Goal: Task Accomplishment & Management: Use online tool/utility

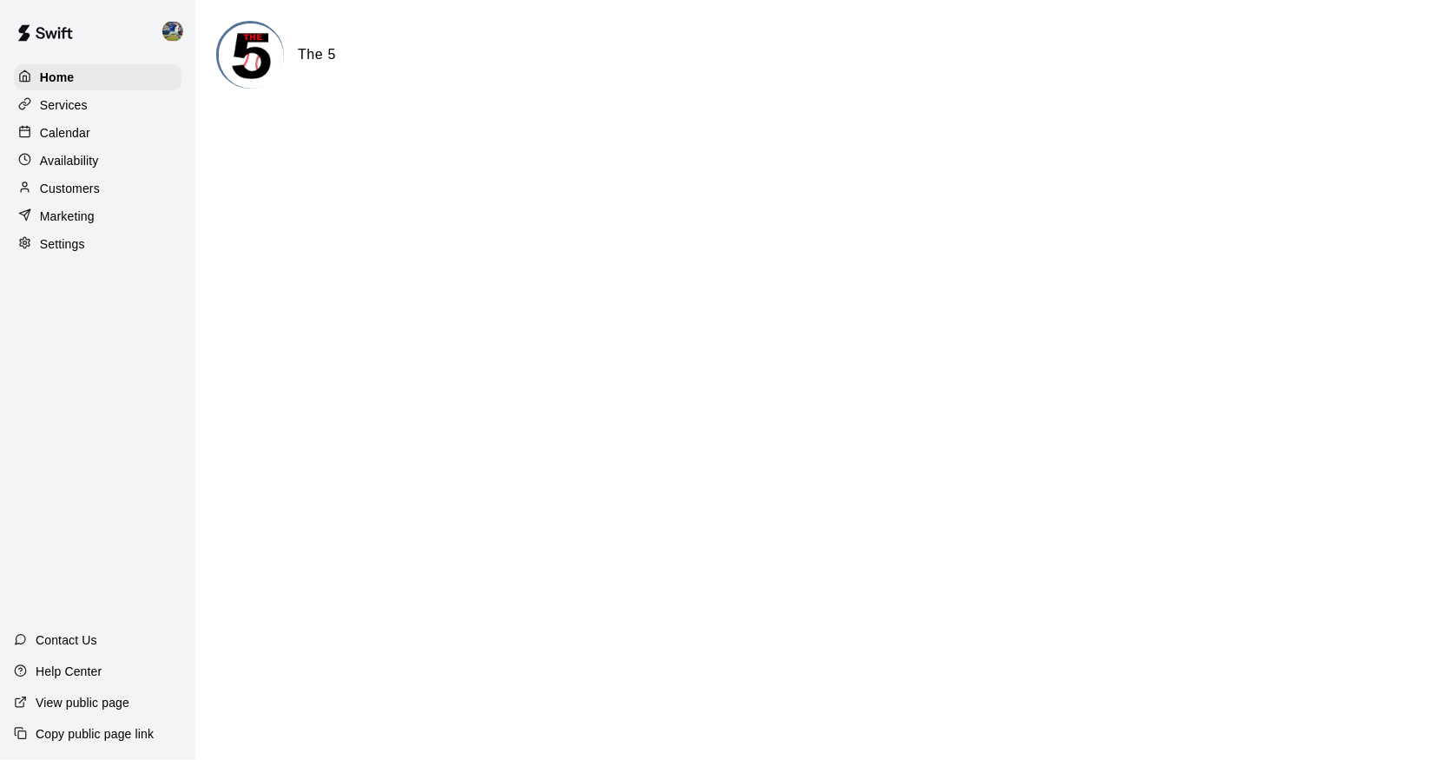
click at [118, 134] on div "Calendar" at bounding box center [98, 133] width 168 height 26
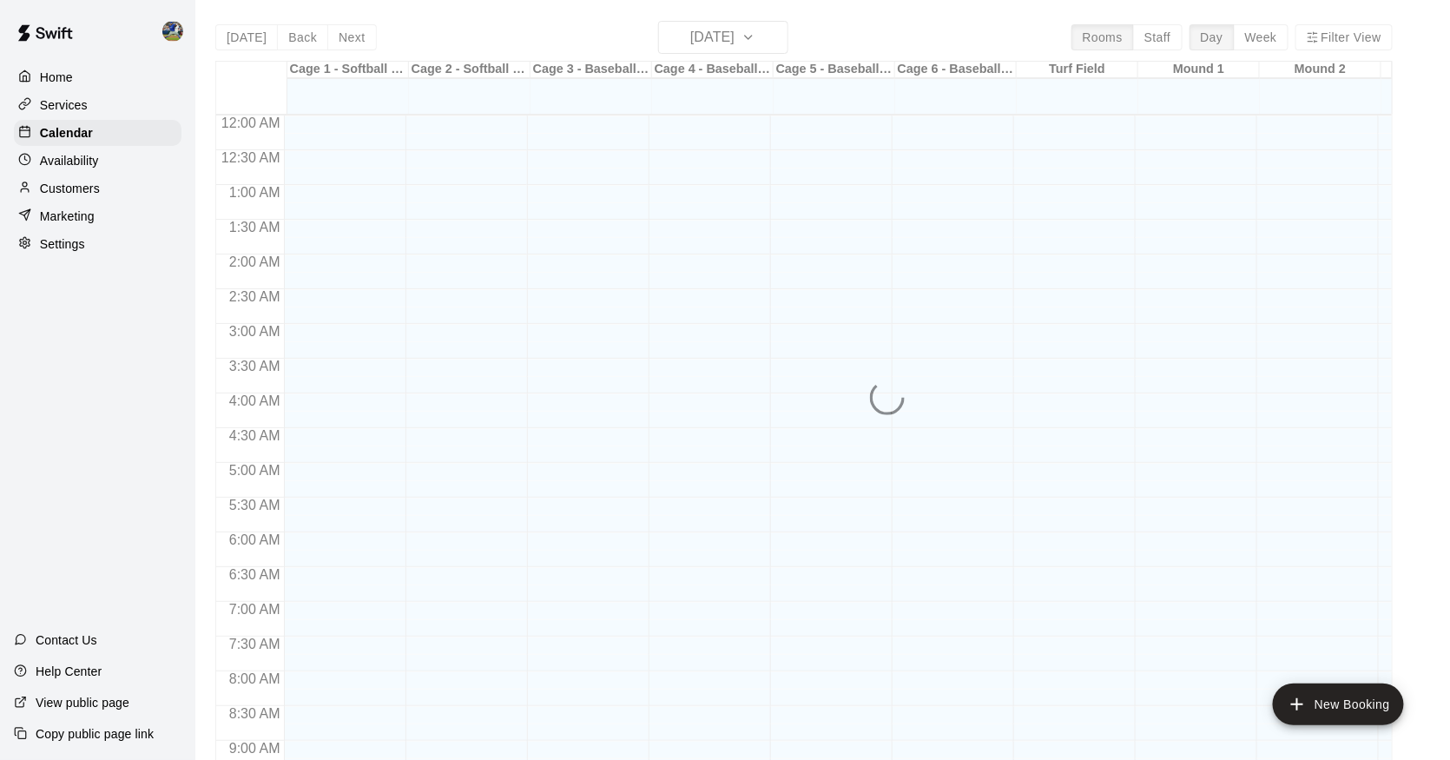
scroll to position [806, 0]
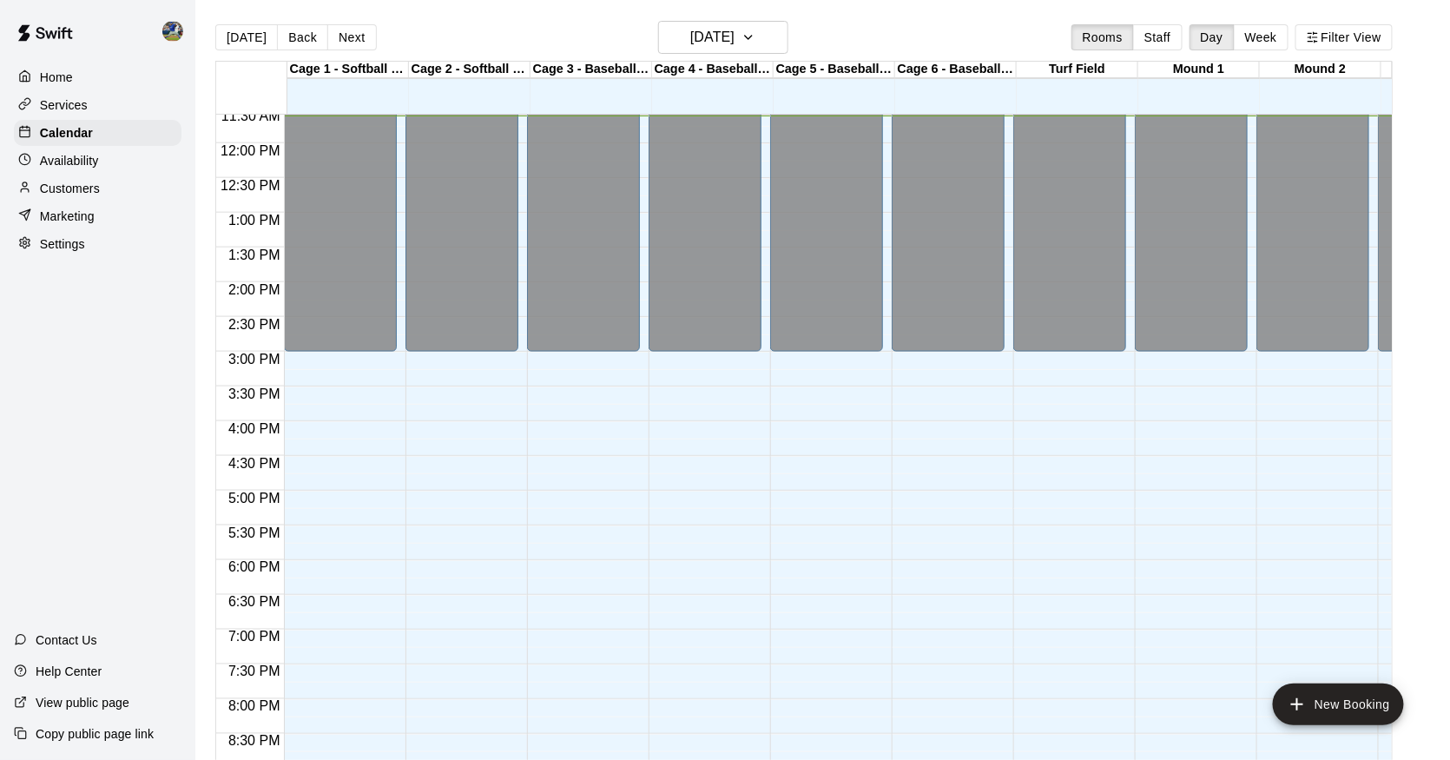
click at [1162, 36] on button "Staff" at bounding box center [1158, 37] width 50 height 26
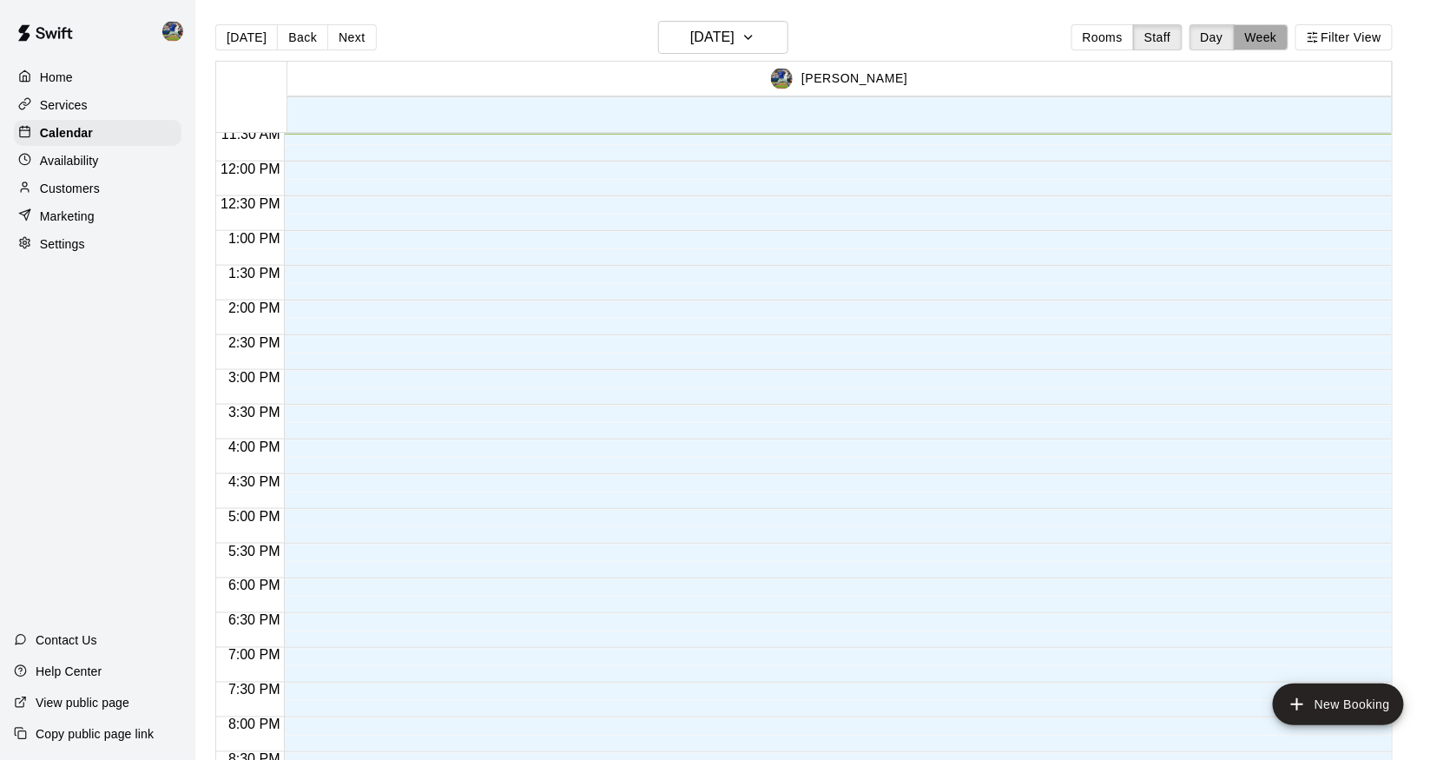
click at [1252, 31] on button "Week" at bounding box center [1261, 37] width 55 height 26
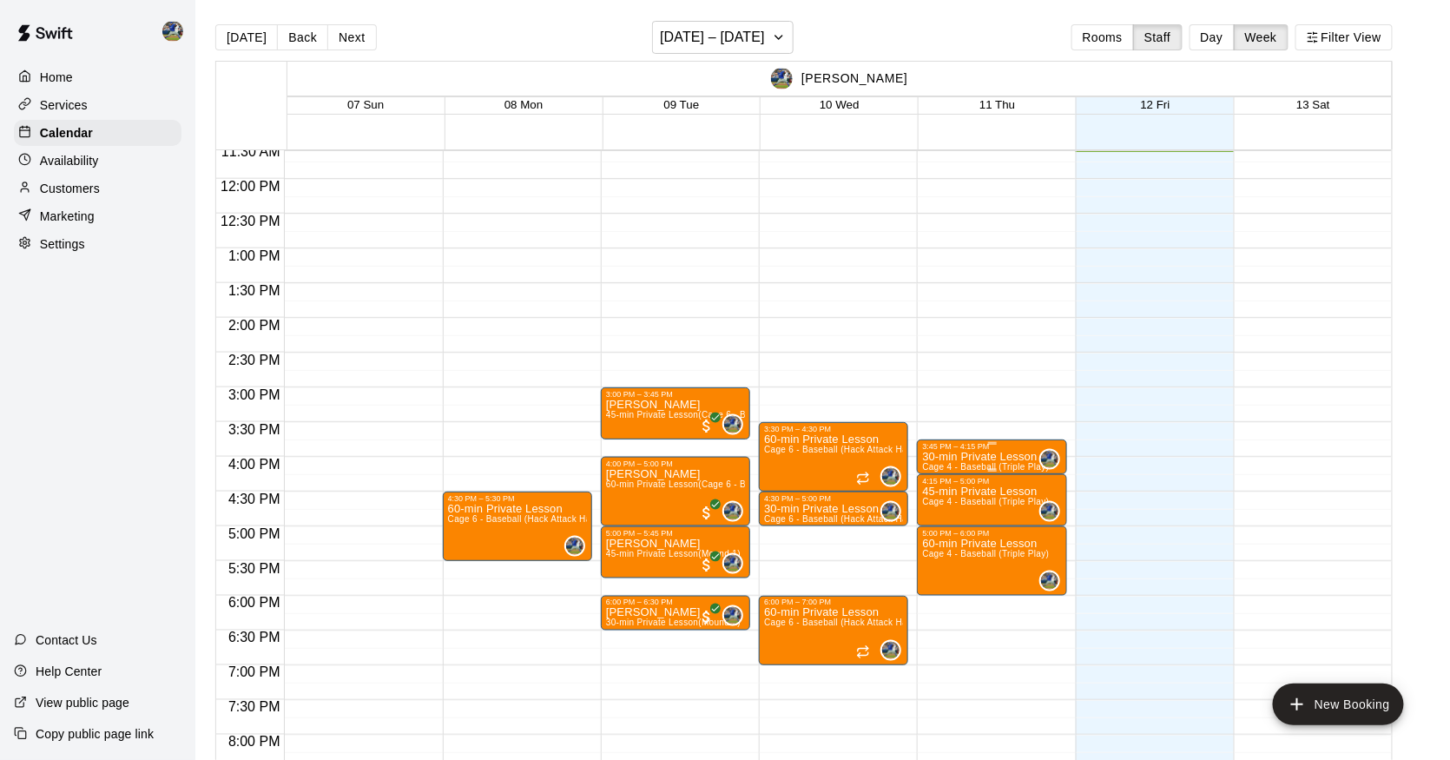
click at [952, 507] on img "edit" at bounding box center [942, 512] width 20 height 20
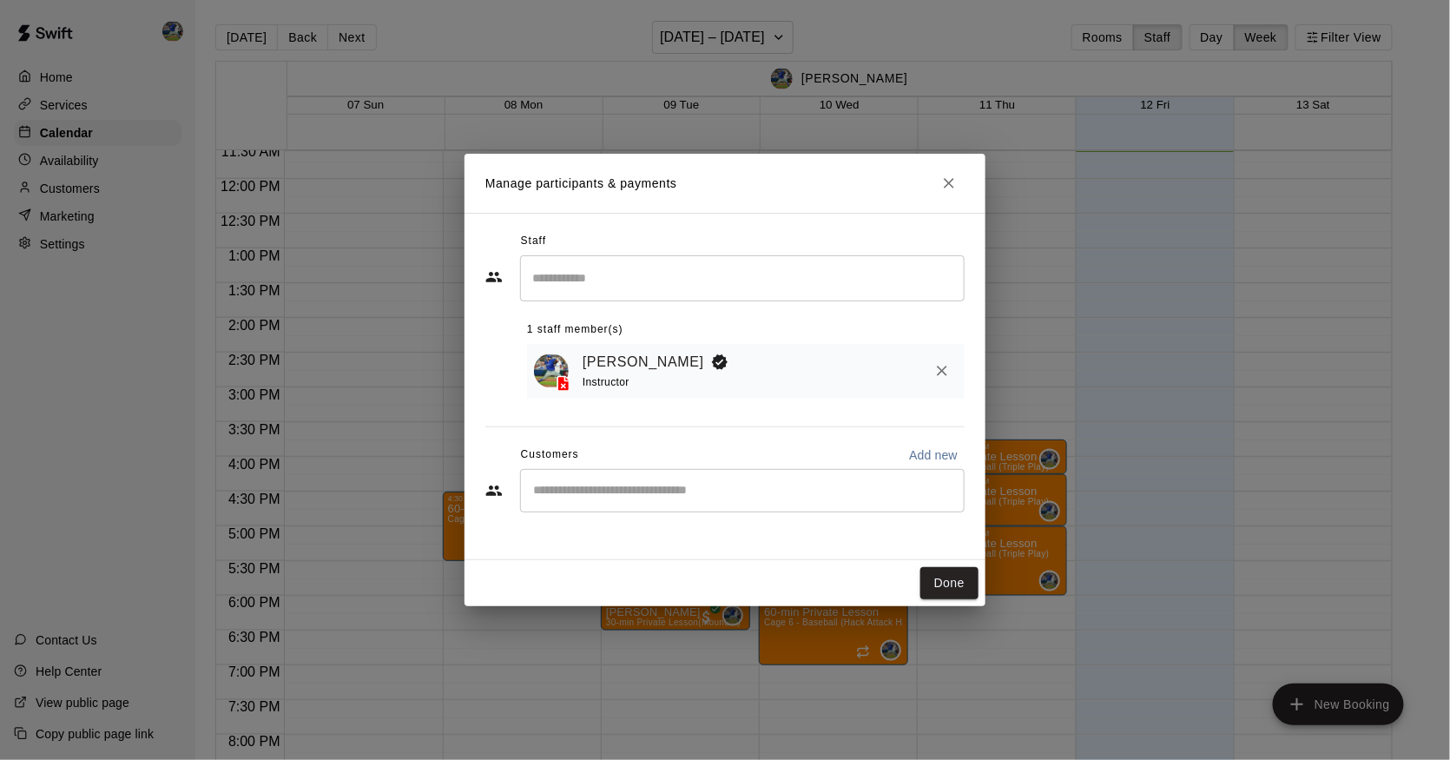
click at [730, 469] on div "​" at bounding box center [742, 490] width 445 height 43
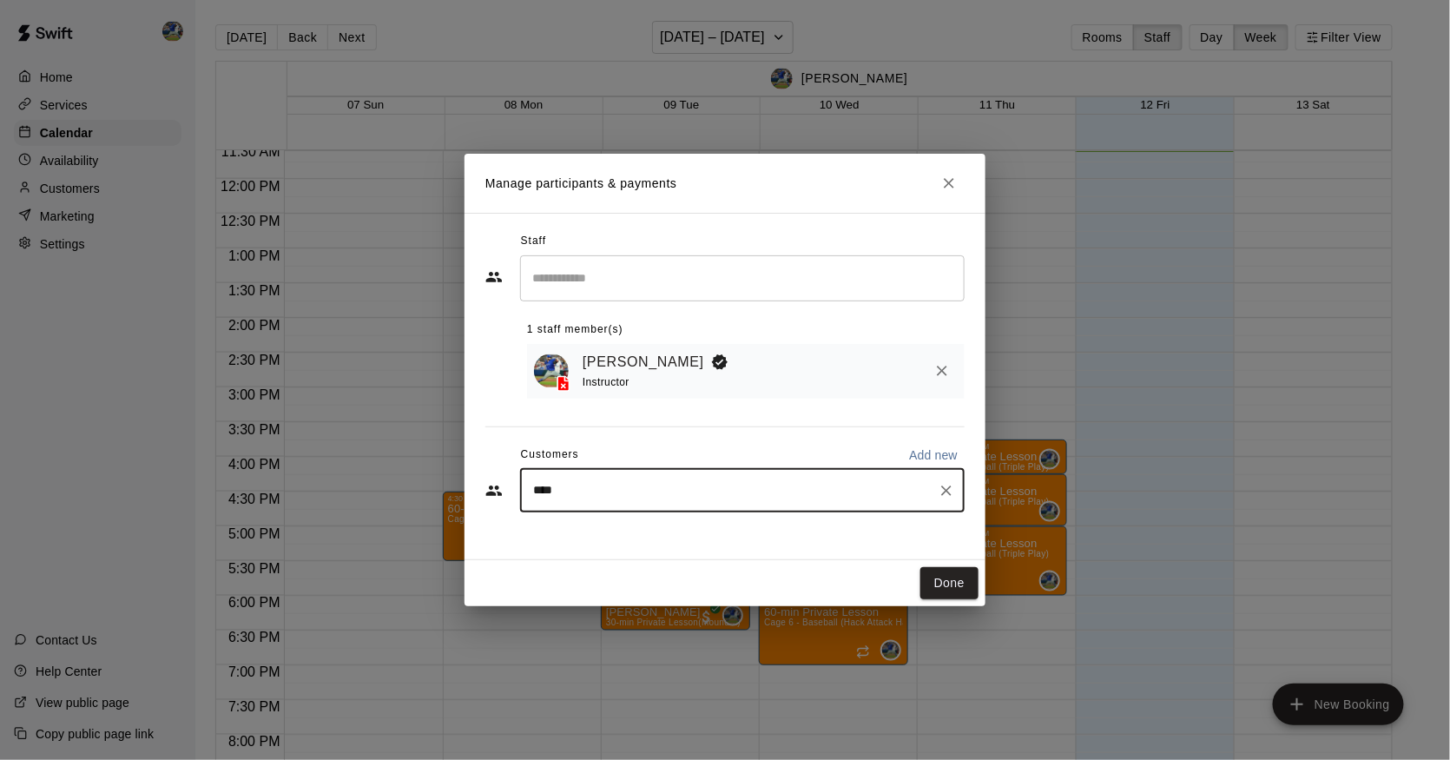
type input "*****"
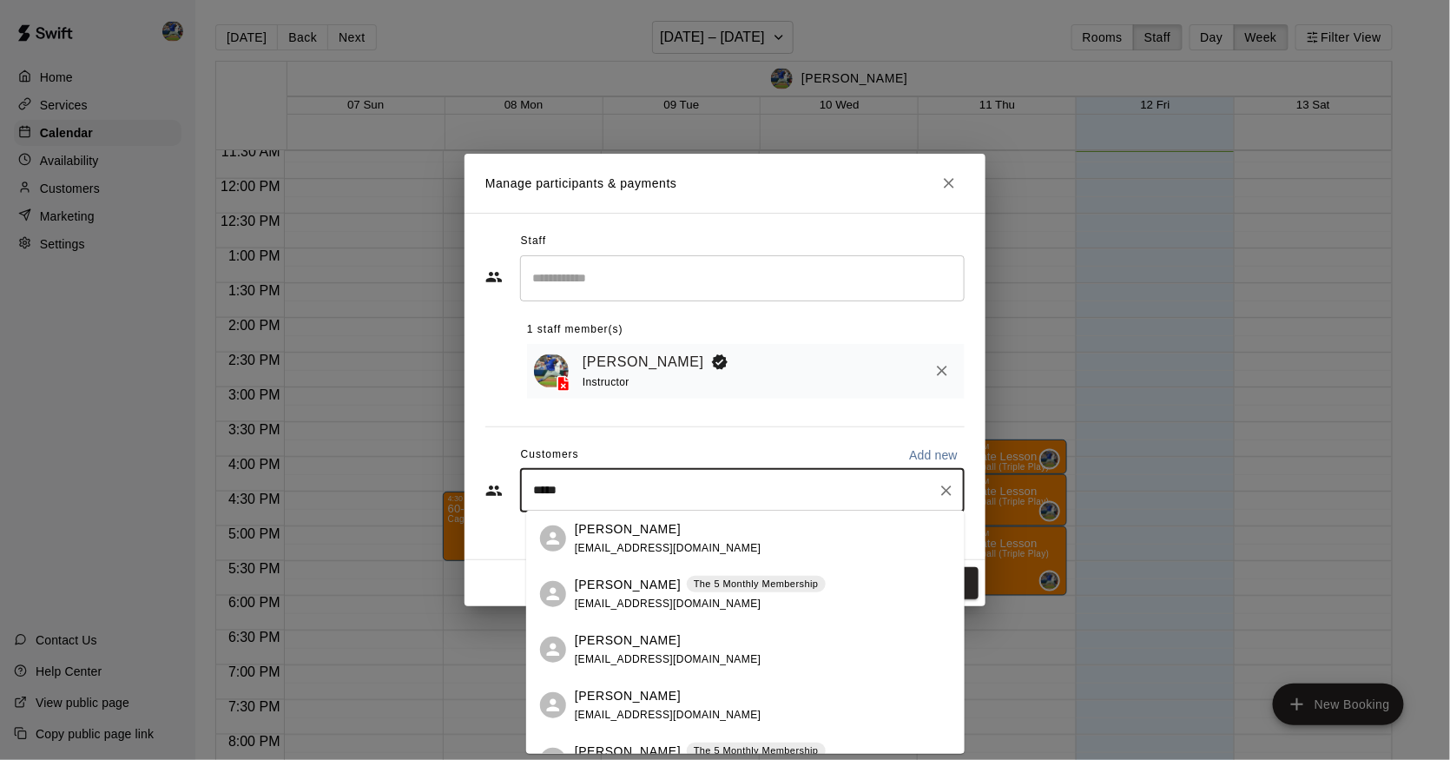
click at [694, 587] on p "The 5 Monthly Membership" at bounding box center [756, 584] width 125 height 15
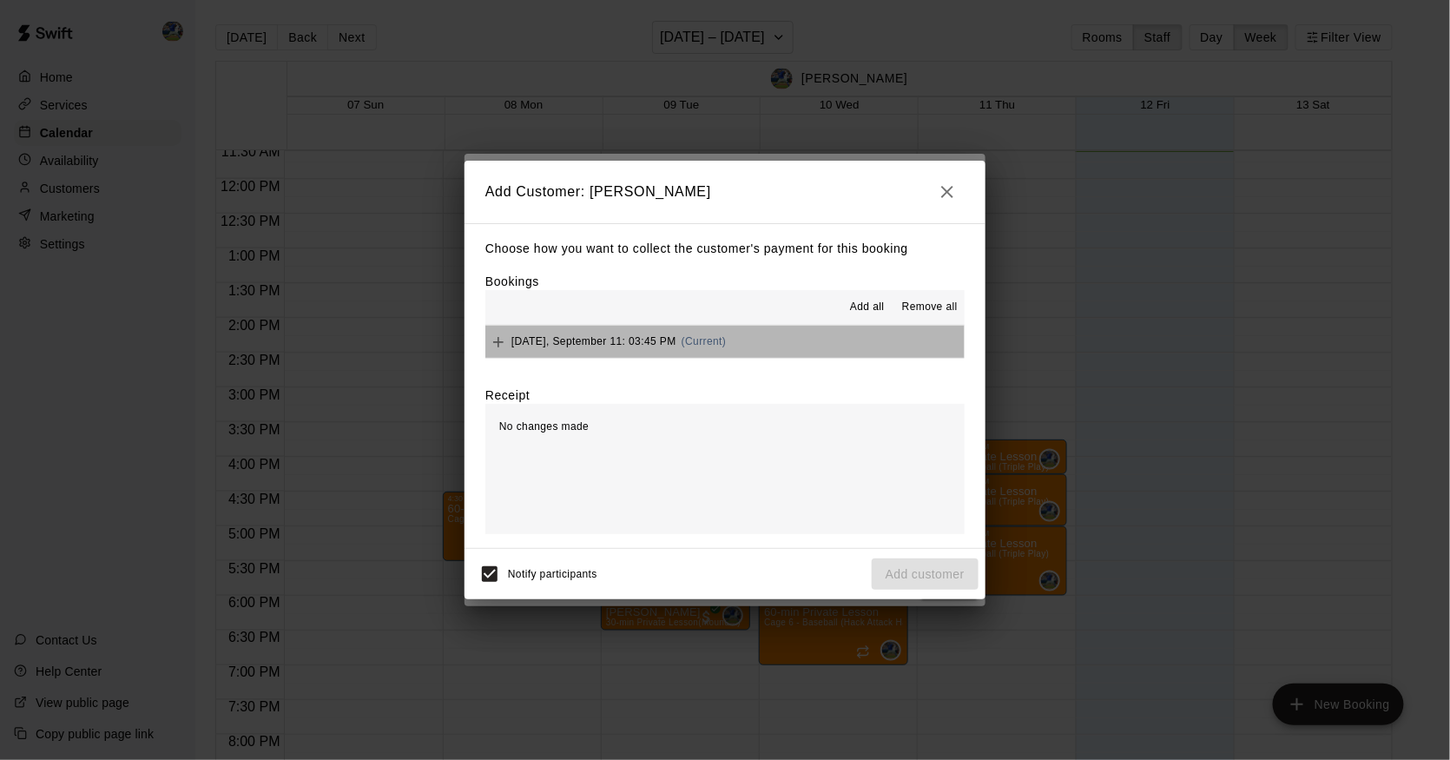
click at [626, 339] on span "[DATE], September 11: 03:45 PM" at bounding box center [594, 341] width 165 height 12
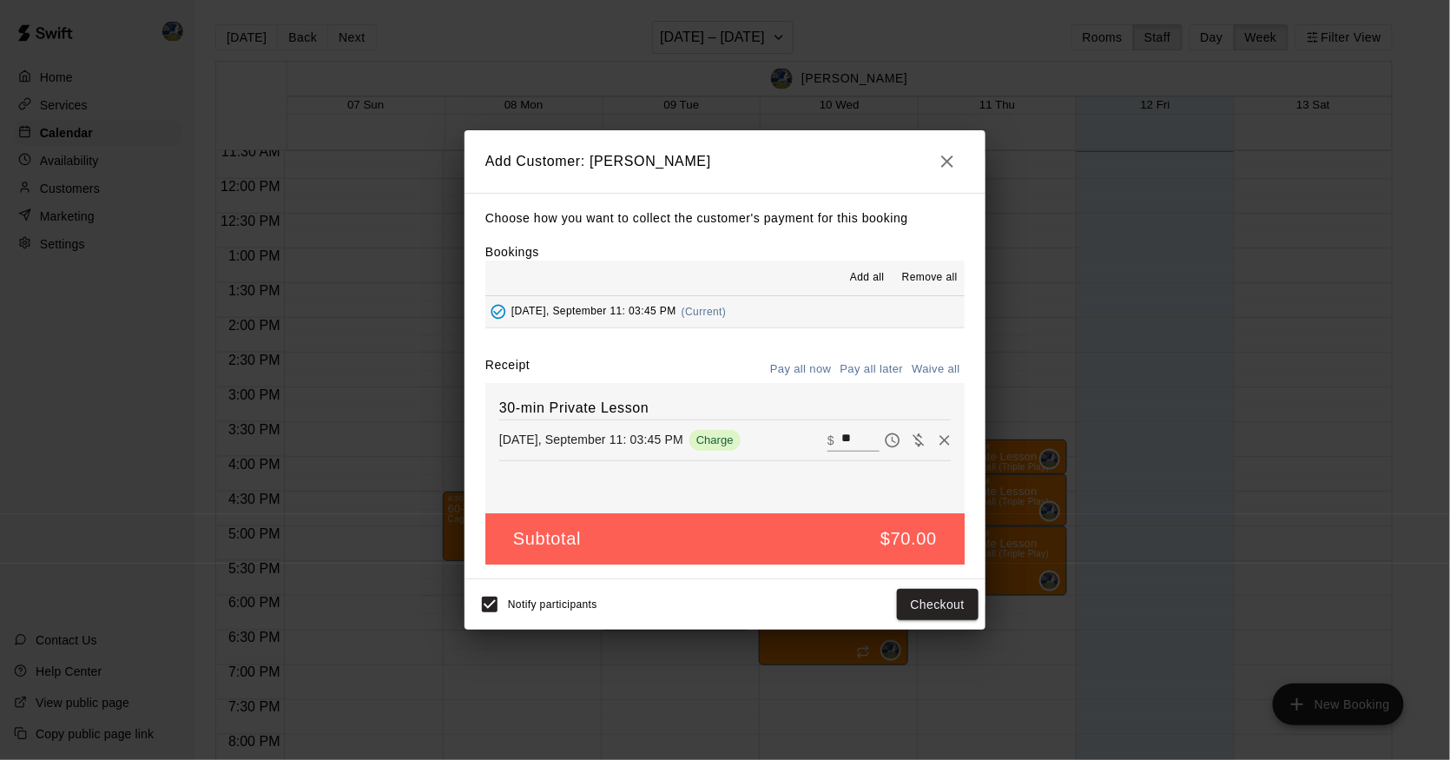
click at [925, 623] on div "Notify participants Checkout" at bounding box center [725, 604] width 507 height 36
click at [935, 611] on button "Checkout" at bounding box center [938, 605] width 82 height 32
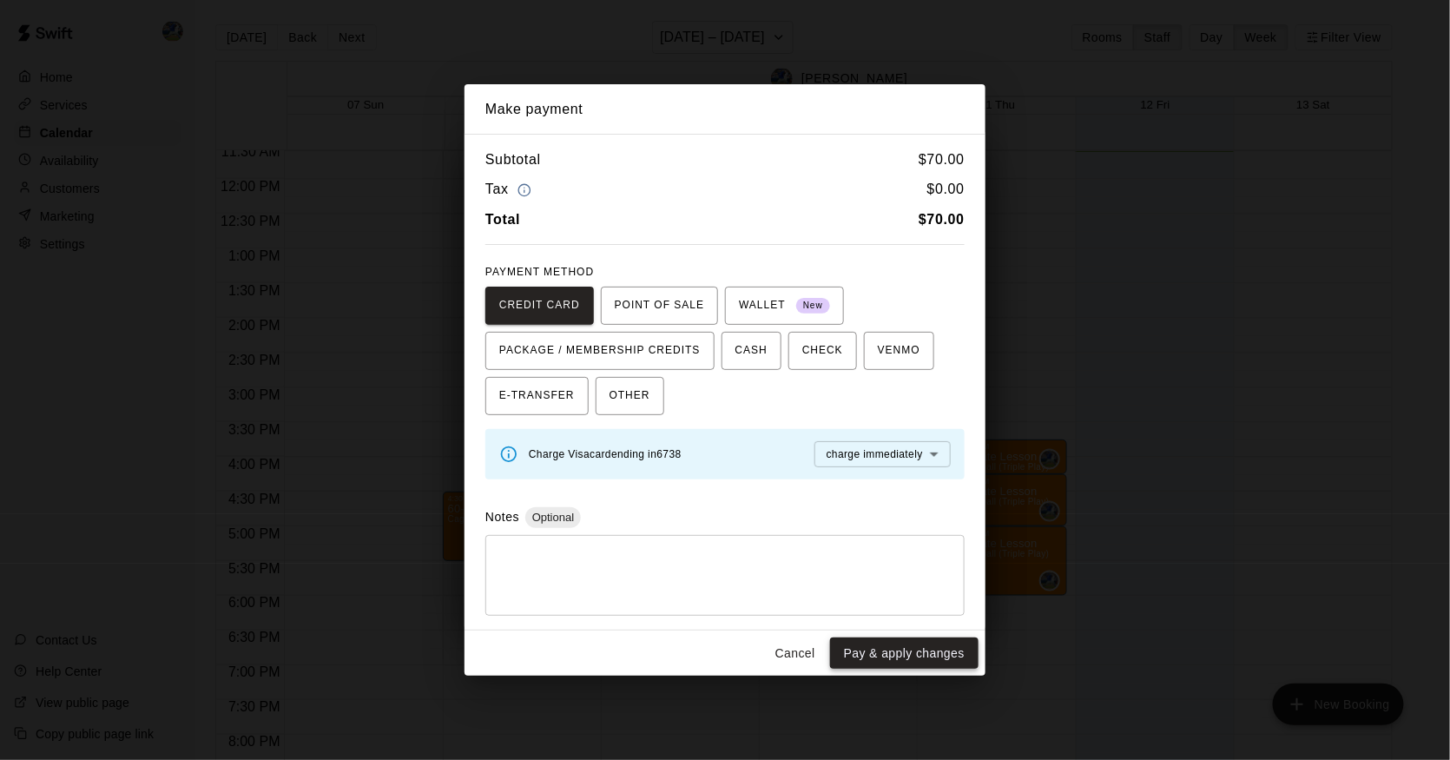
click at [918, 659] on button "Pay & apply changes" at bounding box center [904, 654] width 149 height 32
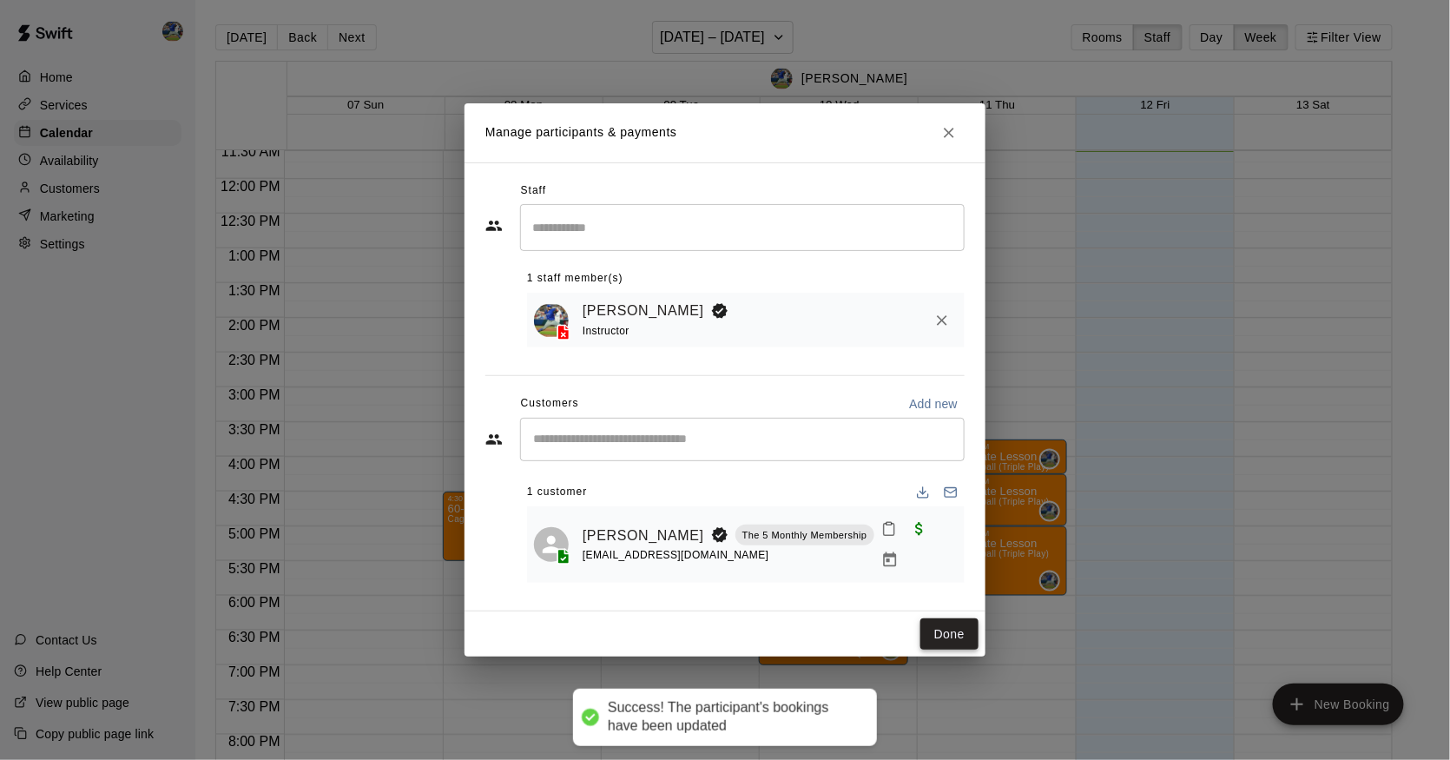
click at [950, 622] on button "Done" at bounding box center [950, 634] width 58 height 32
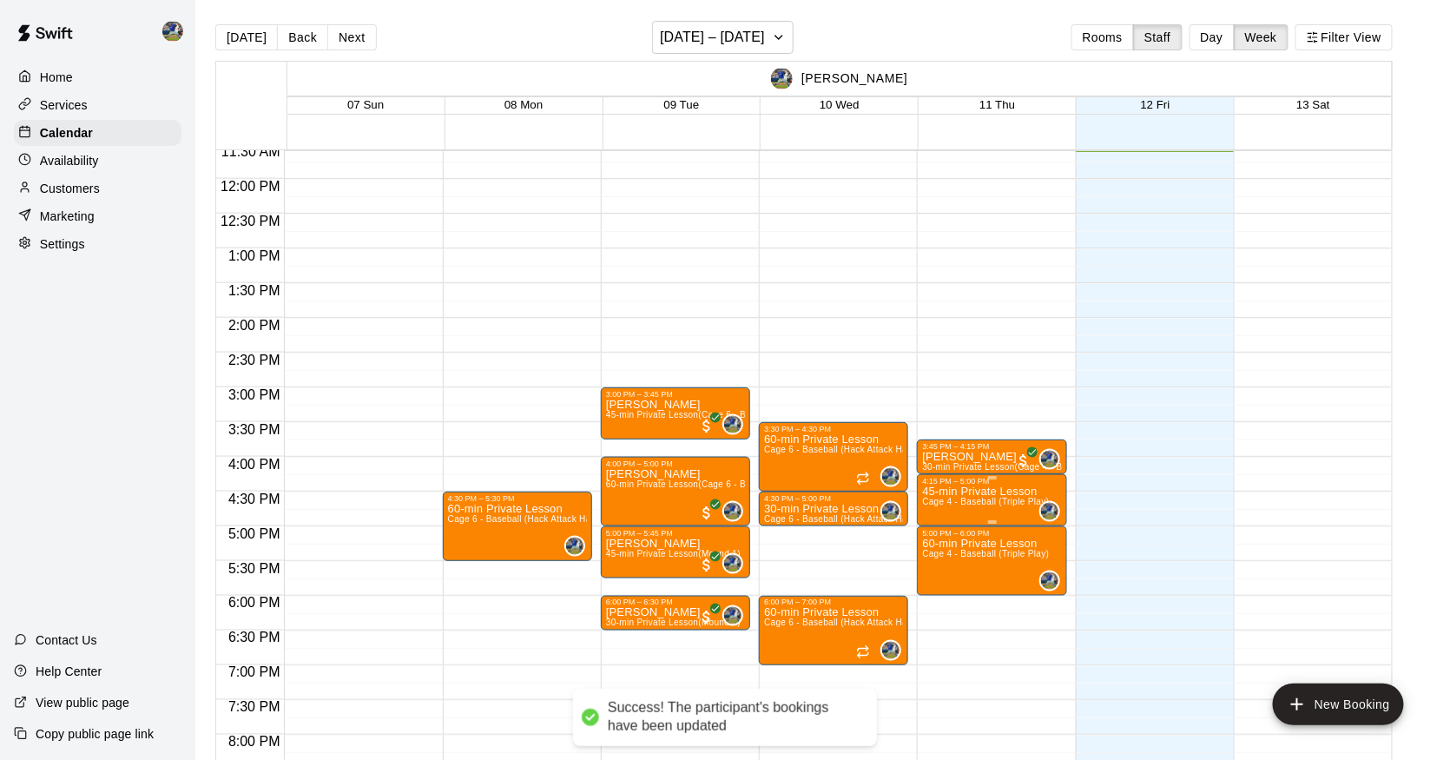
click at [1017, 492] on p "45-min Private Lesson" at bounding box center [985, 492] width 127 height 0
click at [941, 546] on img "edit" at bounding box center [942, 553] width 20 height 20
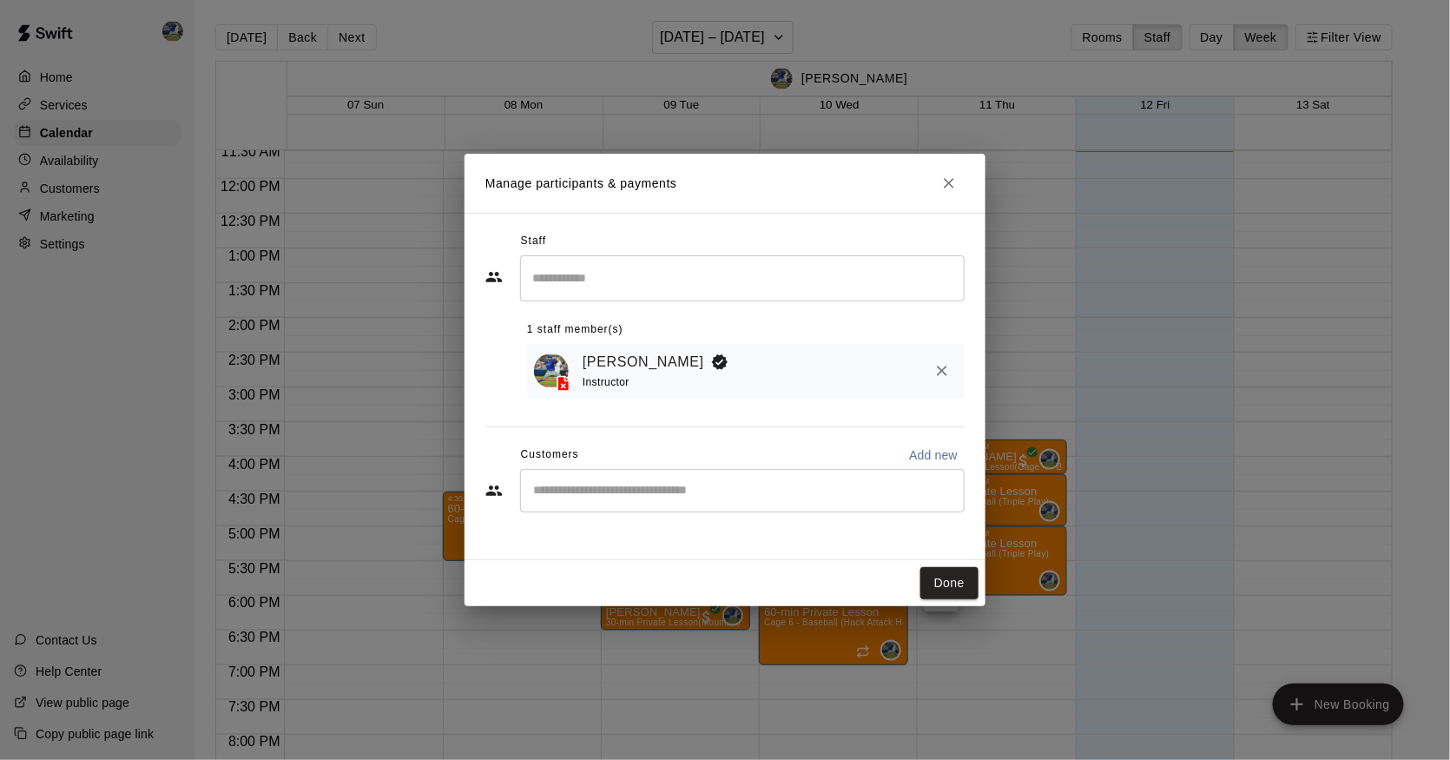
click at [838, 502] on div "​" at bounding box center [742, 490] width 445 height 43
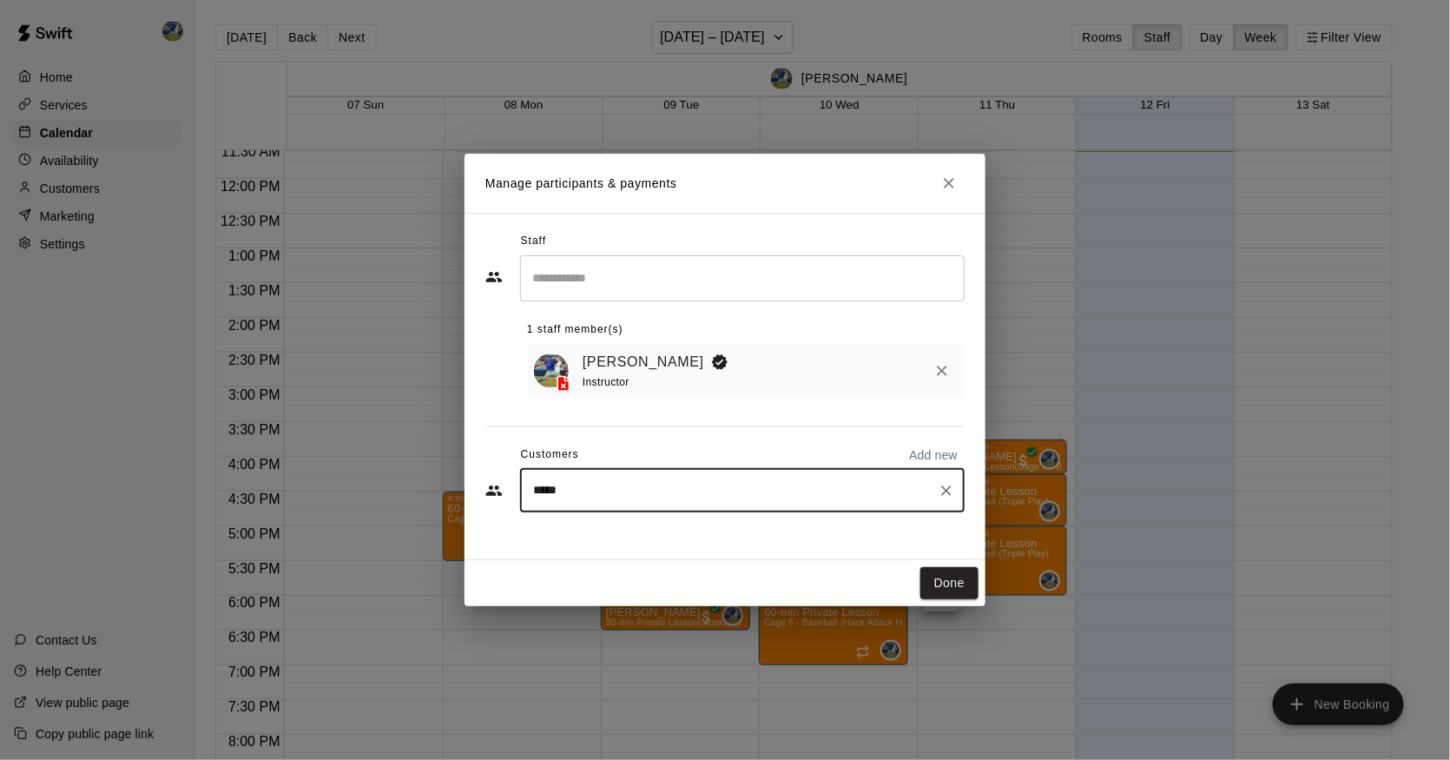
type input "******"
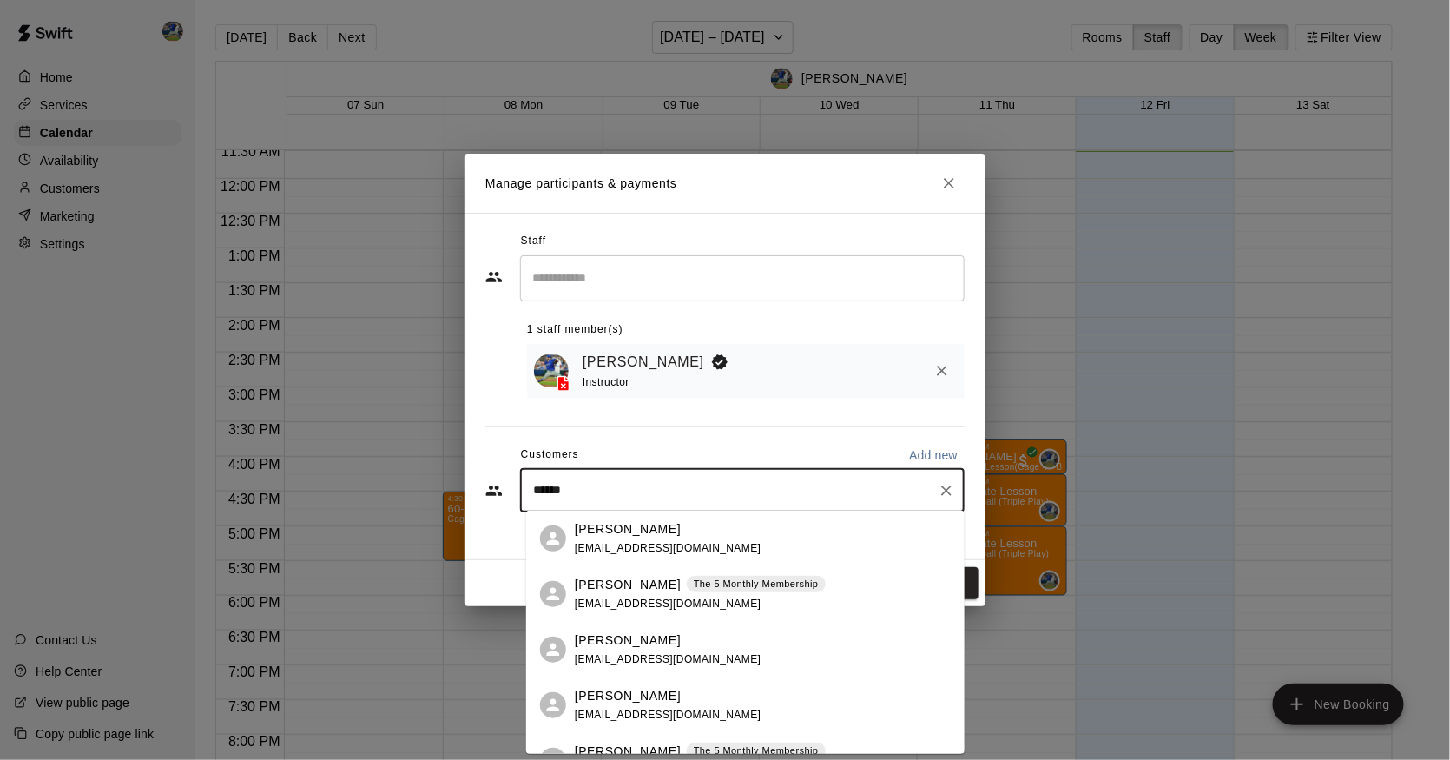
click at [707, 588] on p "The 5 Monthly Membership" at bounding box center [756, 584] width 125 height 15
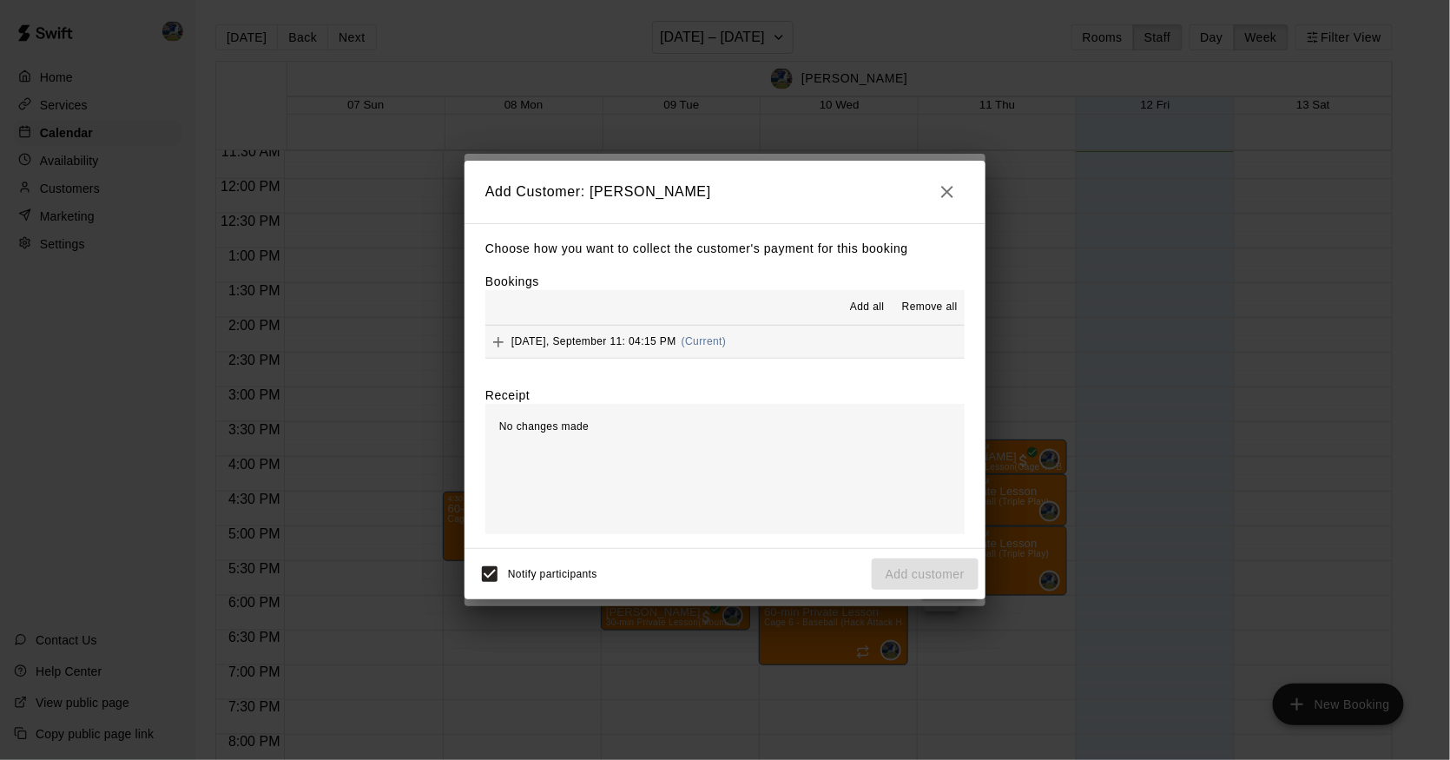
click at [627, 344] on span "[DATE], September 11: 04:15 PM" at bounding box center [594, 341] width 165 height 12
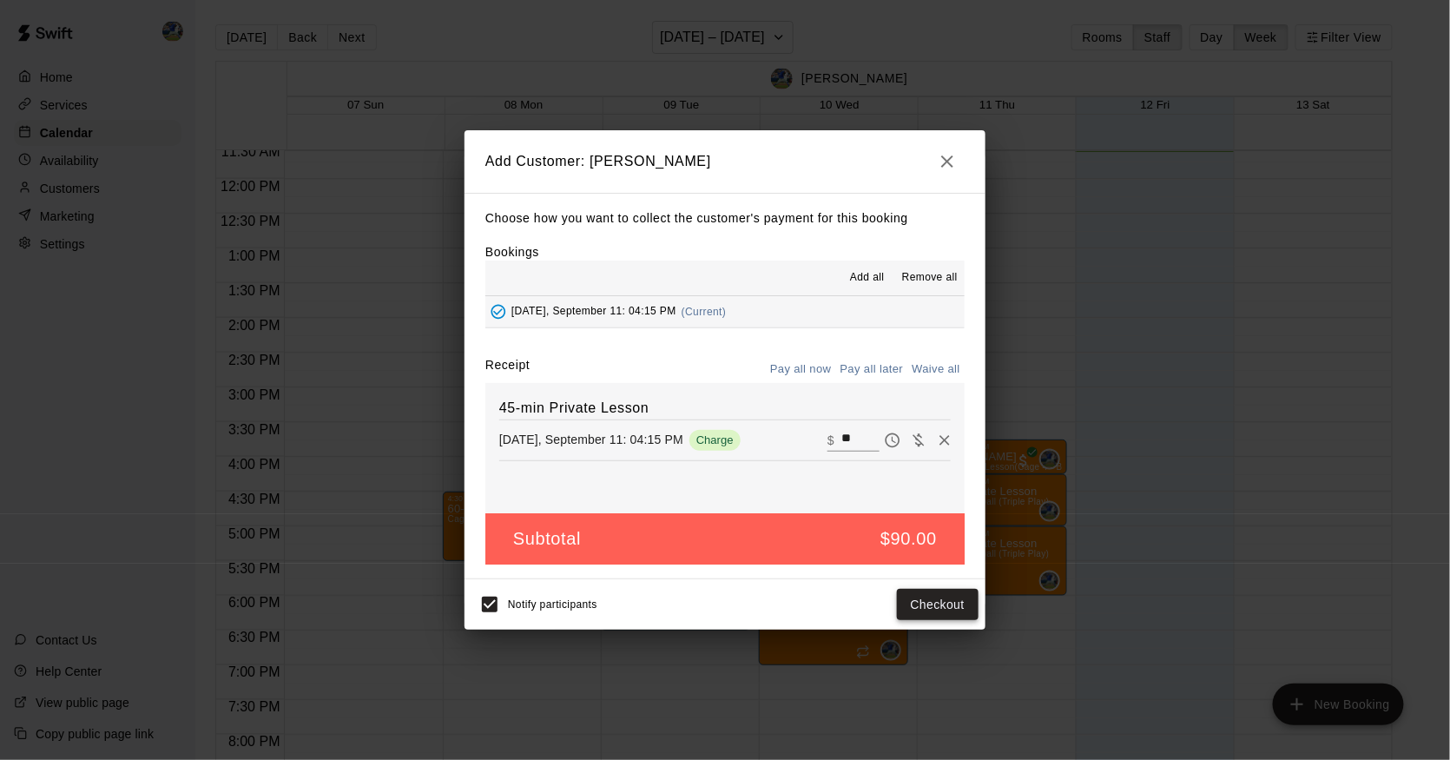
click at [941, 615] on button "Checkout" at bounding box center [938, 605] width 82 height 32
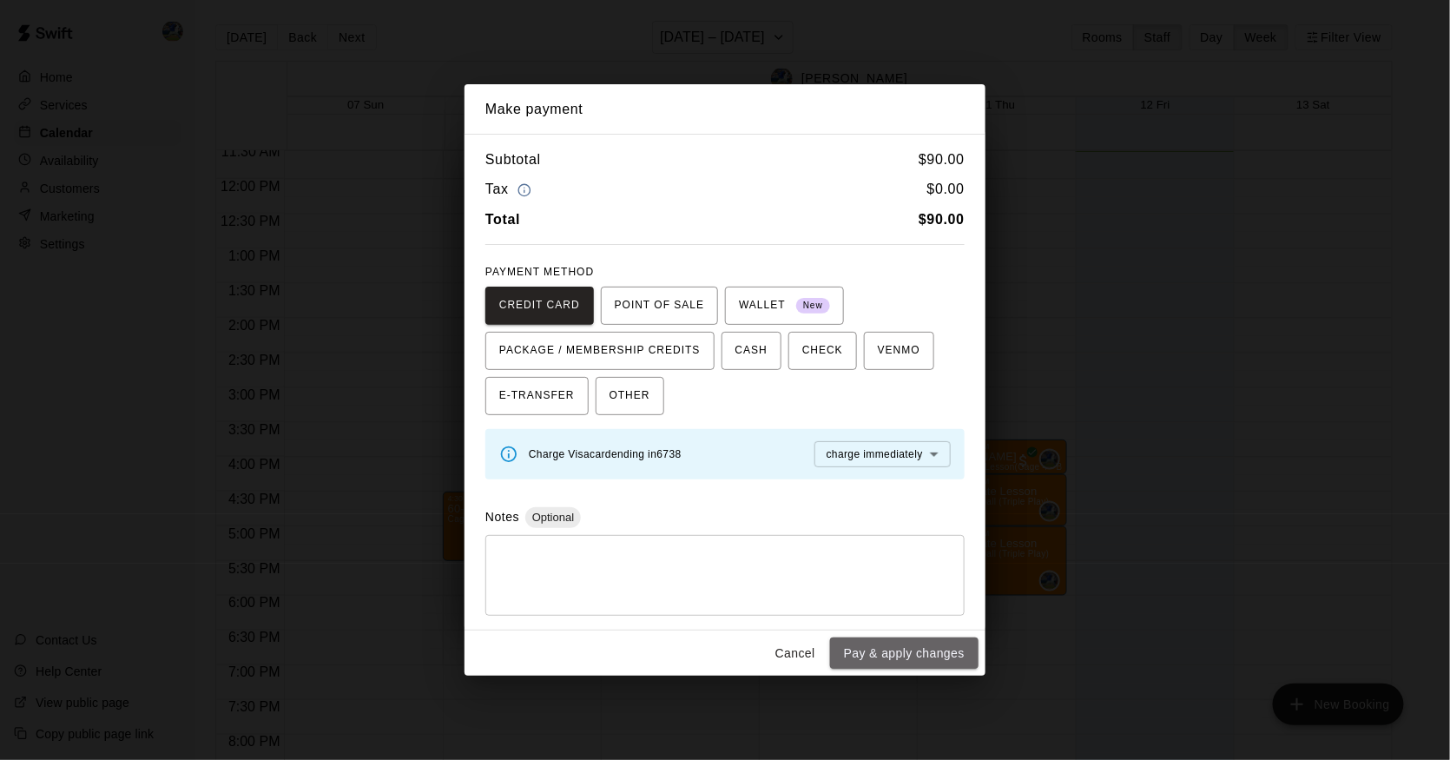
click at [920, 644] on button "Pay & apply changes" at bounding box center [904, 654] width 149 height 32
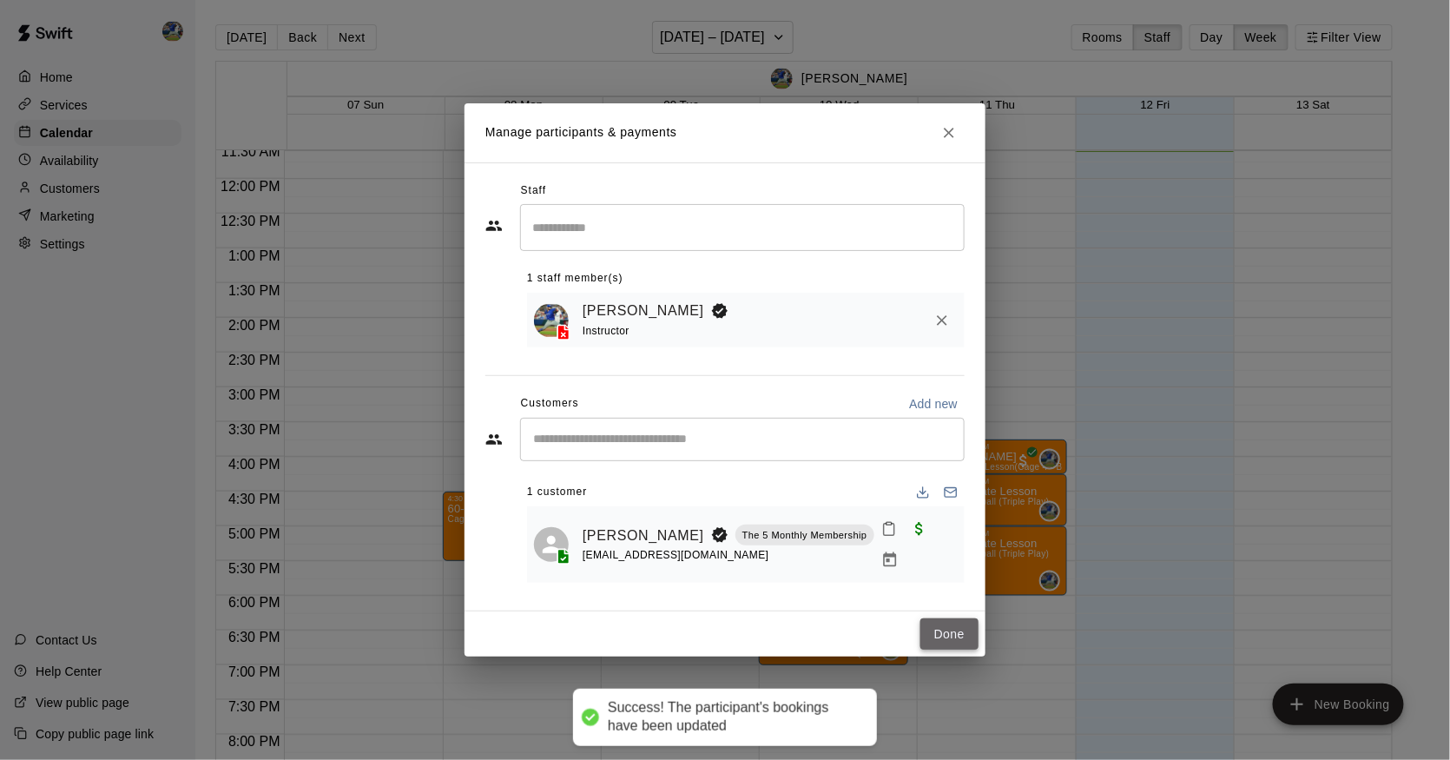
click at [961, 618] on button "Done" at bounding box center [950, 634] width 58 height 32
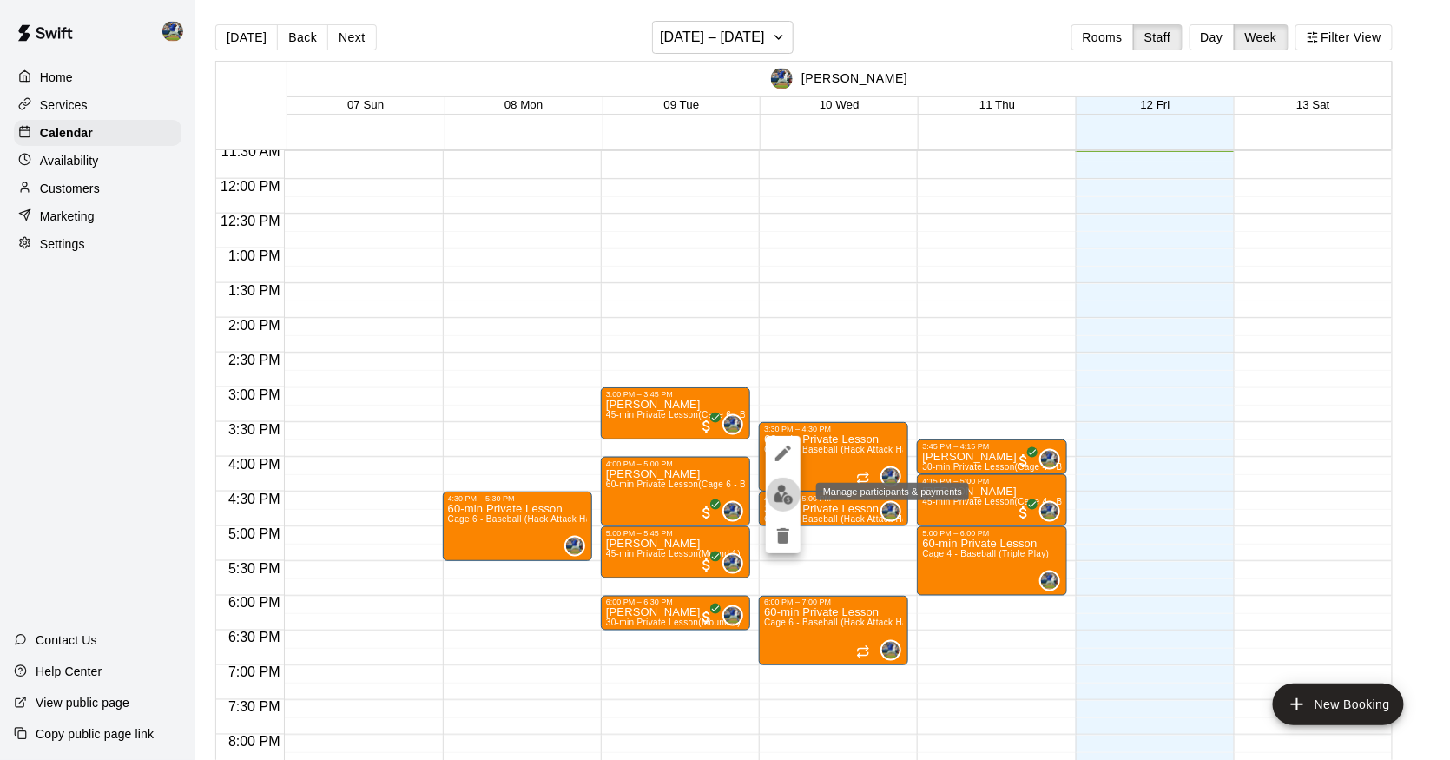
click at [794, 501] on img "edit" at bounding box center [784, 495] width 20 height 20
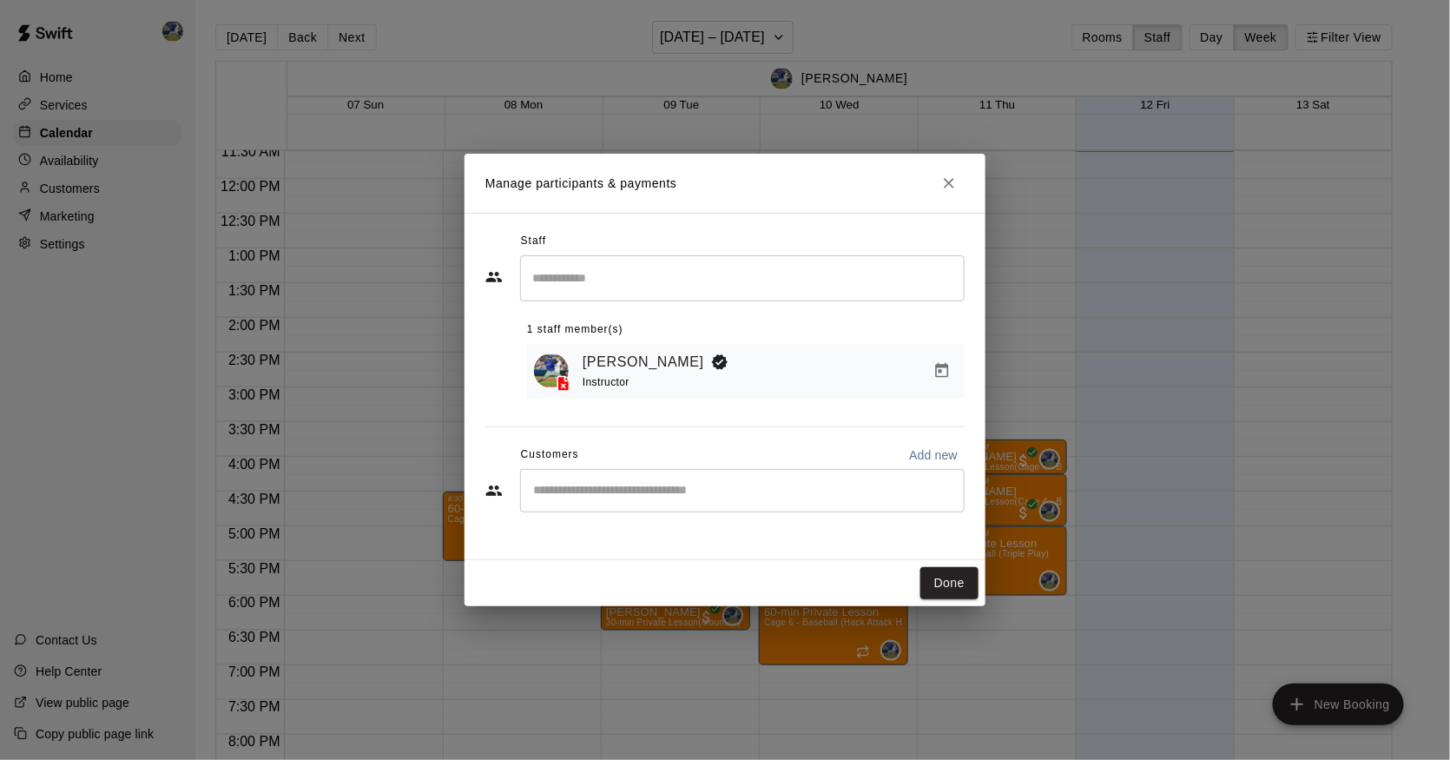
click at [751, 488] on input "Start typing to search customers..." at bounding box center [742, 490] width 429 height 17
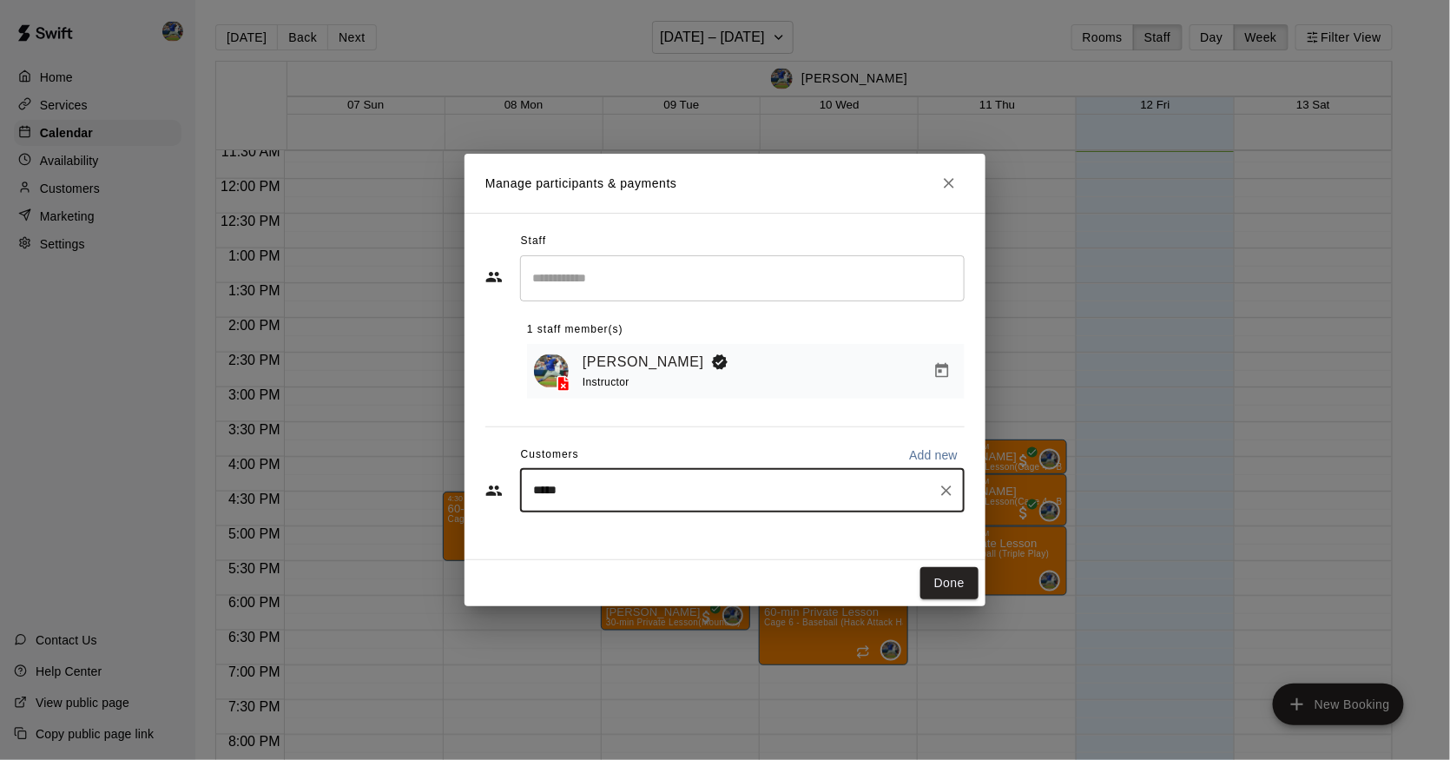
type input "******"
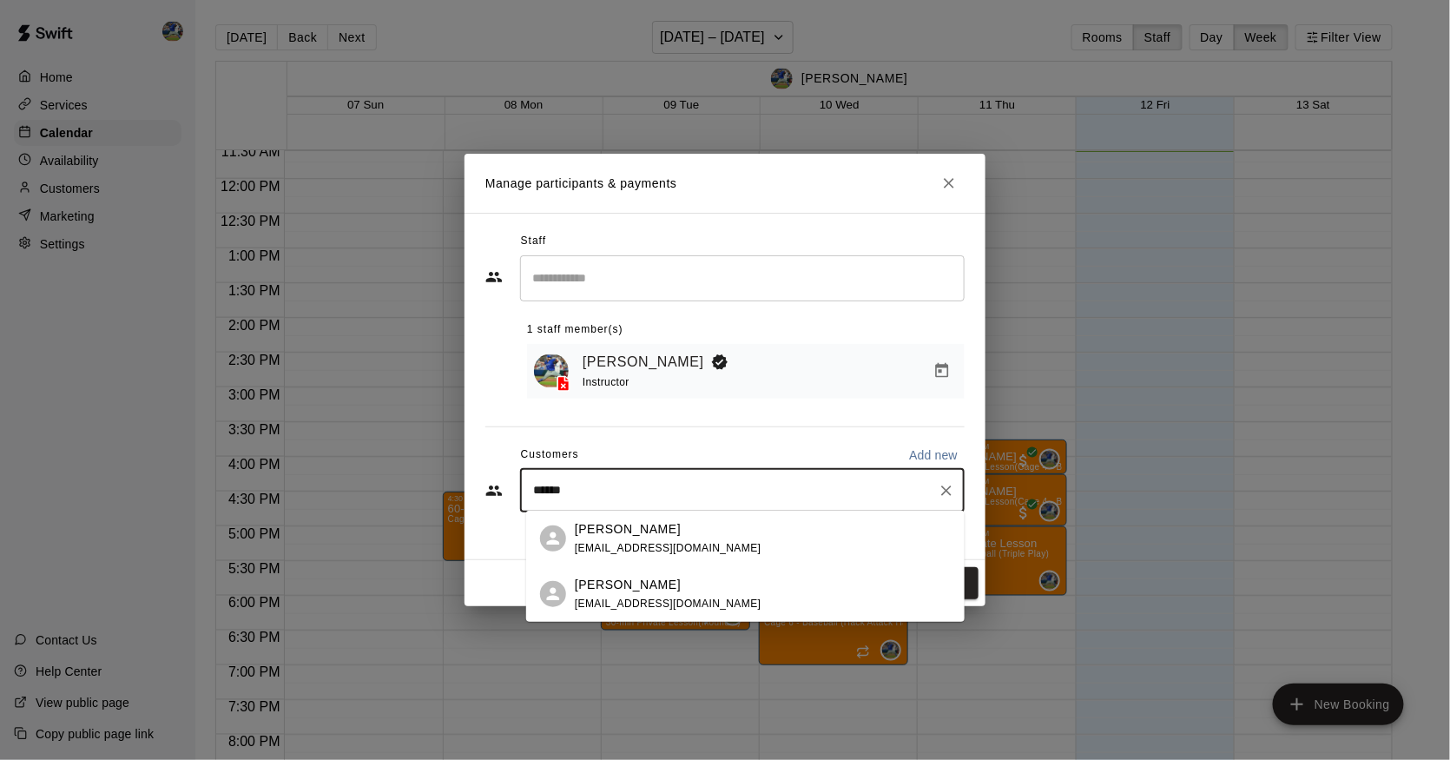
click at [690, 543] on div "[PERSON_NAME] [EMAIL_ADDRESS][DOMAIN_NAME]" at bounding box center [763, 538] width 376 height 37
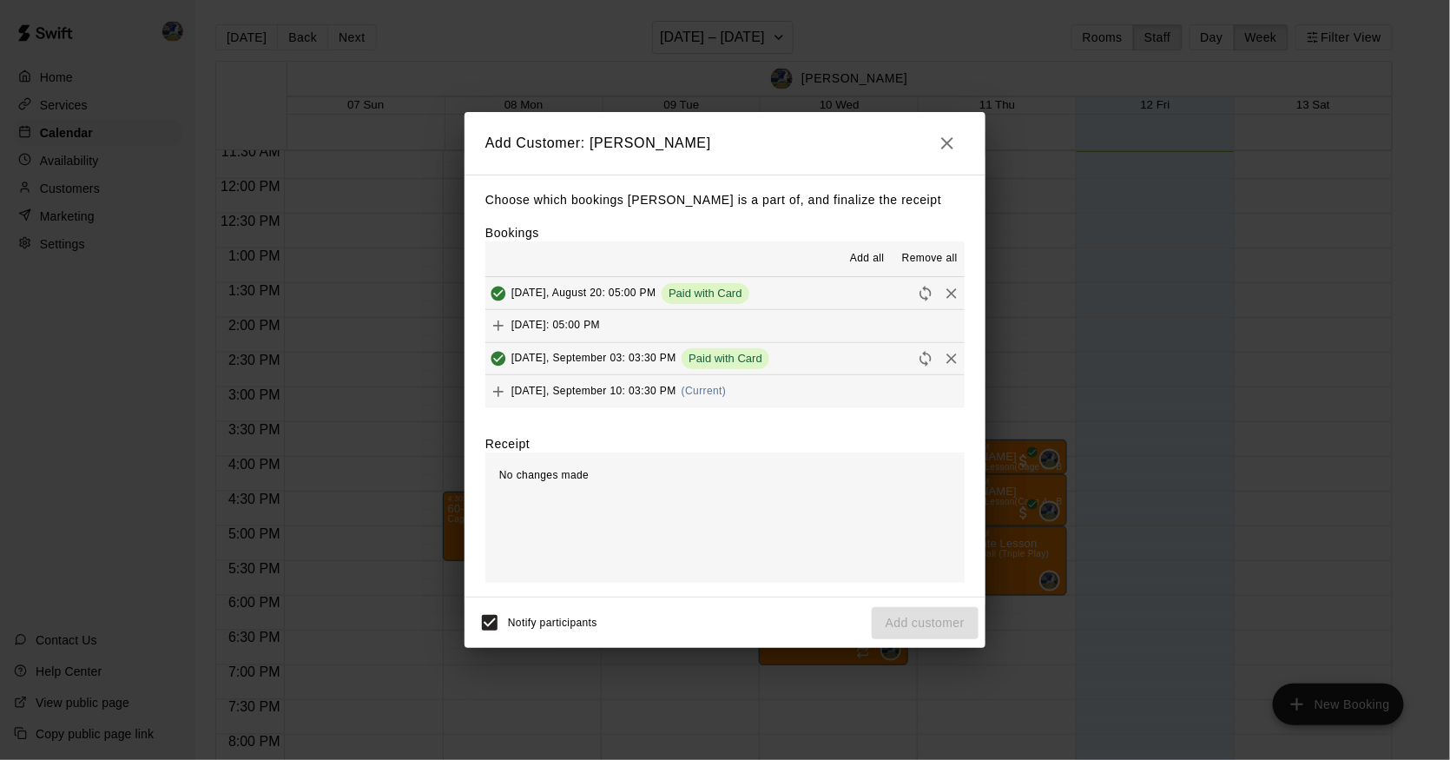
click at [609, 391] on div "[DATE], September 10: 03:30 PM (Current)" at bounding box center [606, 392] width 241 height 26
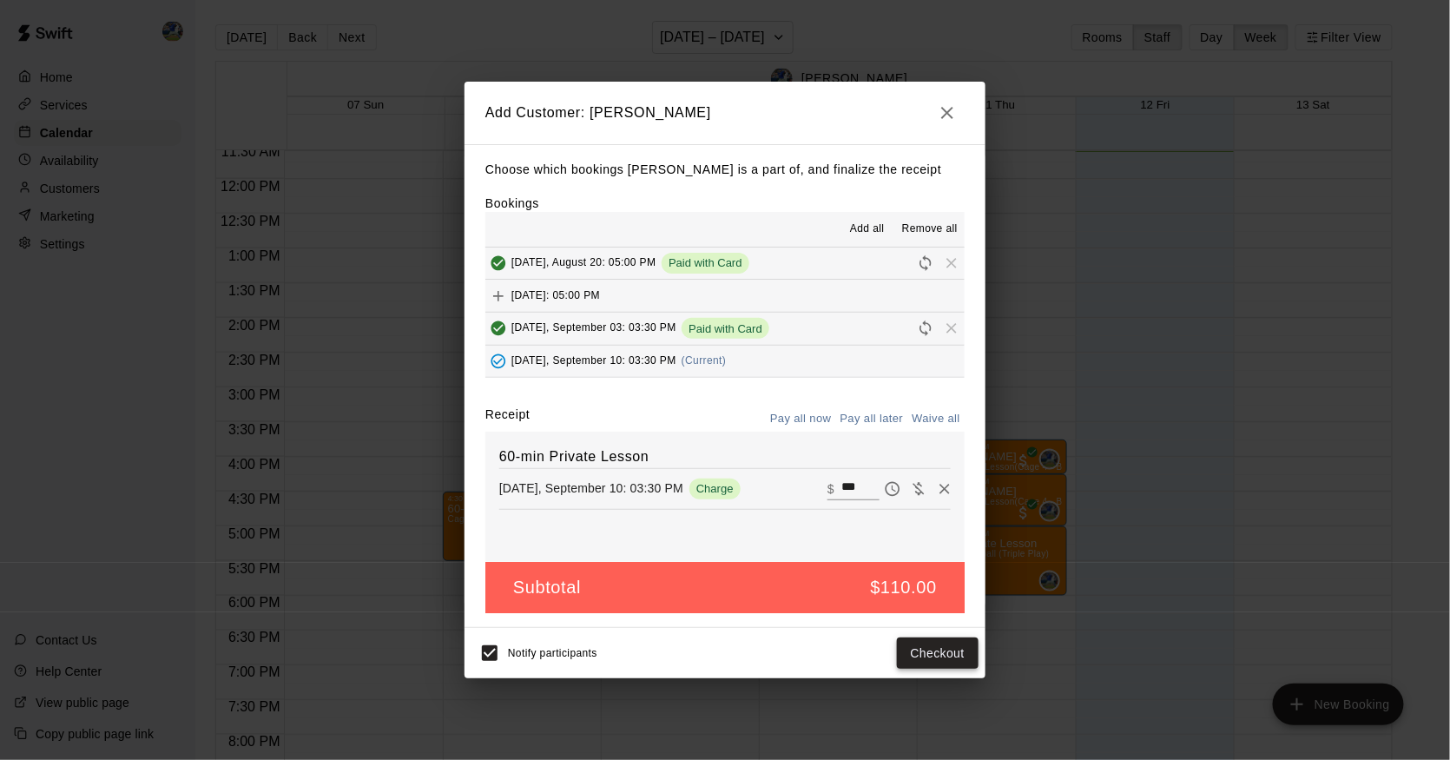
click at [914, 646] on button "Checkout" at bounding box center [938, 654] width 82 height 32
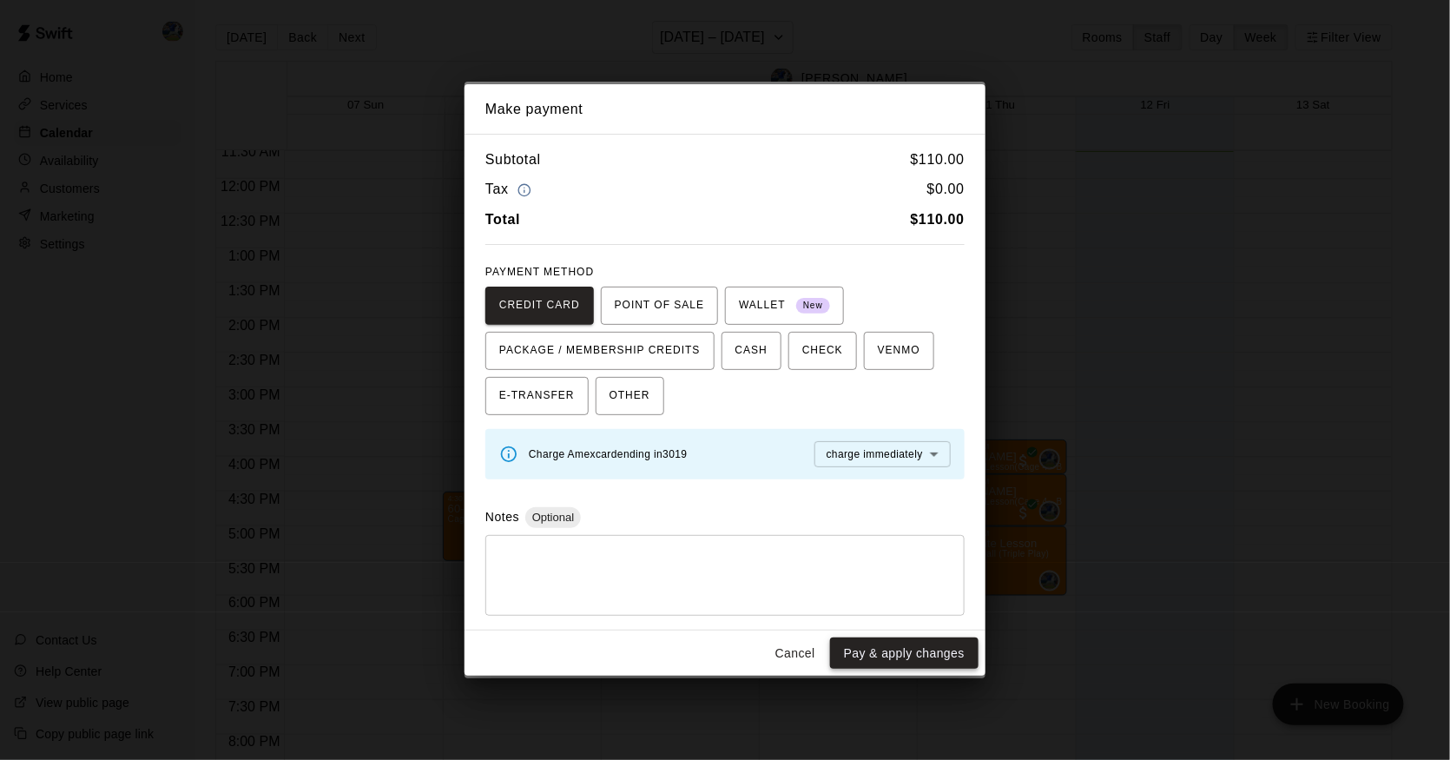
click at [915, 652] on button "Pay & apply changes" at bounding box center [904, 654] width 149 height 32
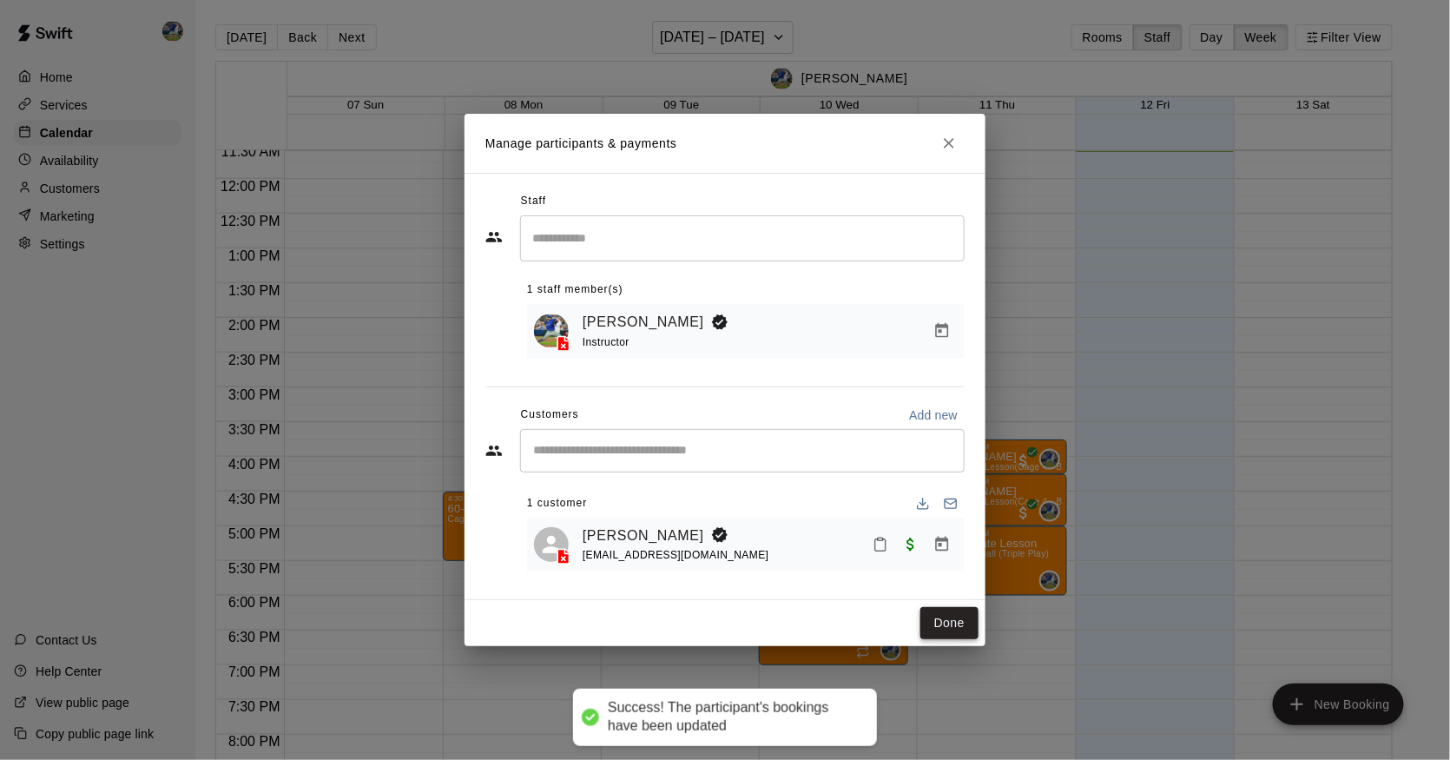
click at [960, 611] on button "Done" at bounding box center [950, 623] width 58 height 32
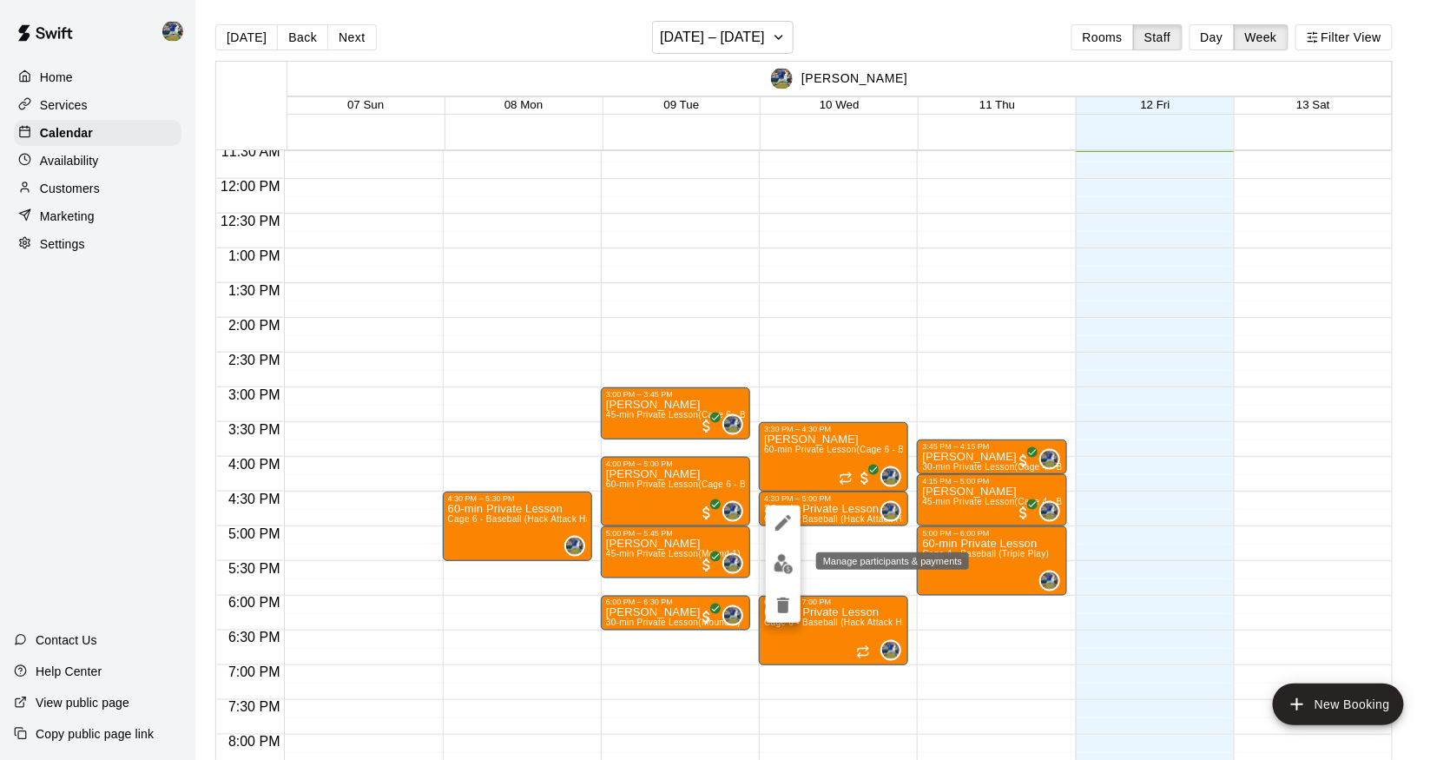
click at [790, 555] on button "edit" at bounding box center [783, 564] width 35 height 34
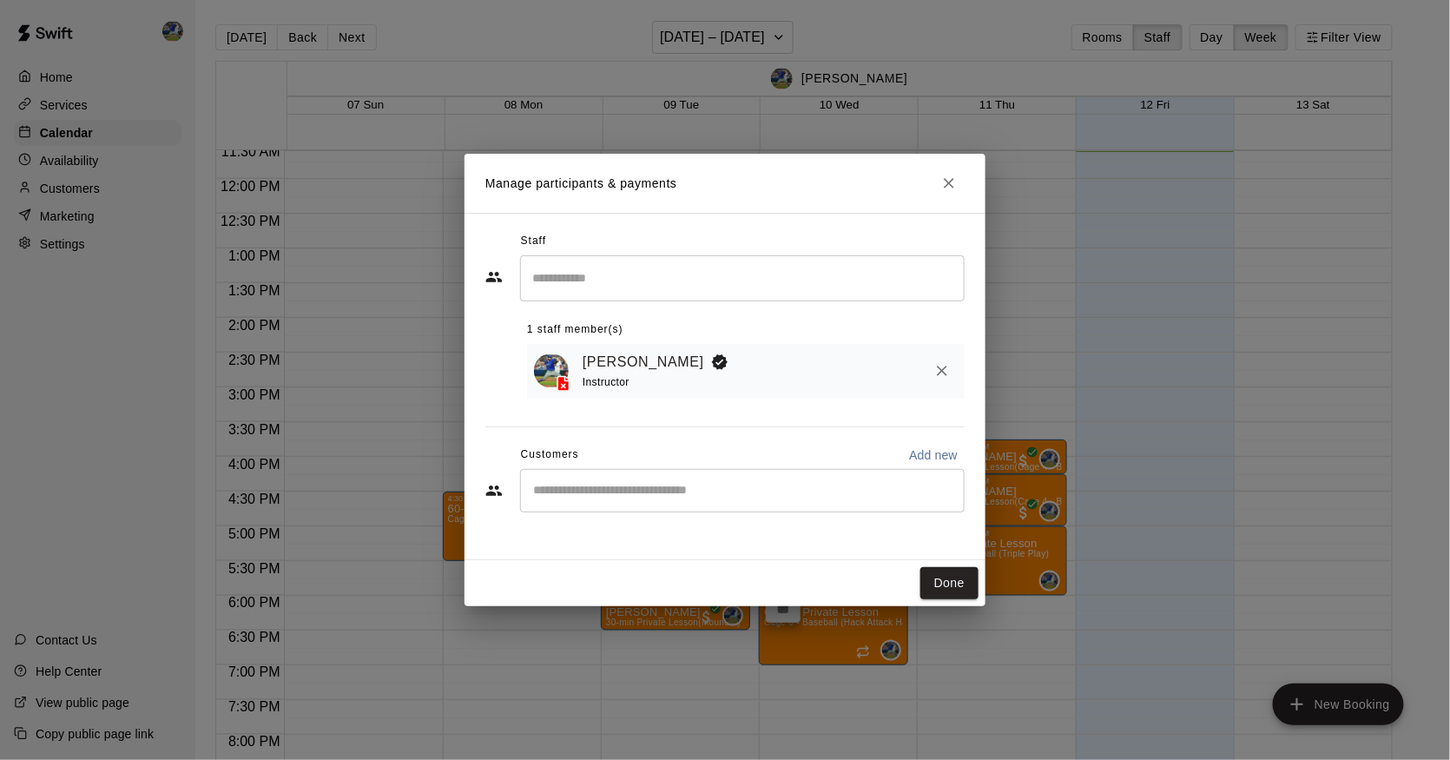
click at [763, 501] on div "​" at bounding box center [742, 490] width 445 height 43
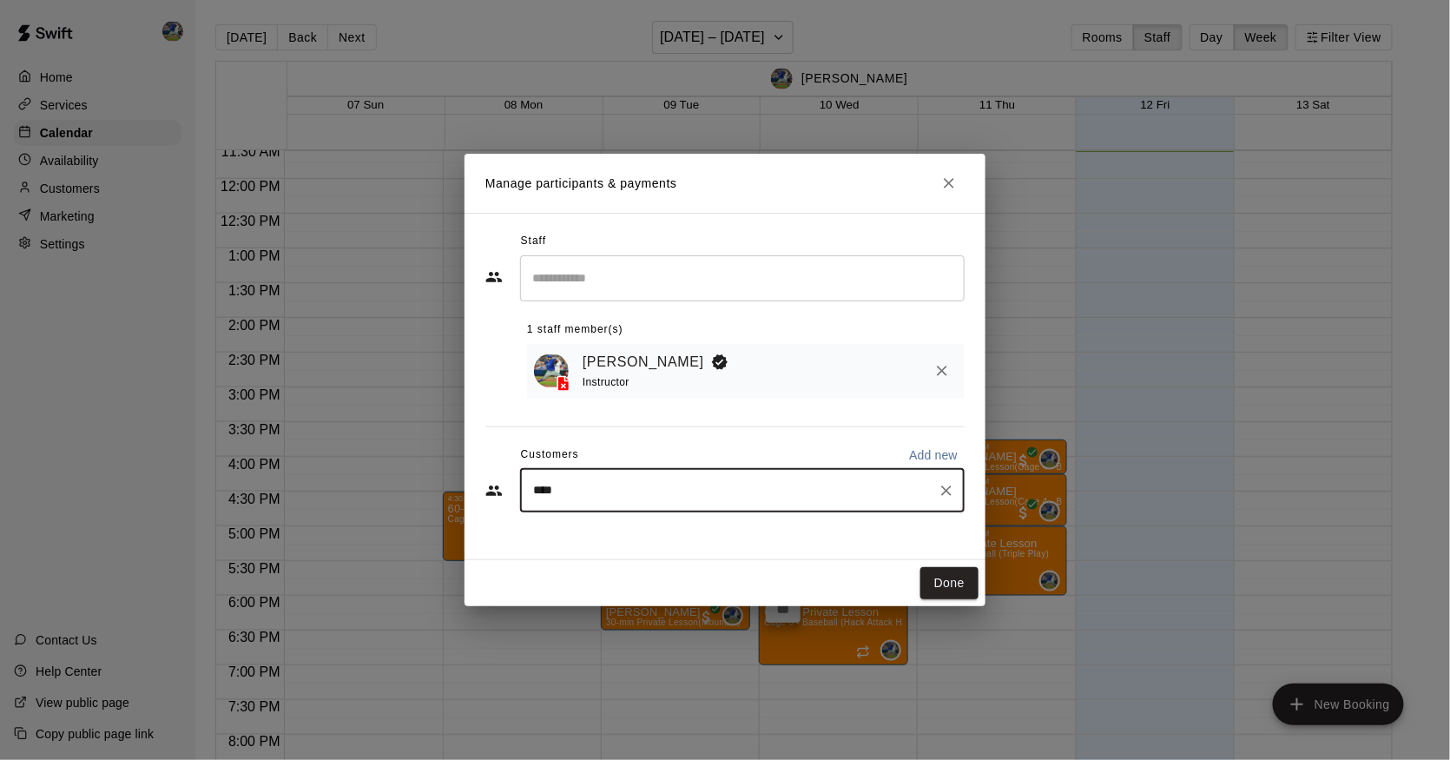
type input "*****"
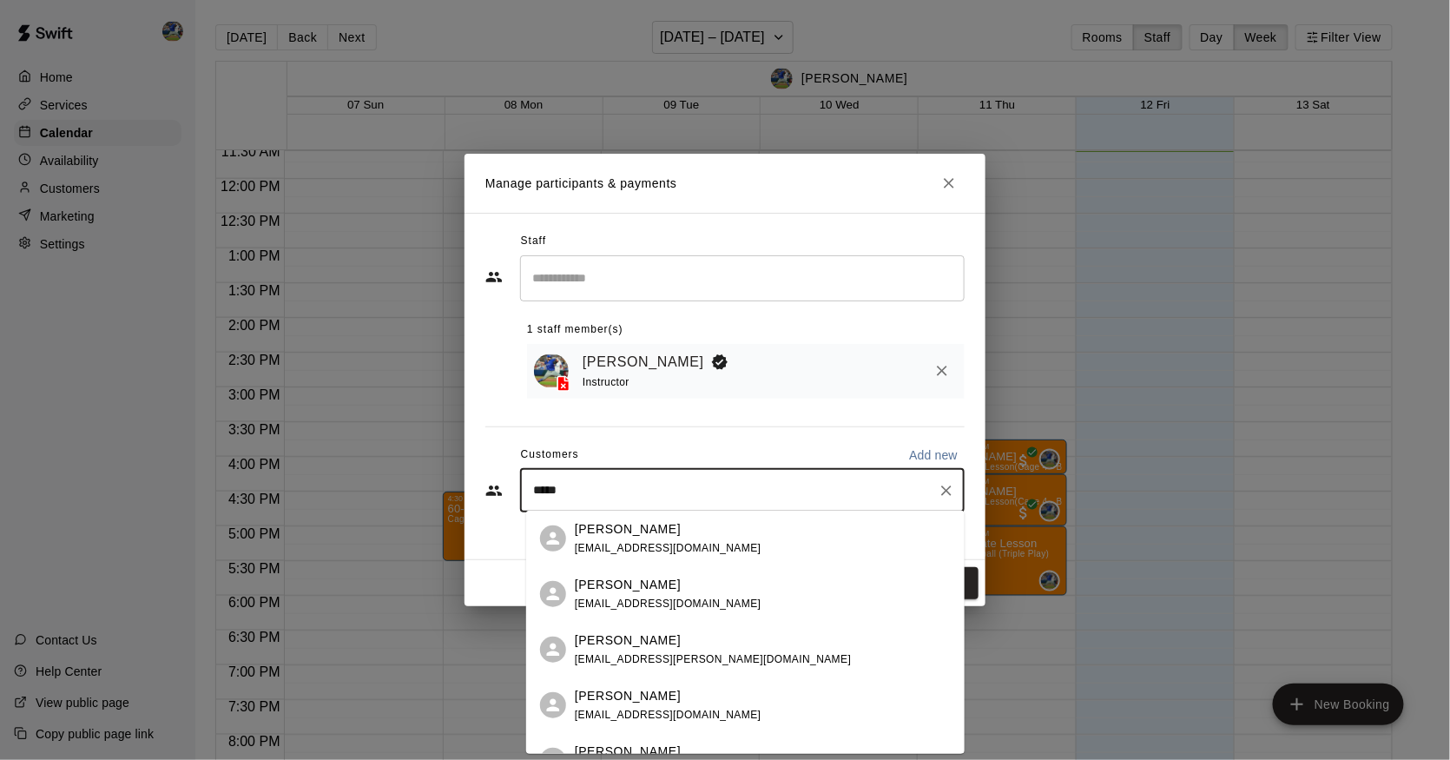
click at [657, 638] on p "[PERSON_NAME]" at bounding box center [628, 640] width 106 height 18
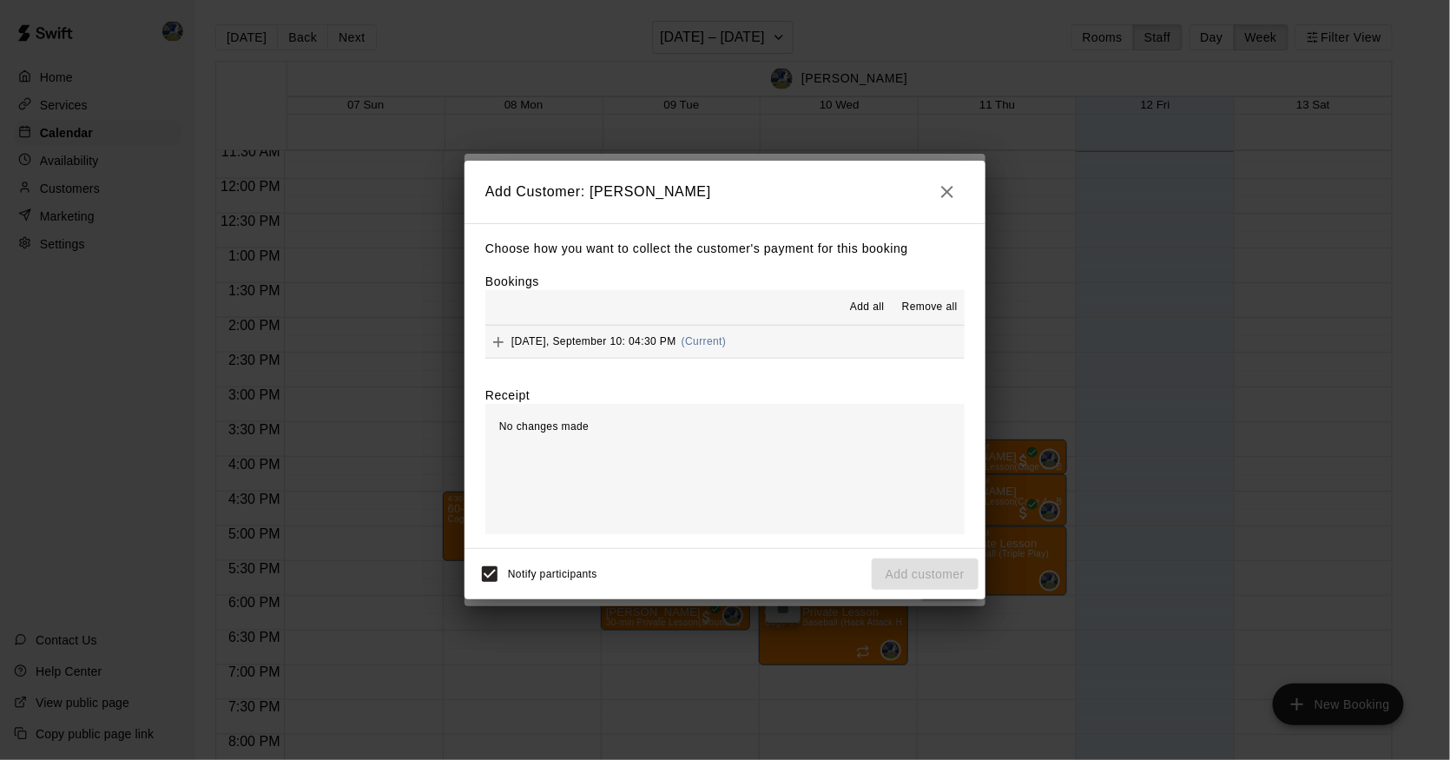
click at [645, 333] on div "[DATE], September 10: 04:30 PM (Current)" at bounding box center [606, 342] width 241 height 26
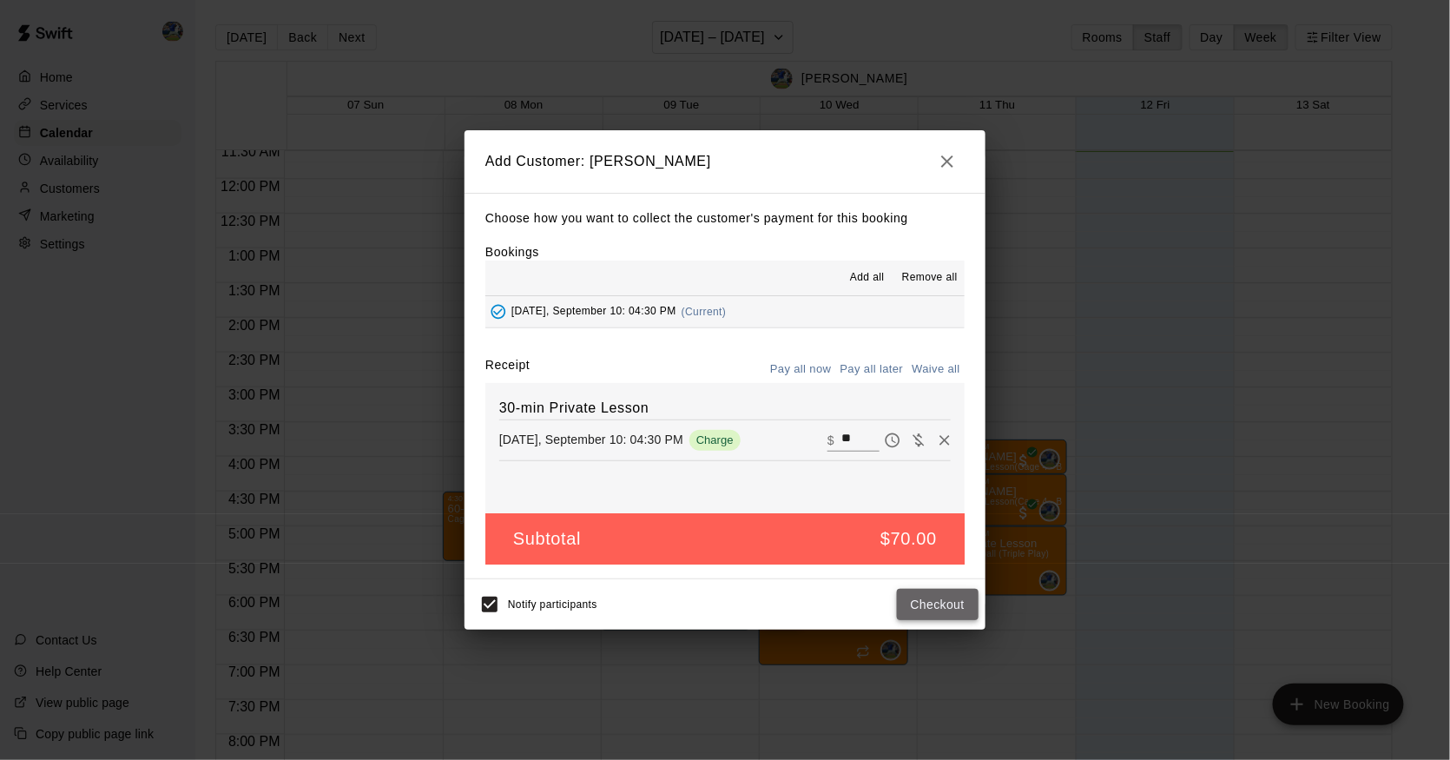
click at [929, 598] on button "Checkout" at bounding box center [938, 605] width 82 height 32
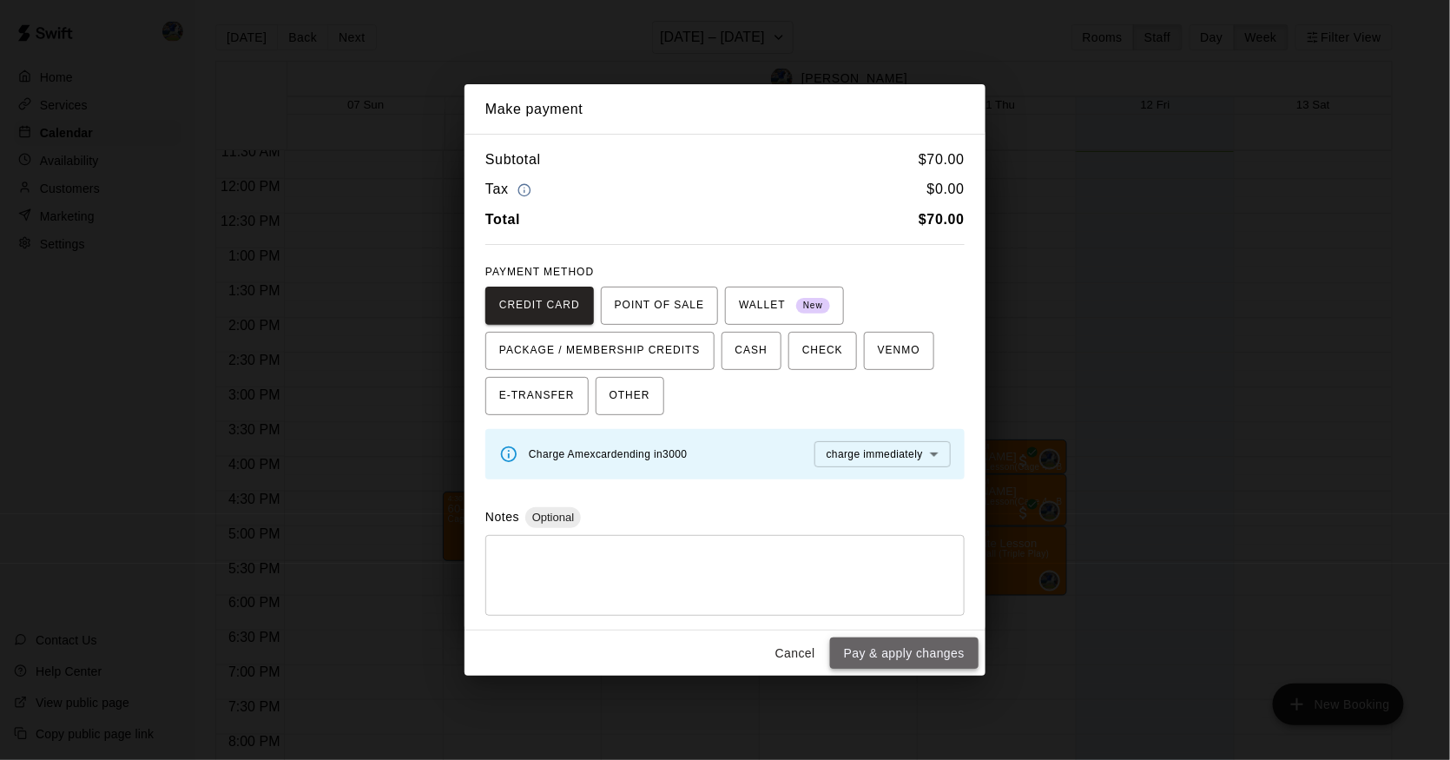
click at [915, 656] on button "Pay & apply changes" at bounding box center [904, 654] width 149 height 32
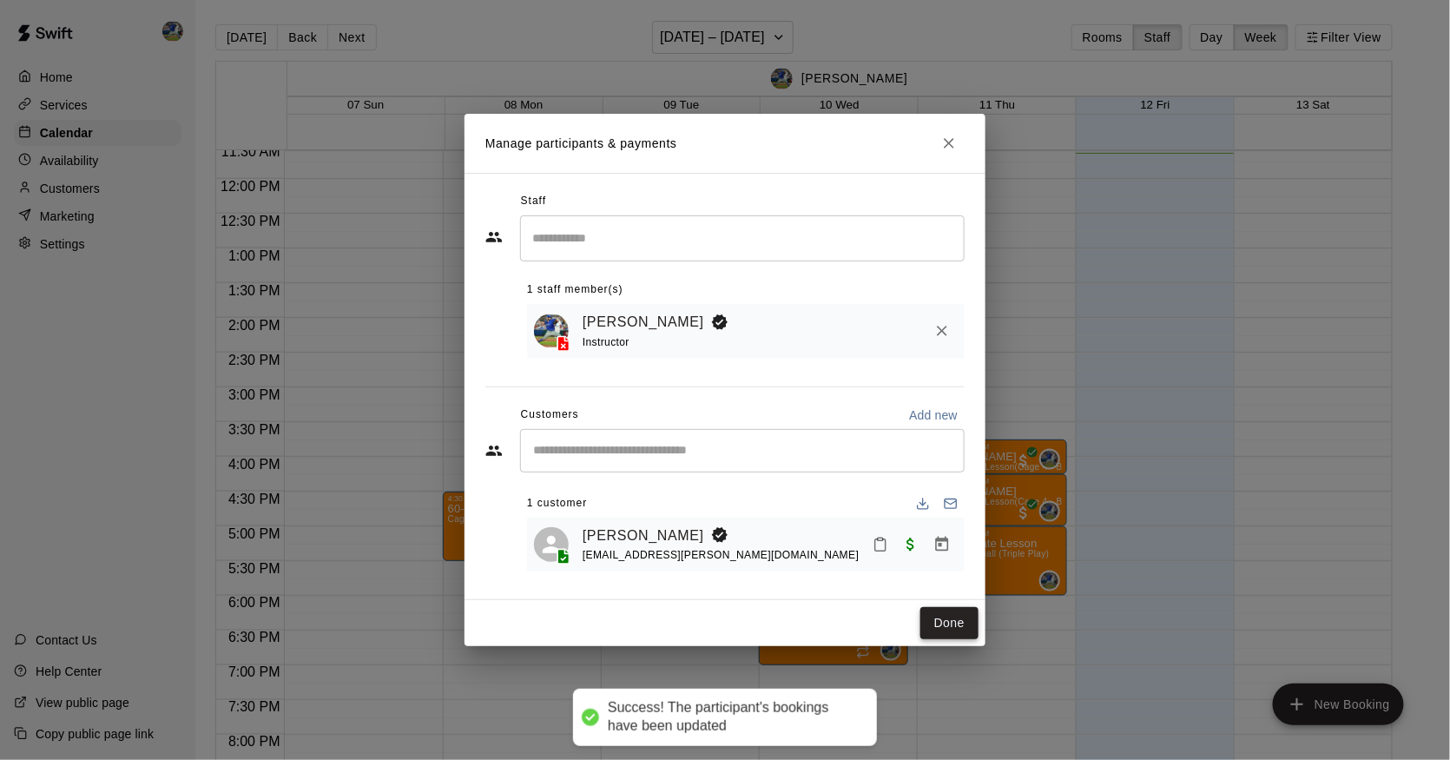
click at [951, 627] on button "Done" at bounding box center [950, 623] width 58 height 32
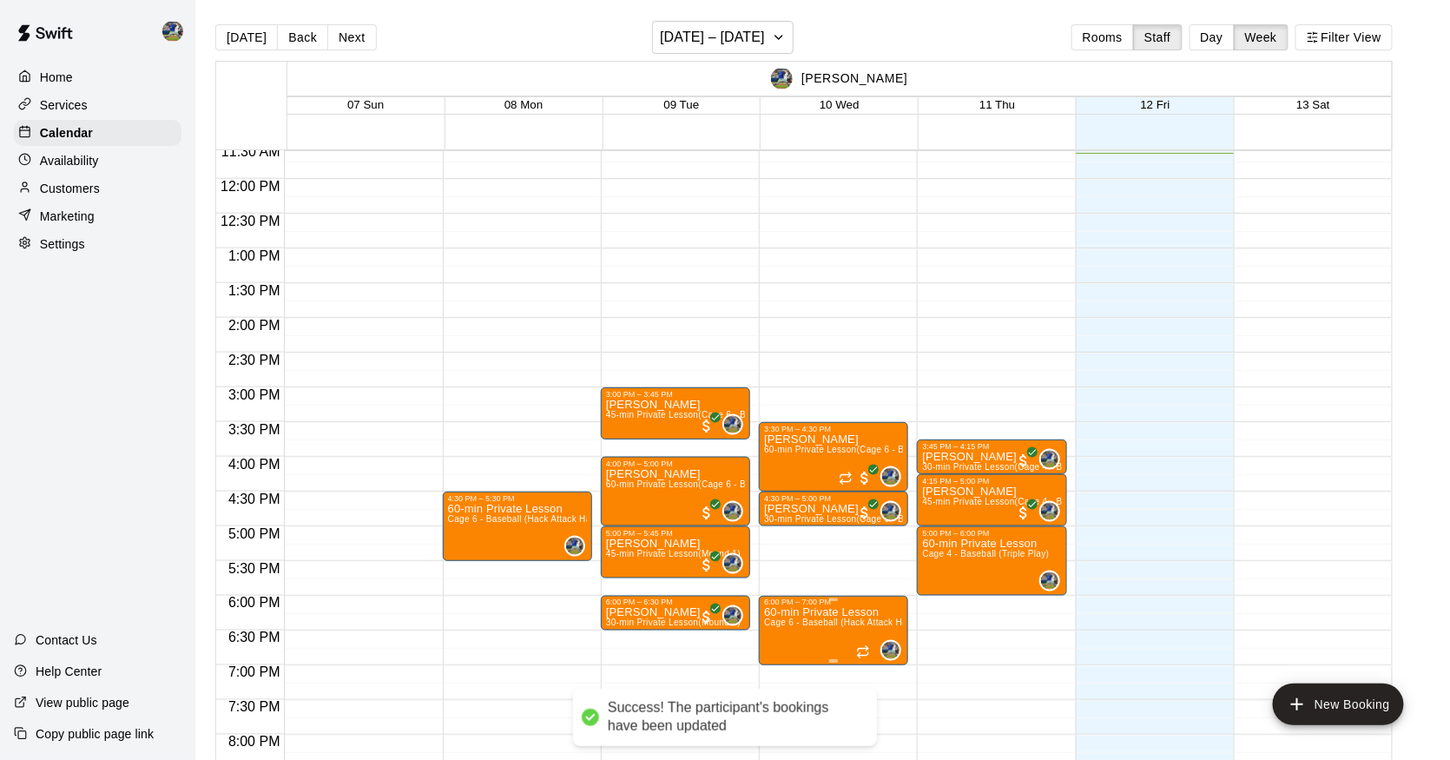
click at [779, 664] on img "edit" at bounding box center [784, 668] width 20 height 20
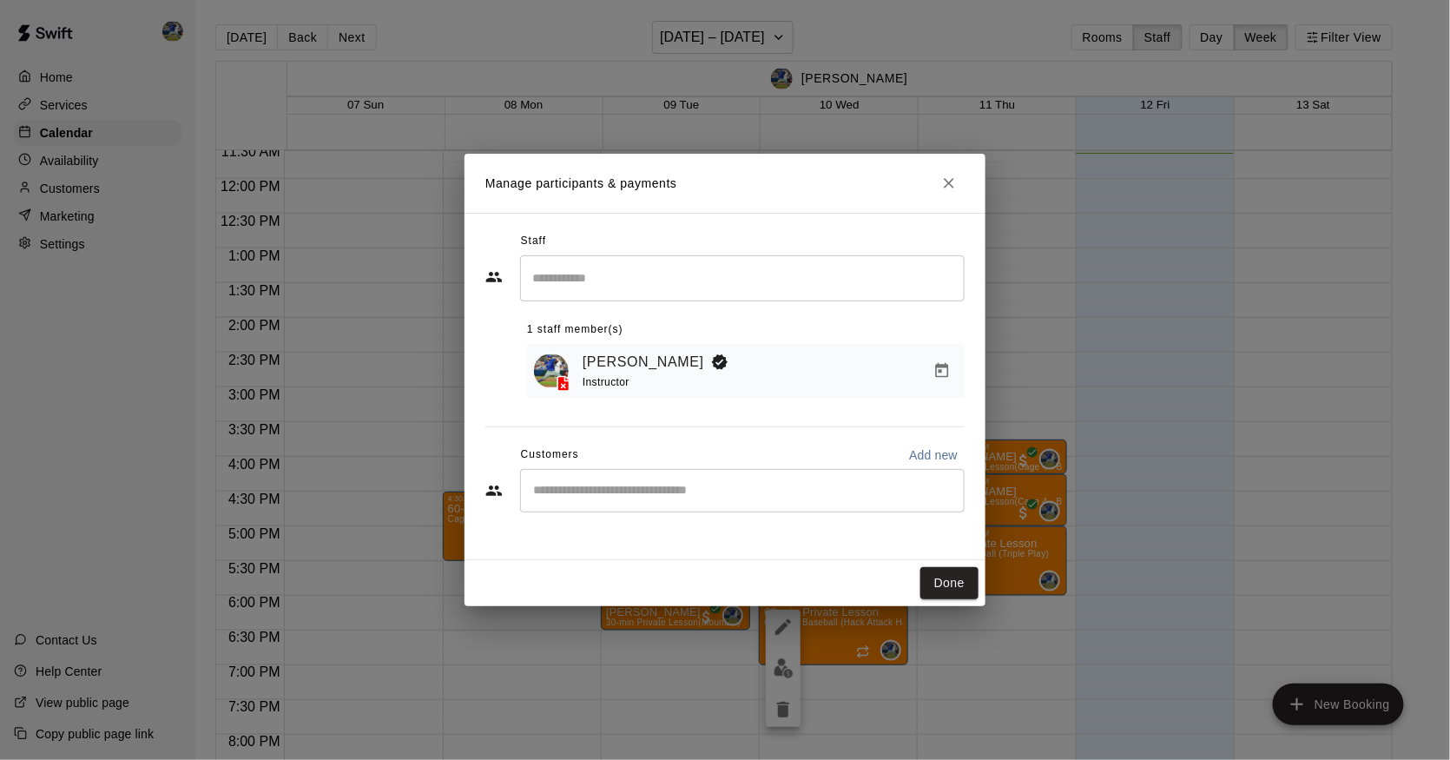
click at [751, 482] on input "Start typing to search customers..." at bounding box center [742, 490] width 429 height 17
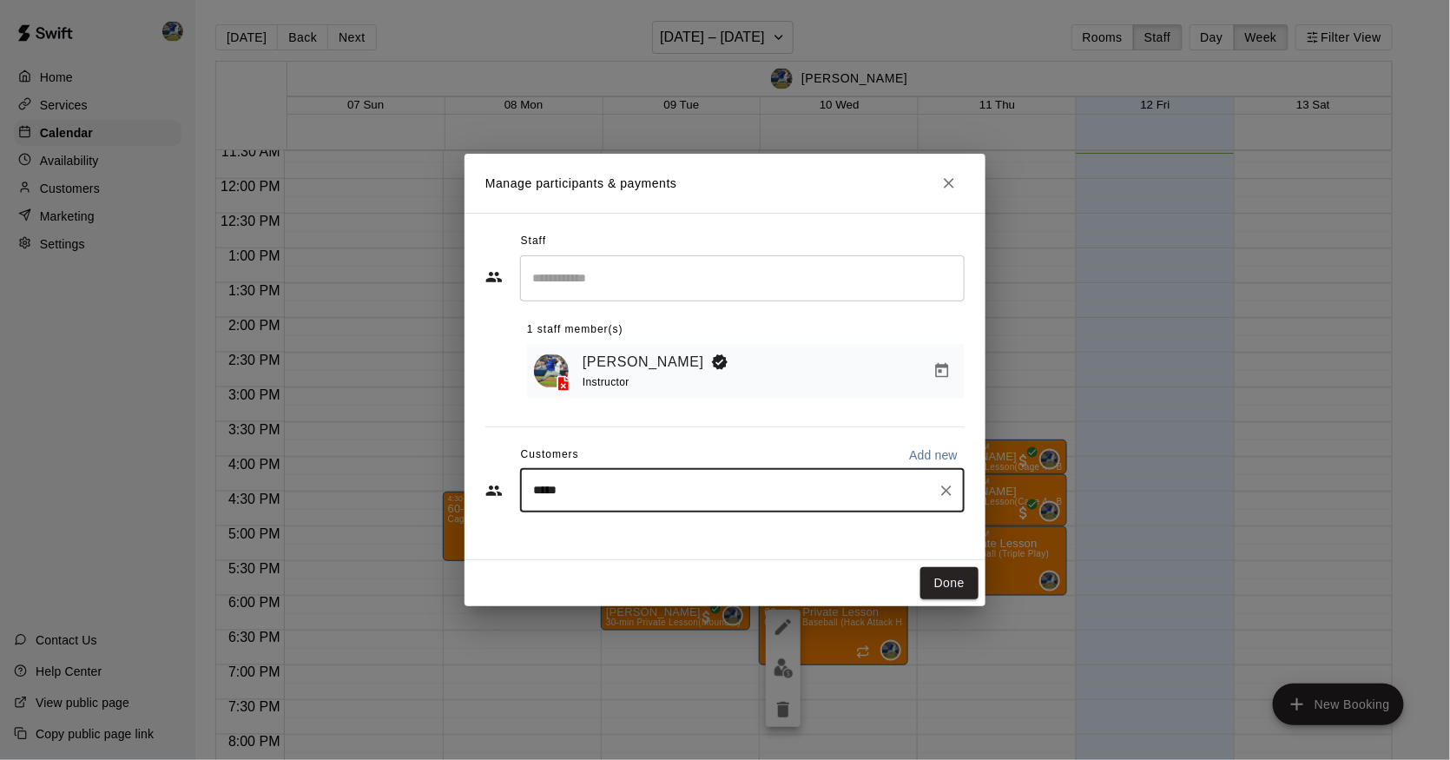
type input "******"
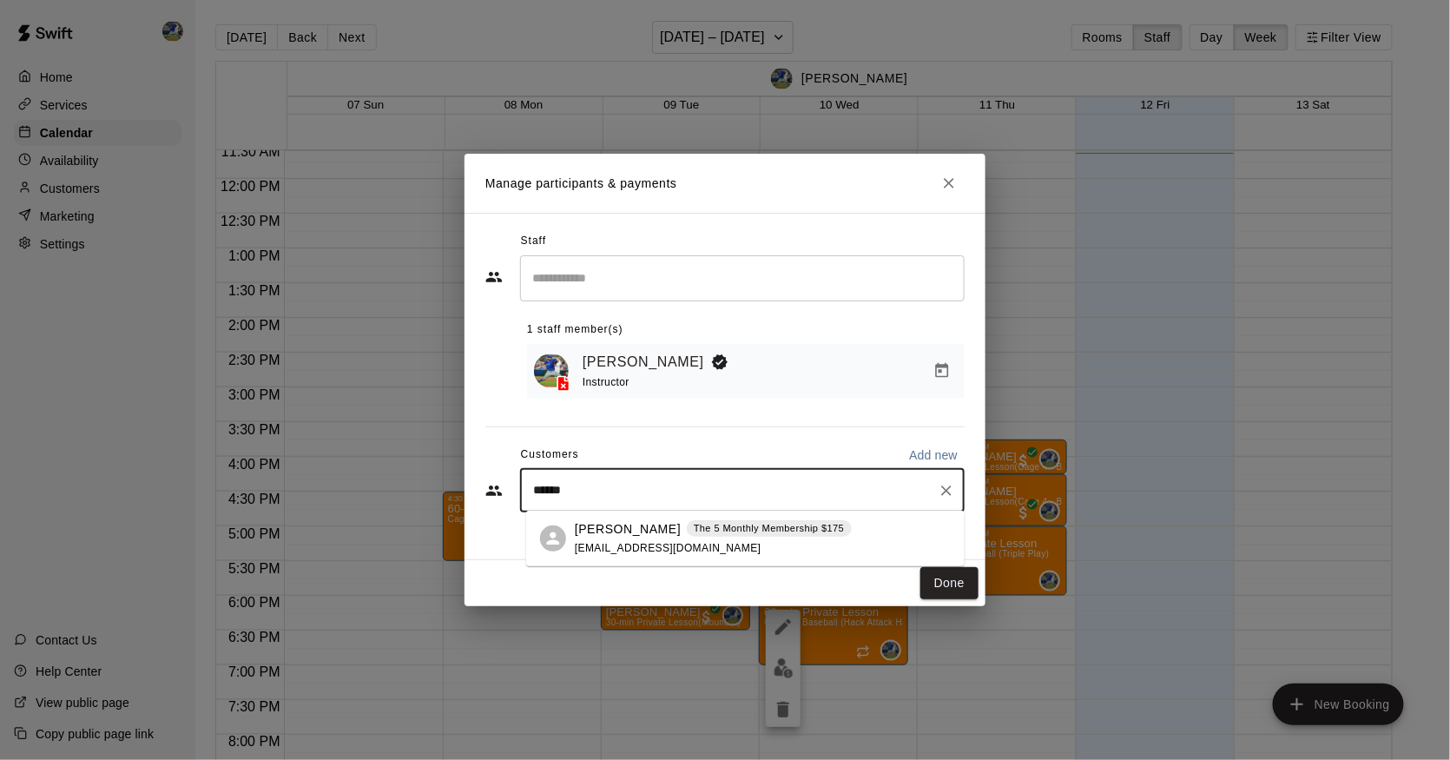
click at [720, 525] on p "The 5 Monthly Membership $175" at bounding box center [769, 528] width 151 height 15
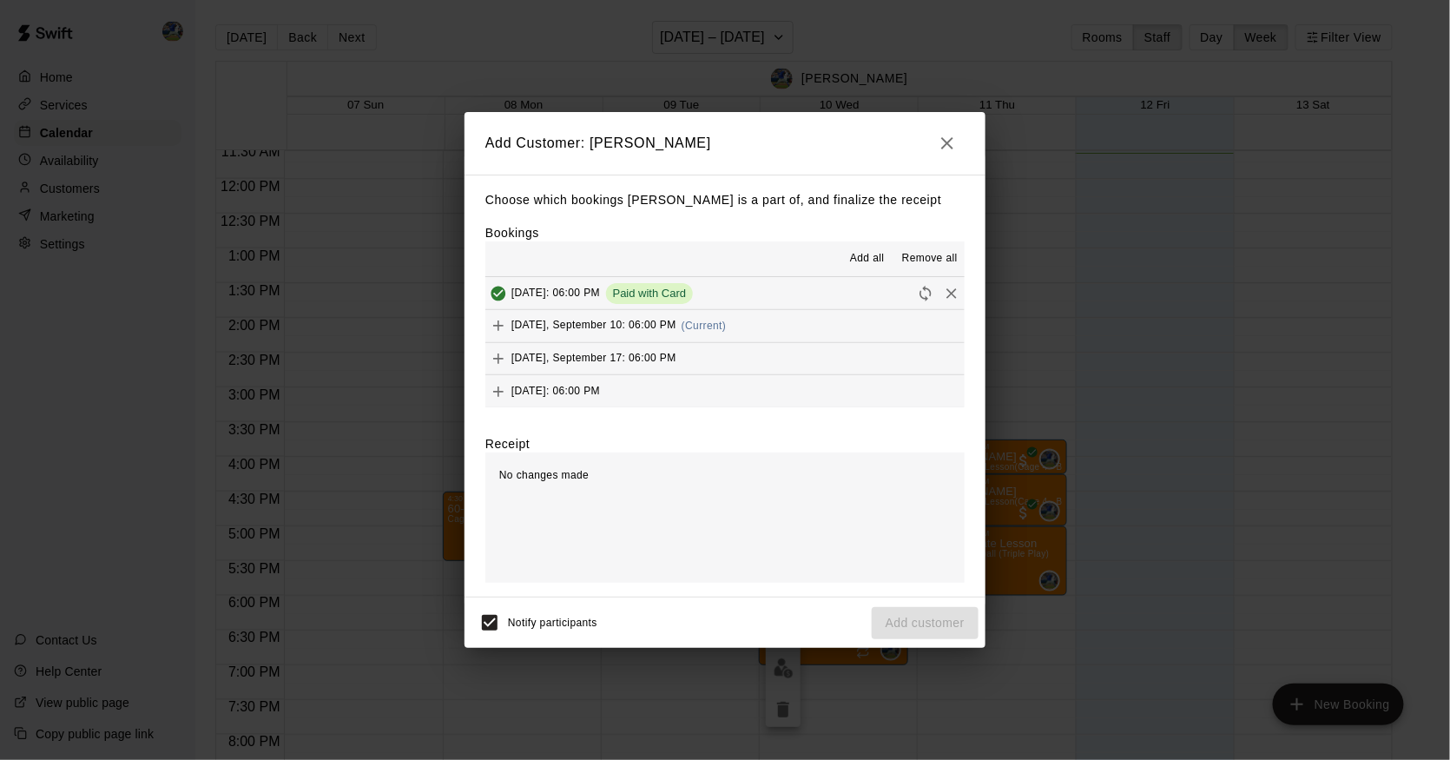
click at [647, 320] on div "[DATE], September 10: 06:00 PM (Current)" at bounding box center [606, 326] width 241 height 26
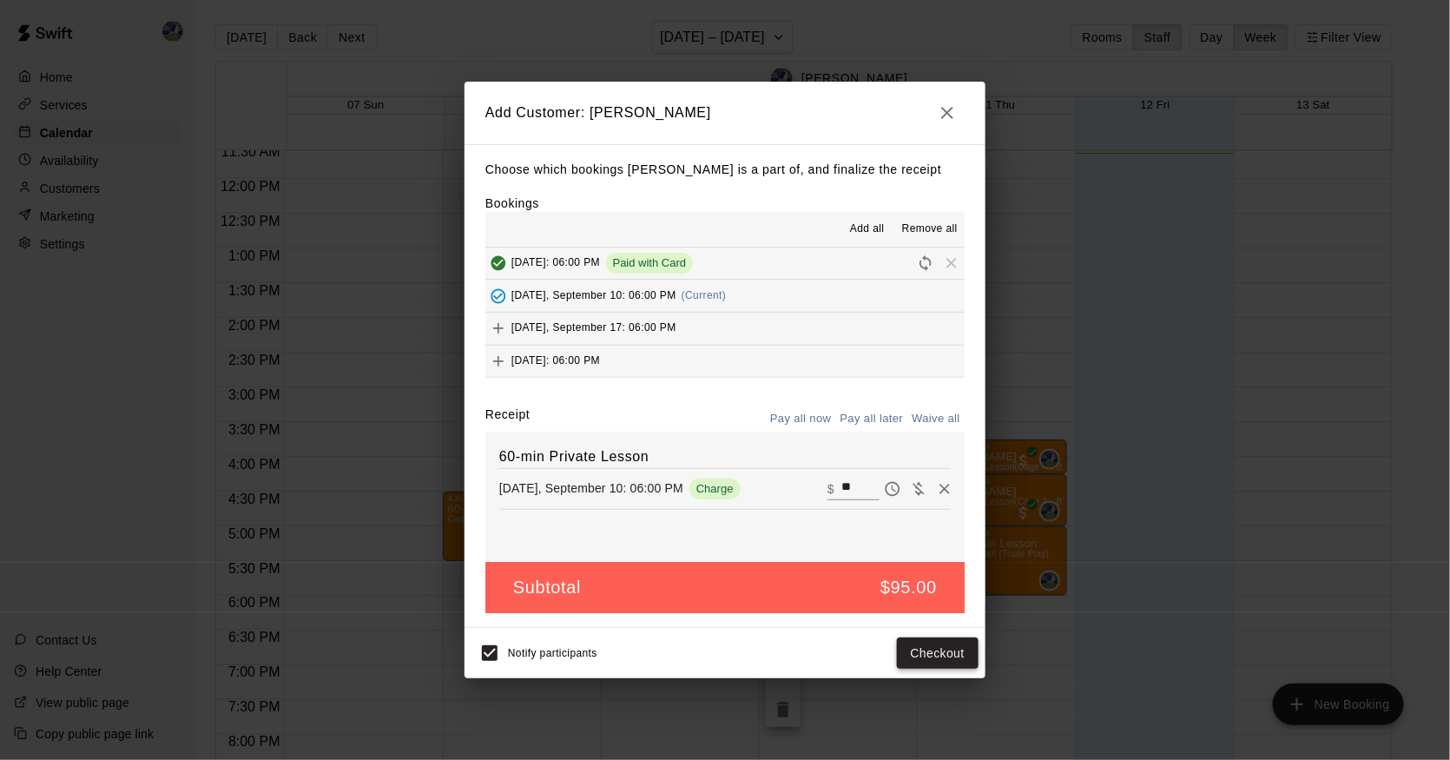
click at [937, 647] on button "Checkout" at bounding box center [938, 654] width 82 height 32
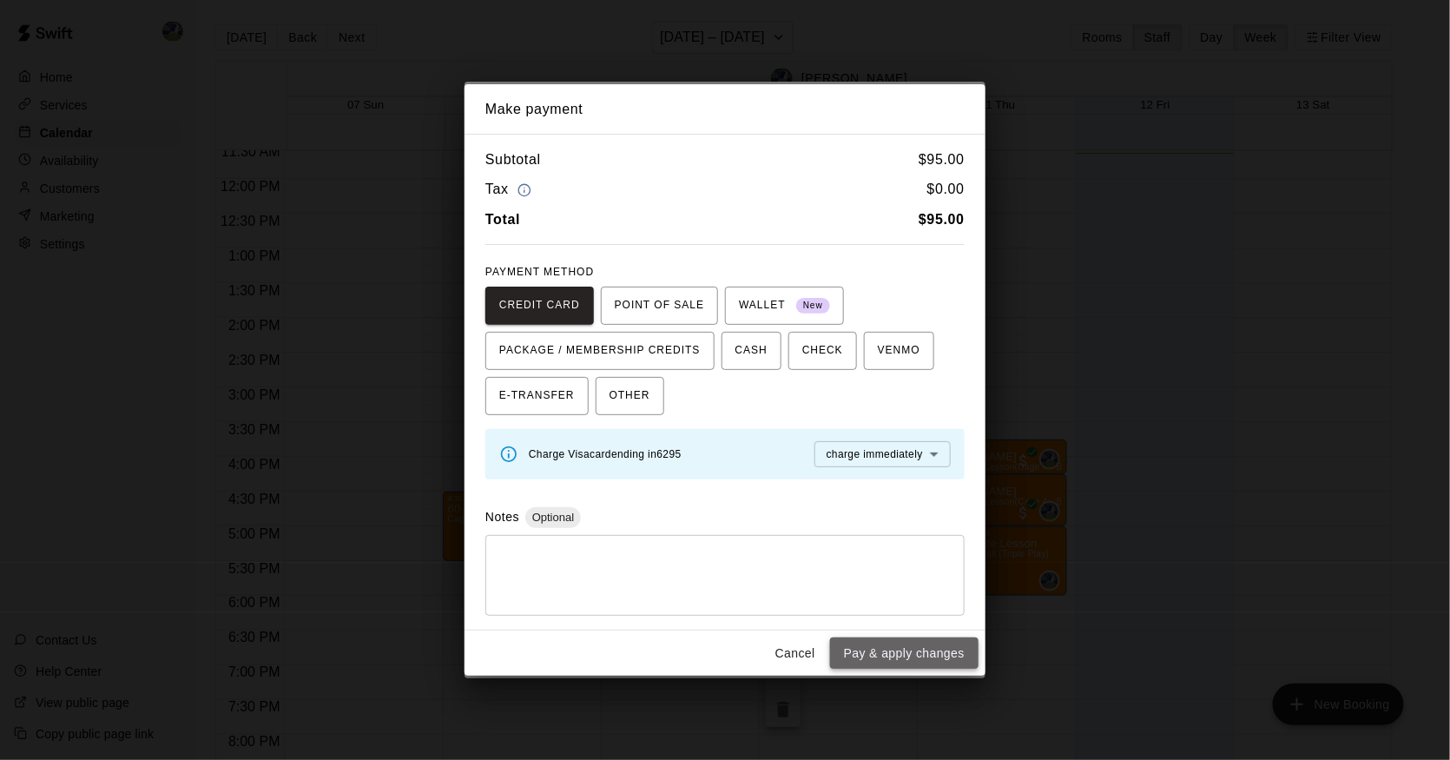
click at [929, 655] on button "Pay & apply changes" at bounding box center [904, 654] width 149 height 32
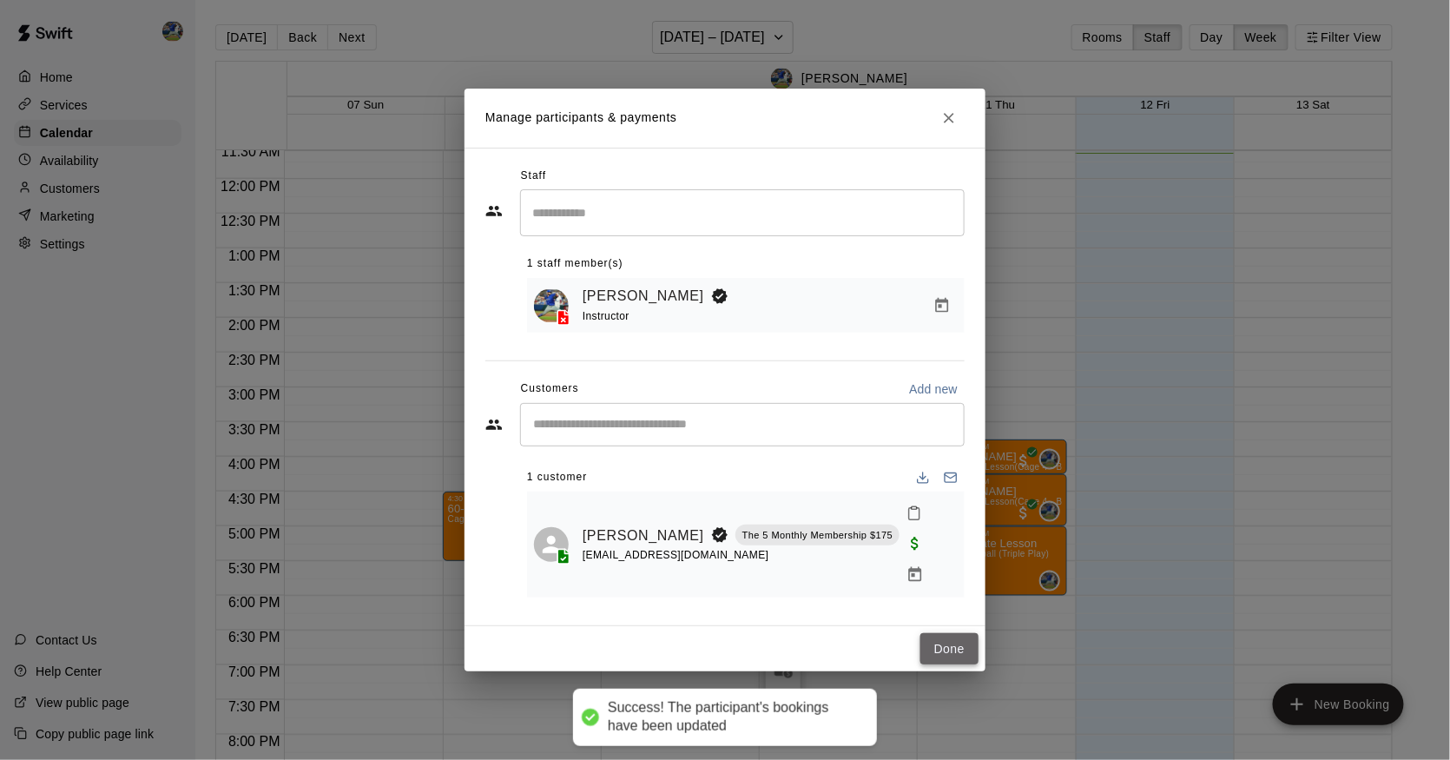
click at [942, 634] on button "Done" at bounding box center [950, 649] width 58 height 32
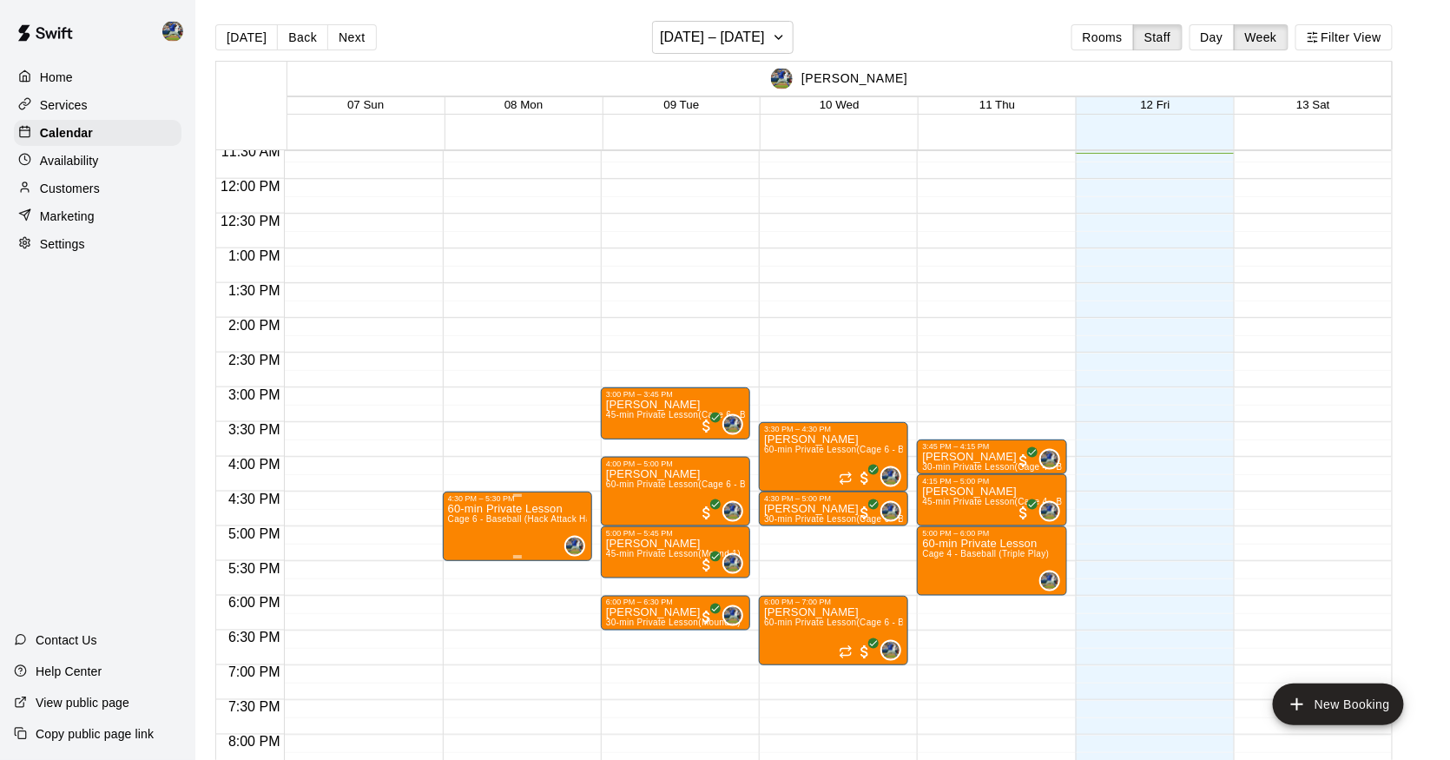
click at [465, 580] on button "edit" at bounding box center [467, 564] width 35 height 34
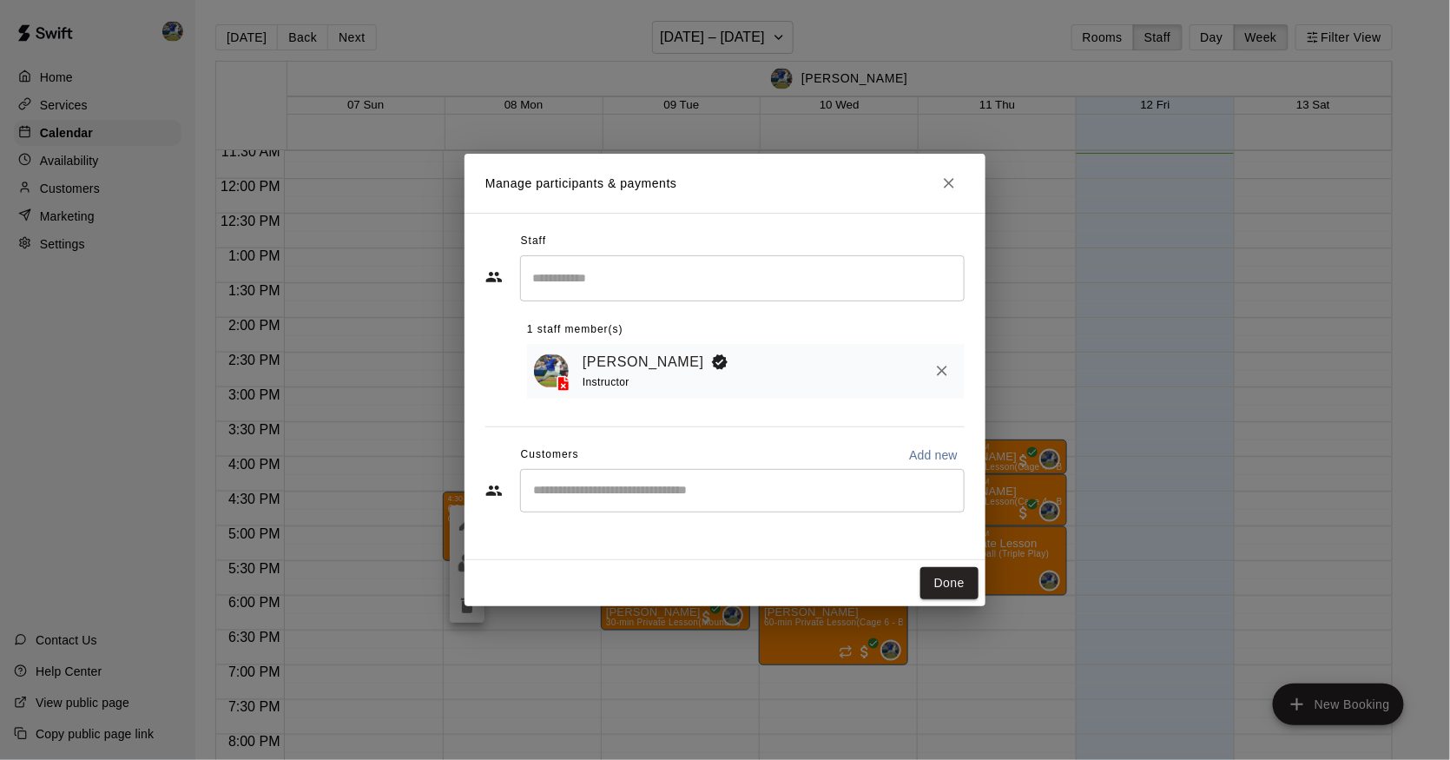
click at [645, 505] on div "​" at bounding box center [742, 490] width 445 height 43
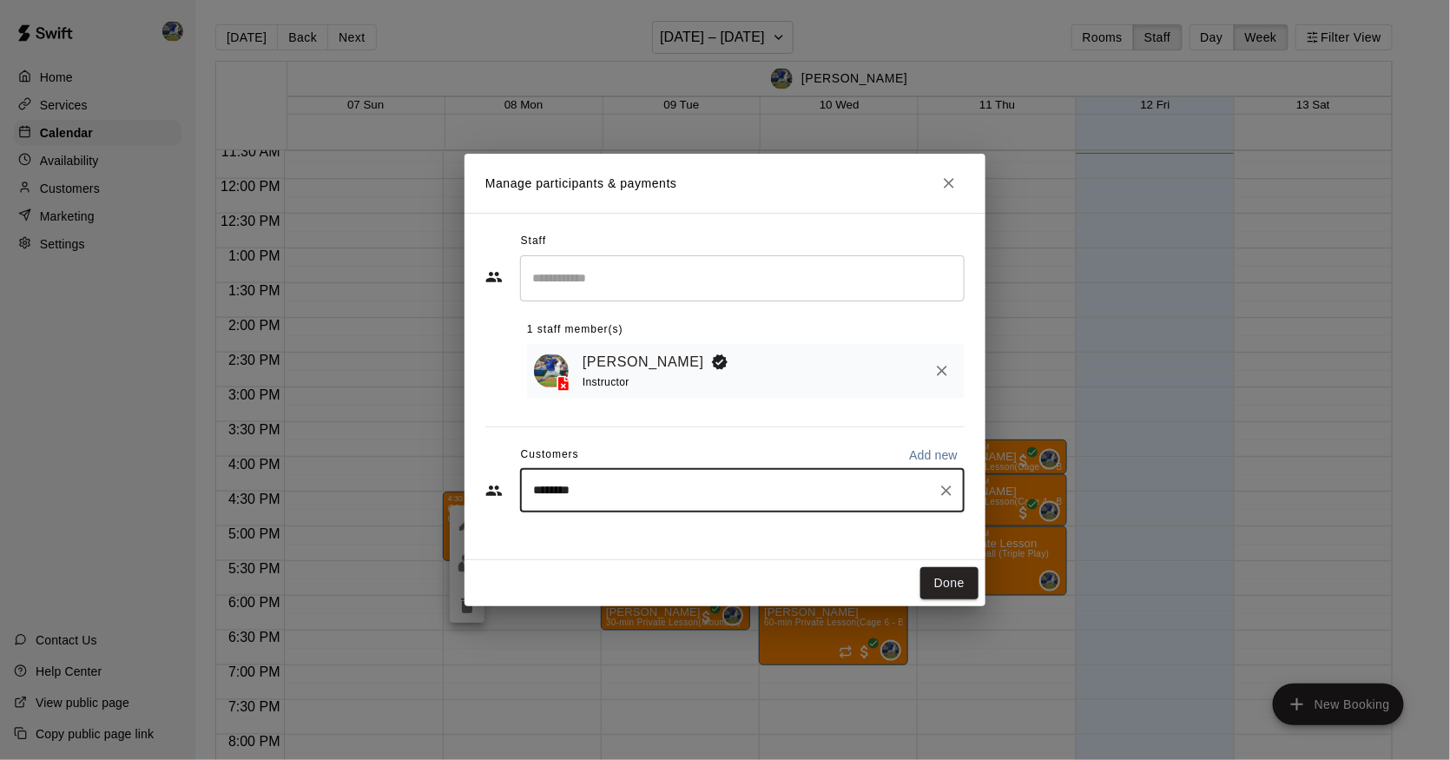
type input "*********"
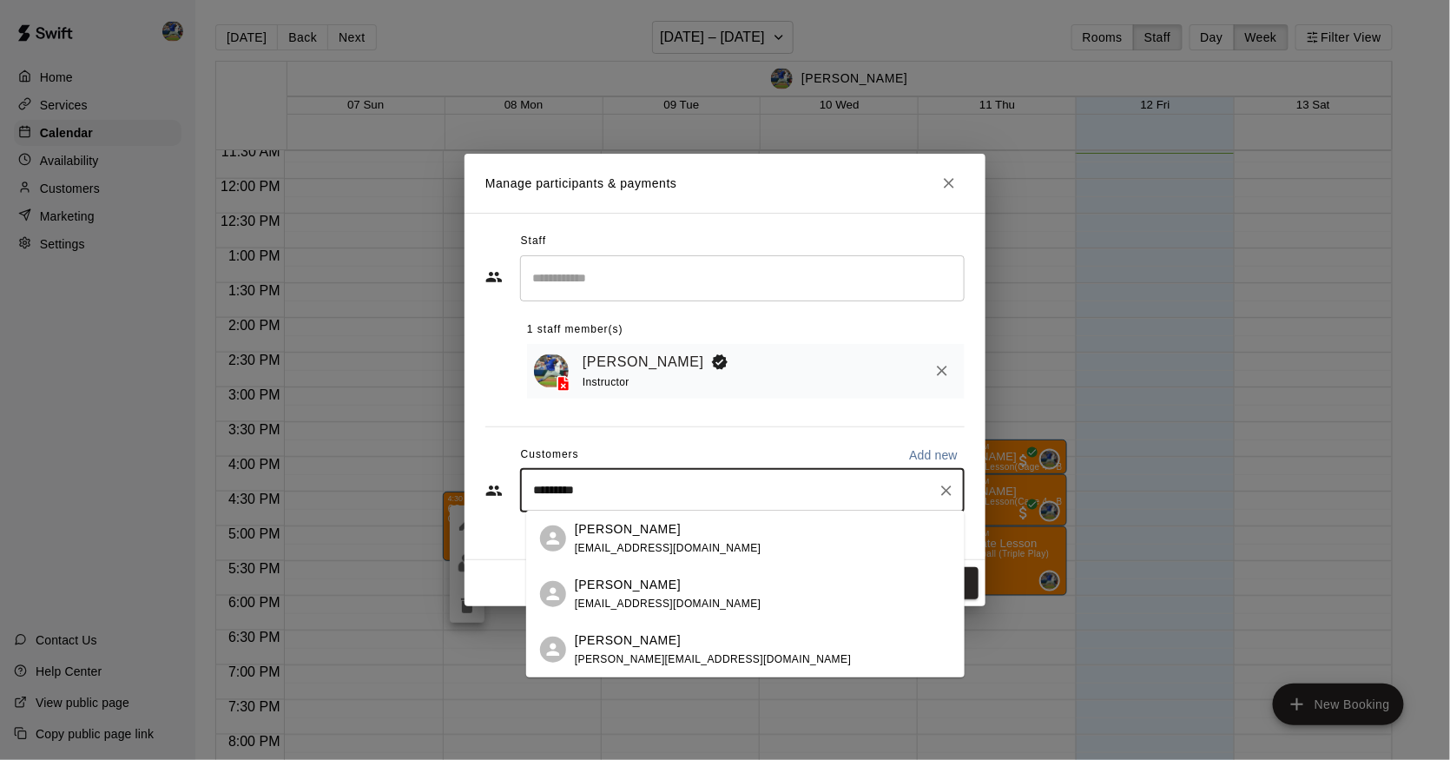
click at [618, 542] on span "[EMAIL_ADDRESS][DOMAIN_NAME]" at bounding box center [668, 548] width 187 height 12
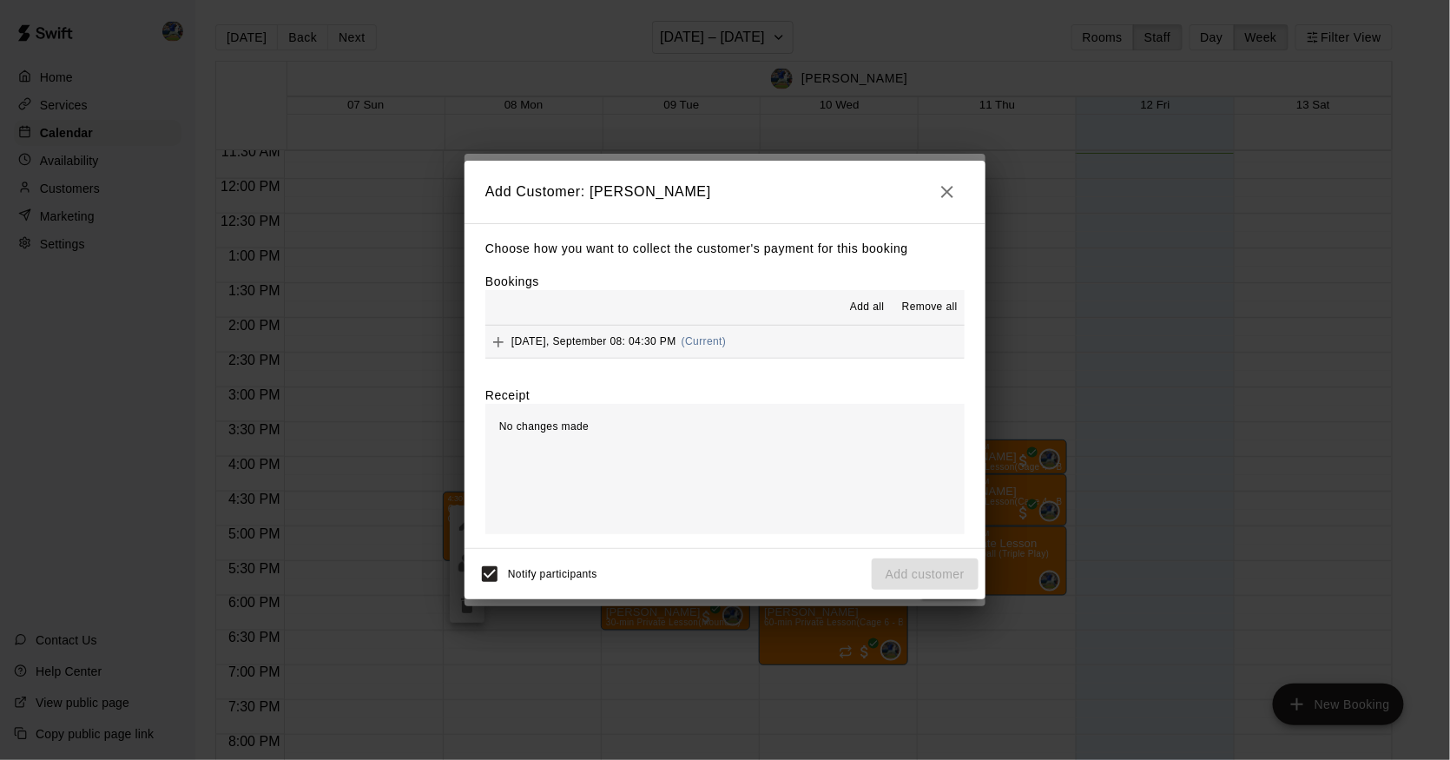
click at [631, 335] on span "[DATE], September 08: 04:30 PM" at bounding box center [594, 341] width 165 height 12
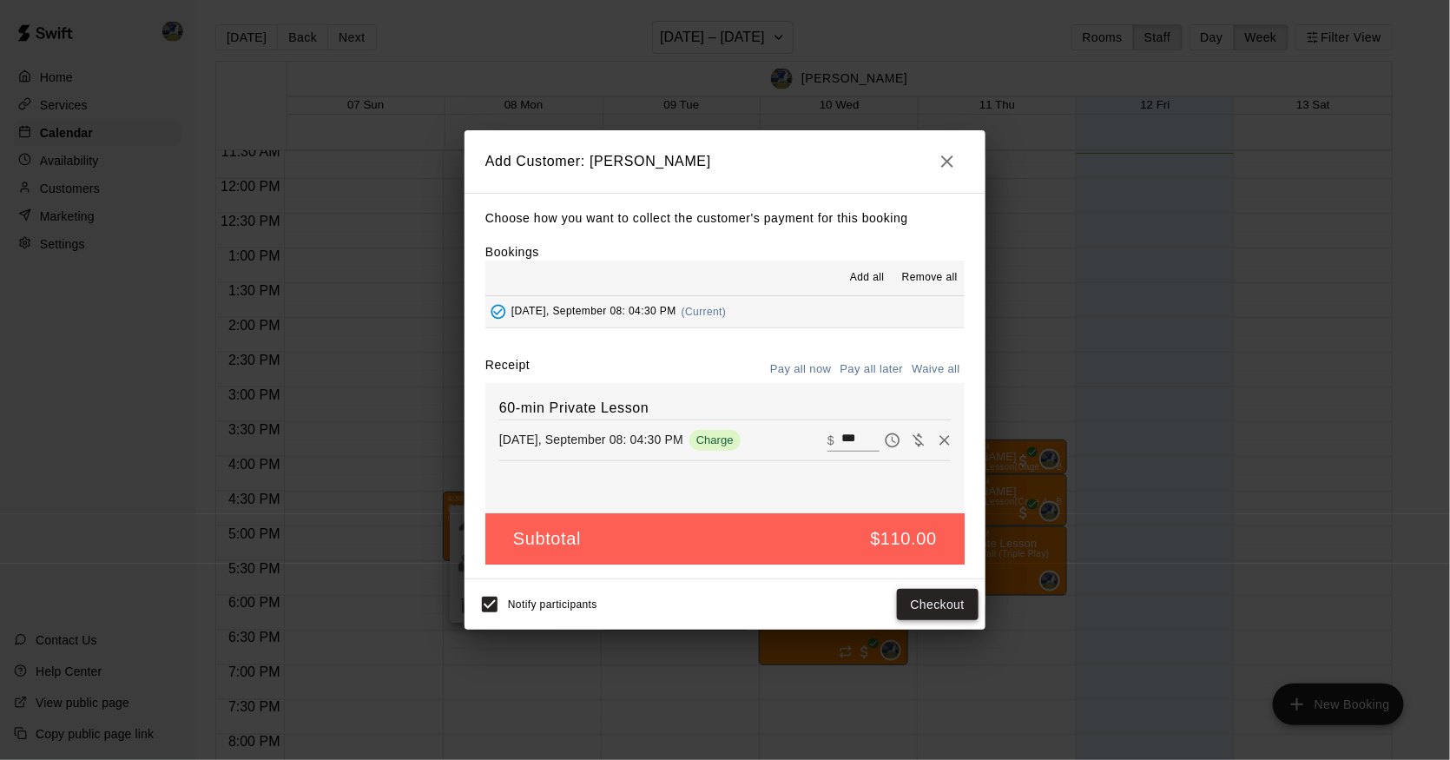
click at [934, 605] on button "Checkout" at bounding box center [938, 605] width 82 height 32
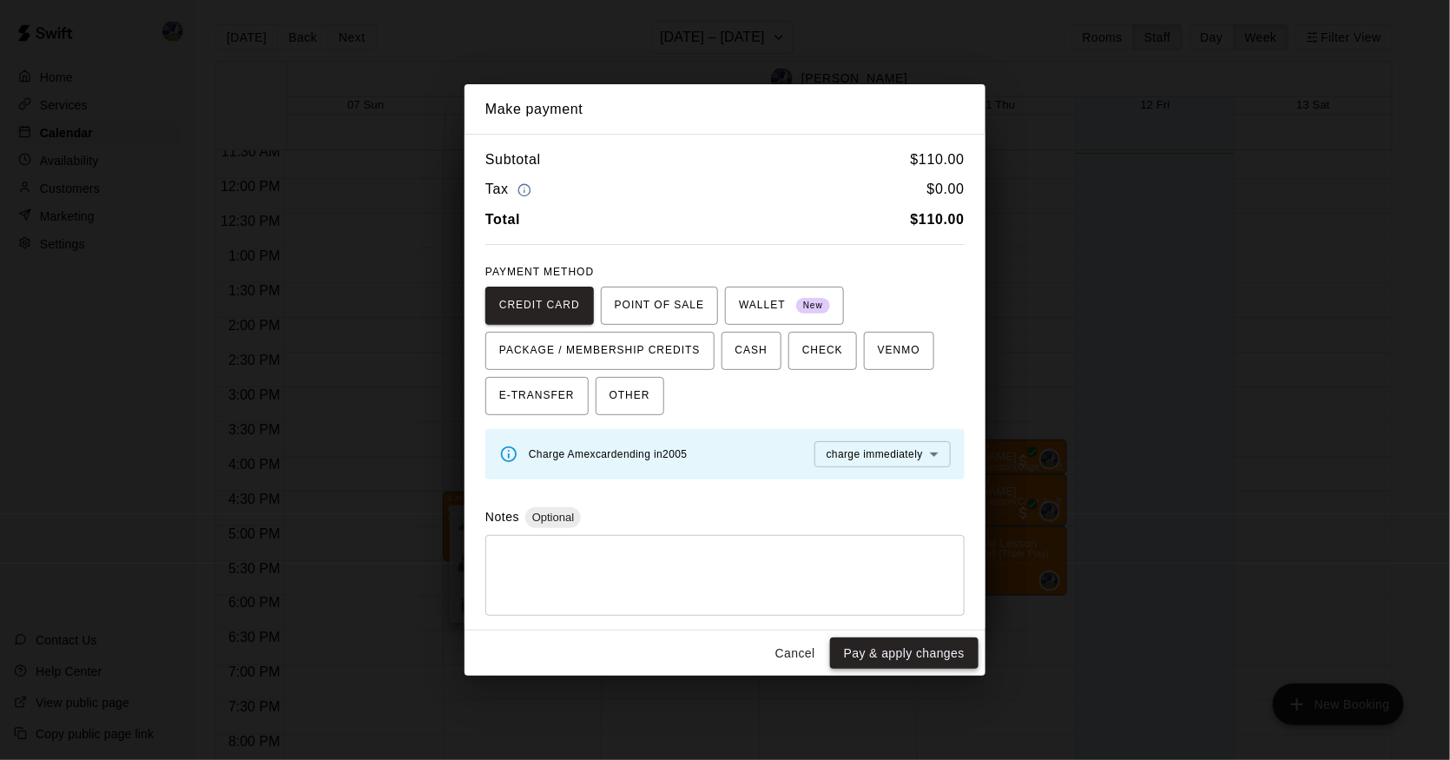
click at [942, 638] on button "Pay & apply changes" at bounding box center [904, 654] width 149 height 32
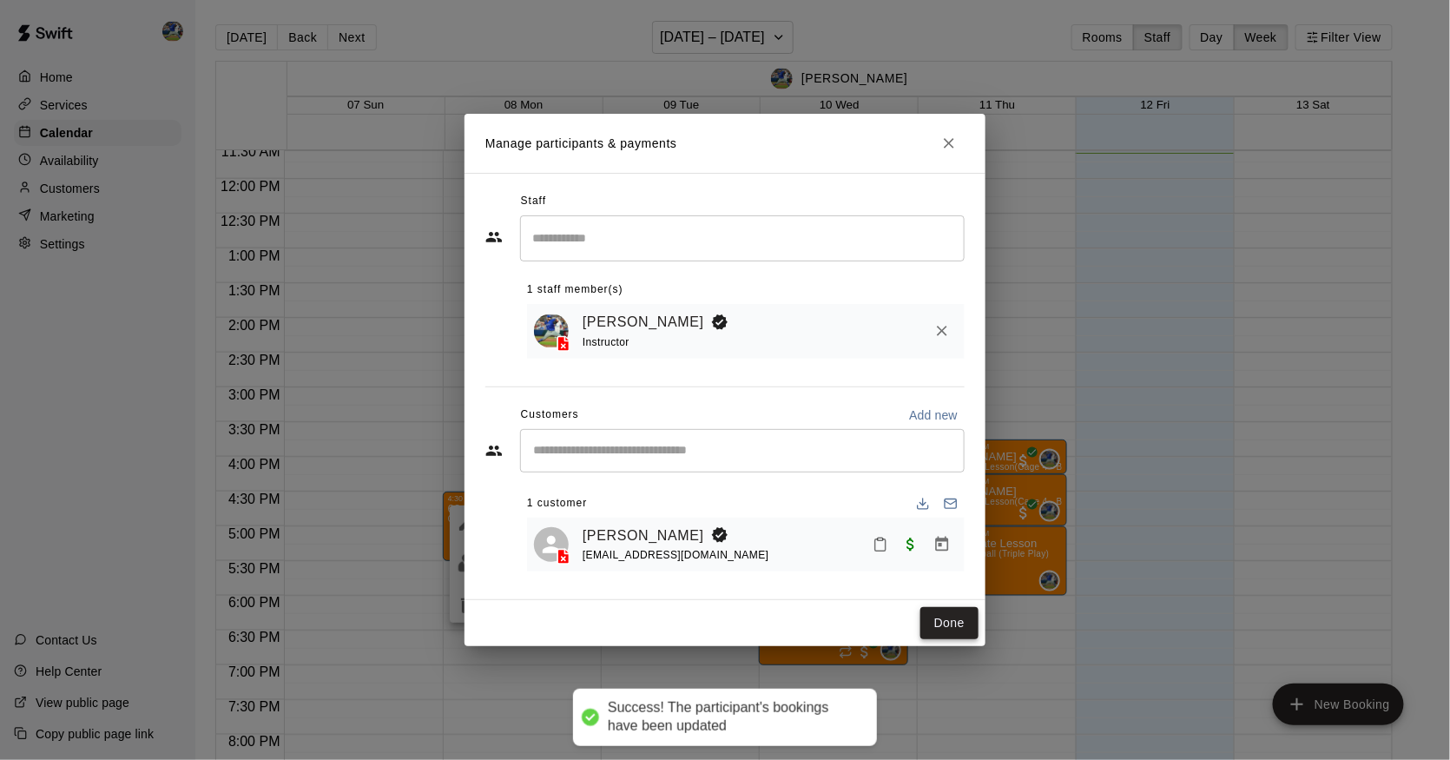
click at [954, 620] on button "Done" at bounding box center [950, 623] width 58 height 32
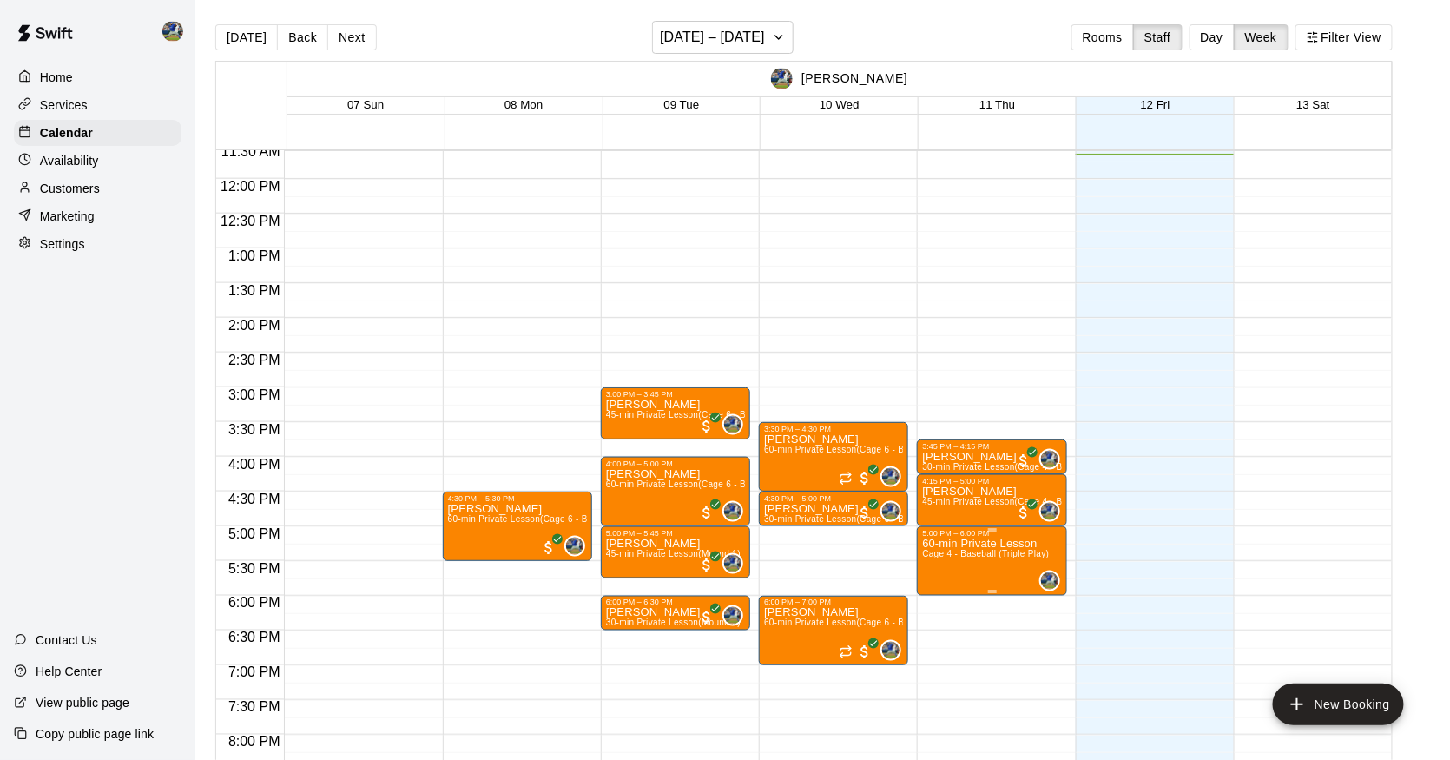
click at [944, 586] on button "edit" at bounding box center [941, 599] width 35 height 34
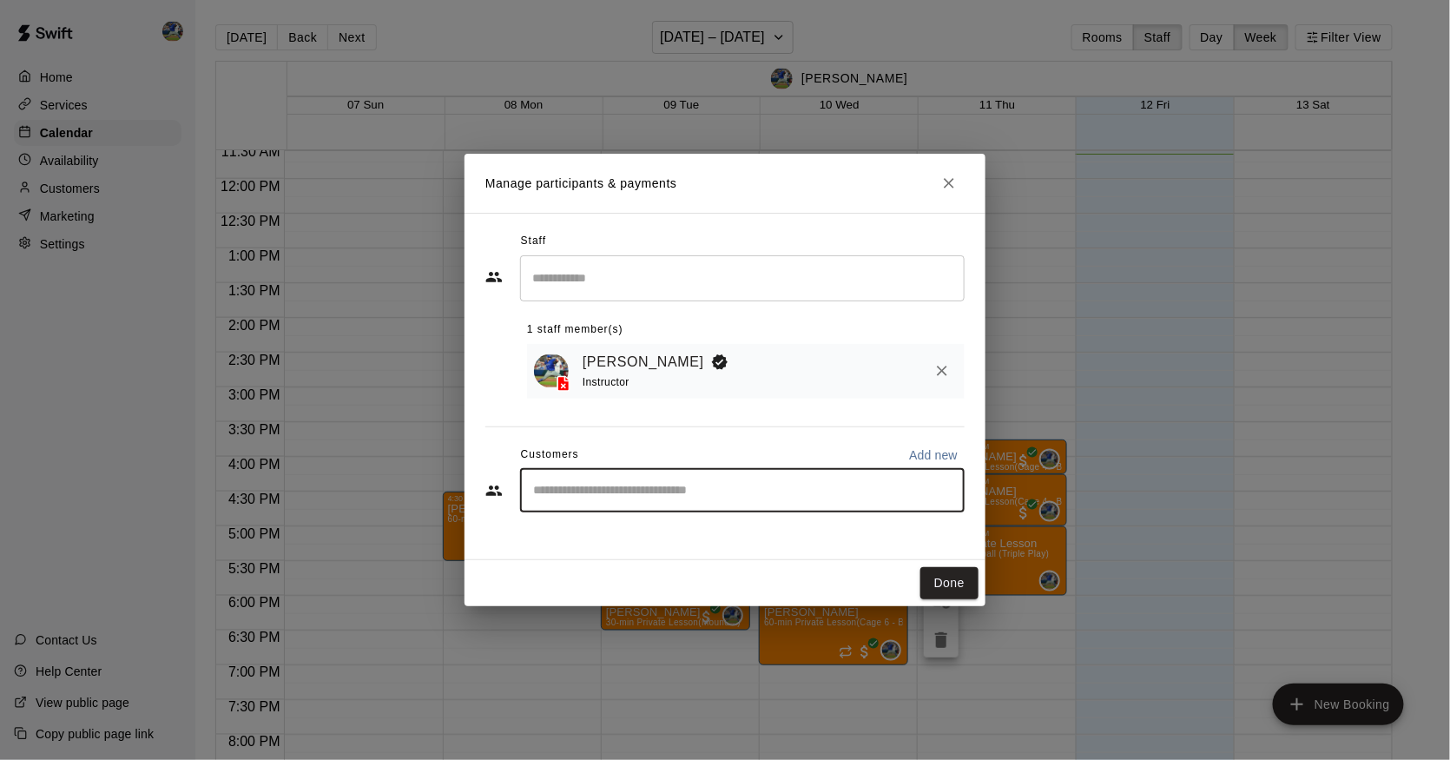
click at [800, 493] on input "Start typing to search customers..." at bounding box center [742, 490] width 429 height 17
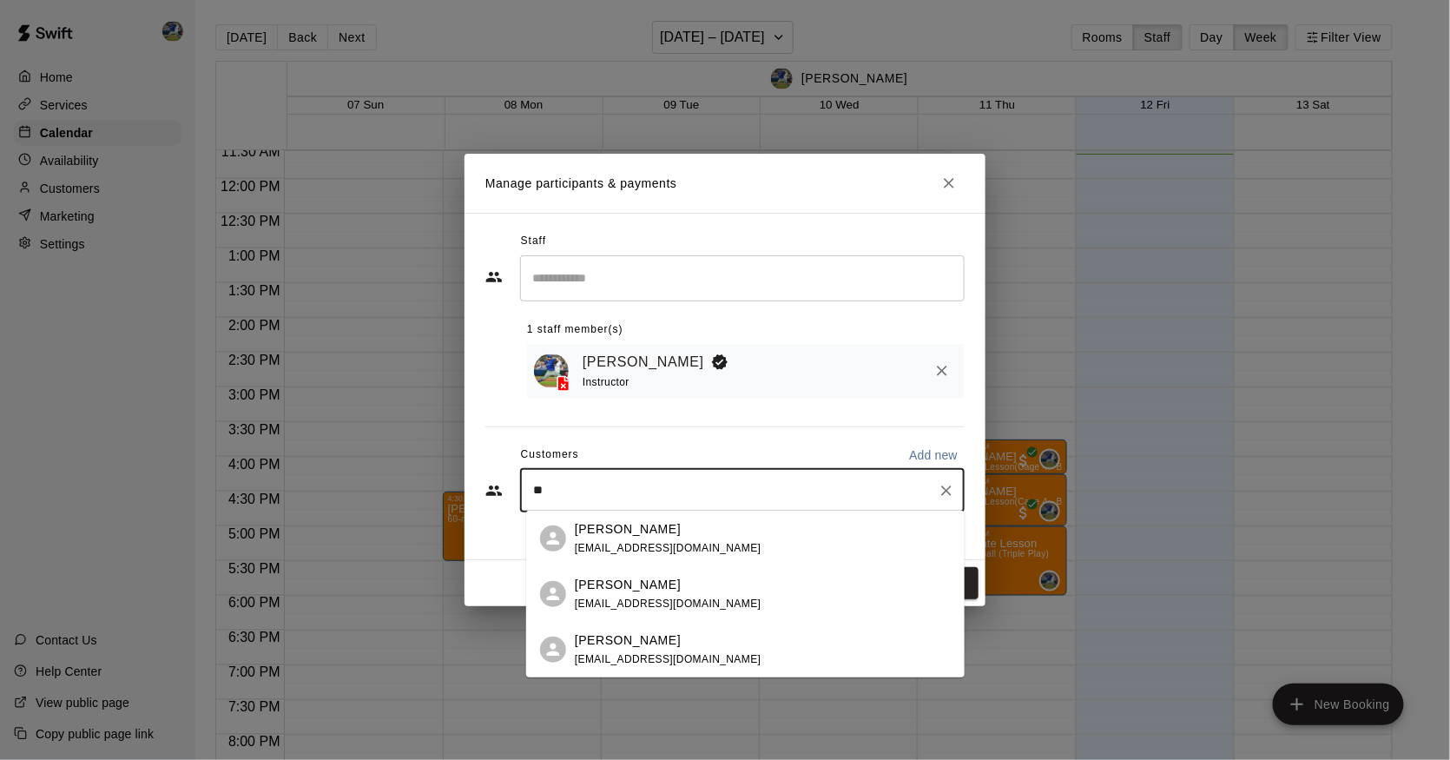
type input "*"
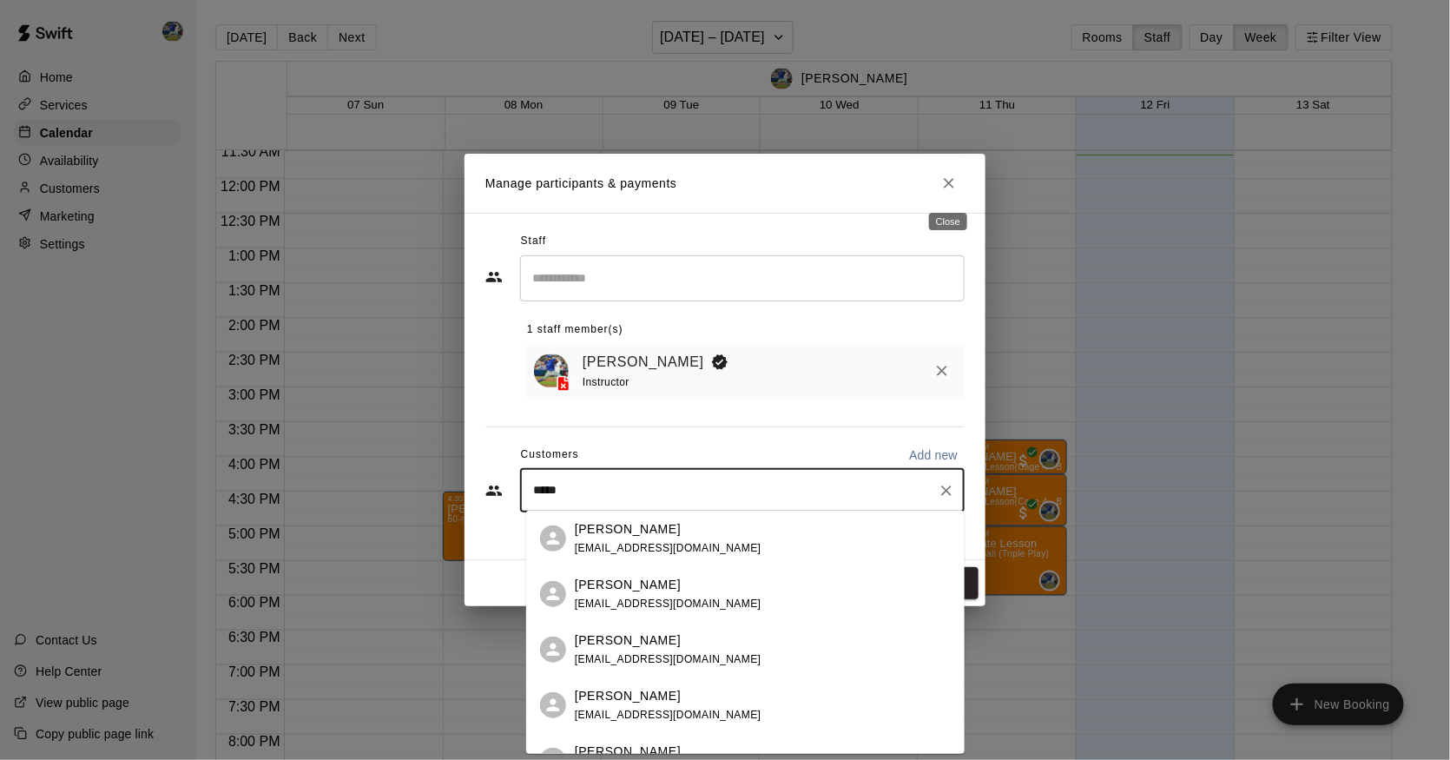
type input "****"
click at [957, 181] on icon "Close" at bounding box center [949, 183] width 17 height 17
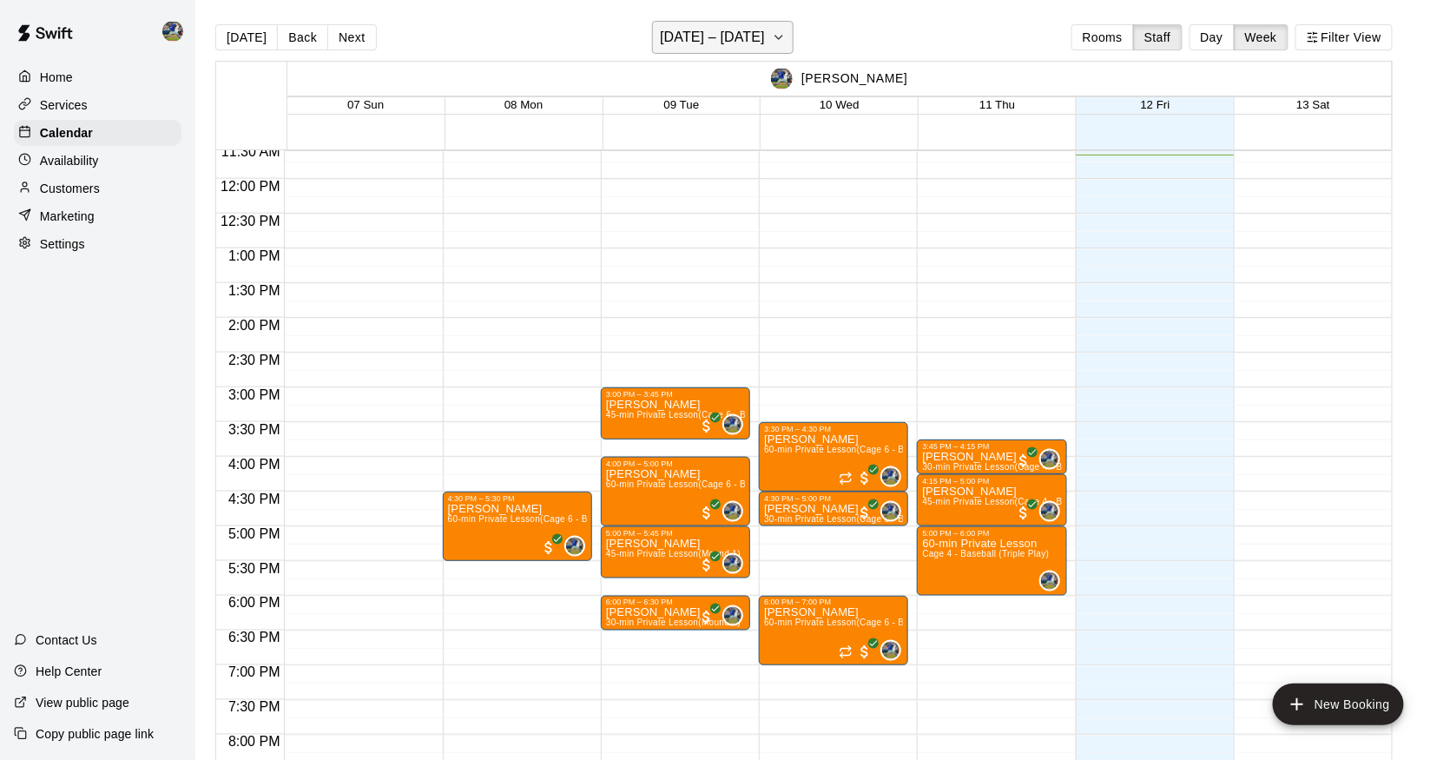
click at [756, 27] on h6 "[DATE] – [DATE]" at bounding box center [712, 37] width 105 height 24
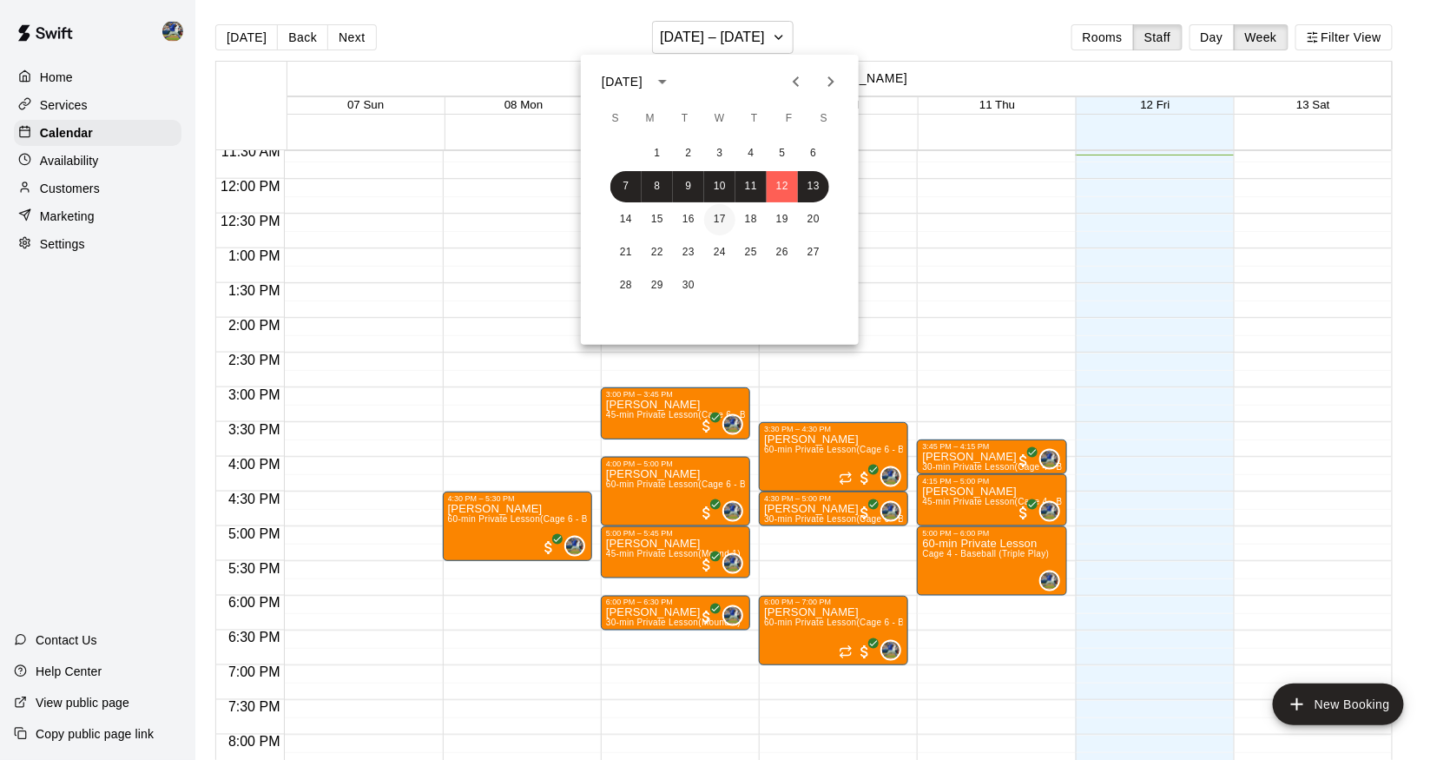
click at [716, 208] on button "17" at bounding box center [719, 219] width 31 height 31
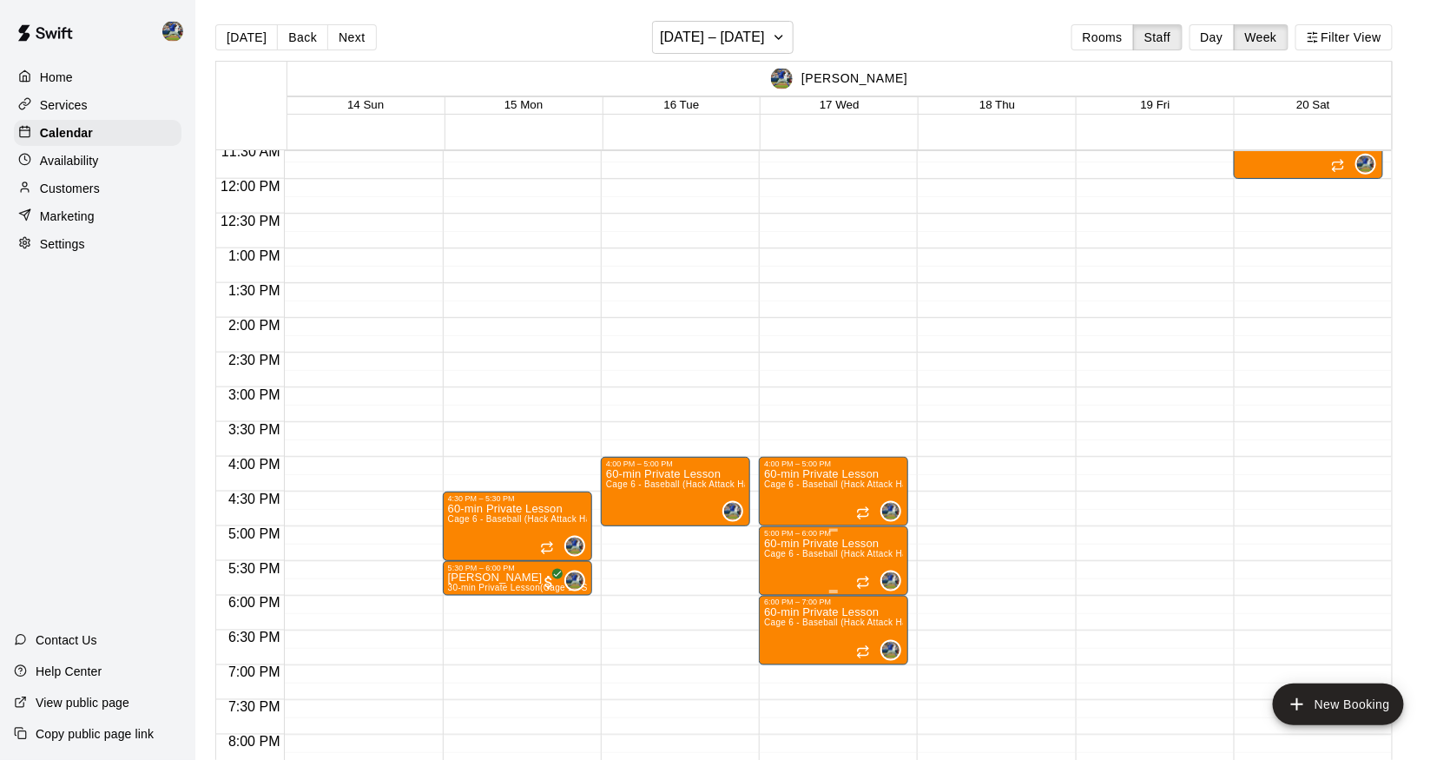
click at [842, 424] on div at bounding box center [725, 380] width 1450 height 760
click at [108, 181] on div "Customers" at bounding box center [98, 188] width 168 height 26
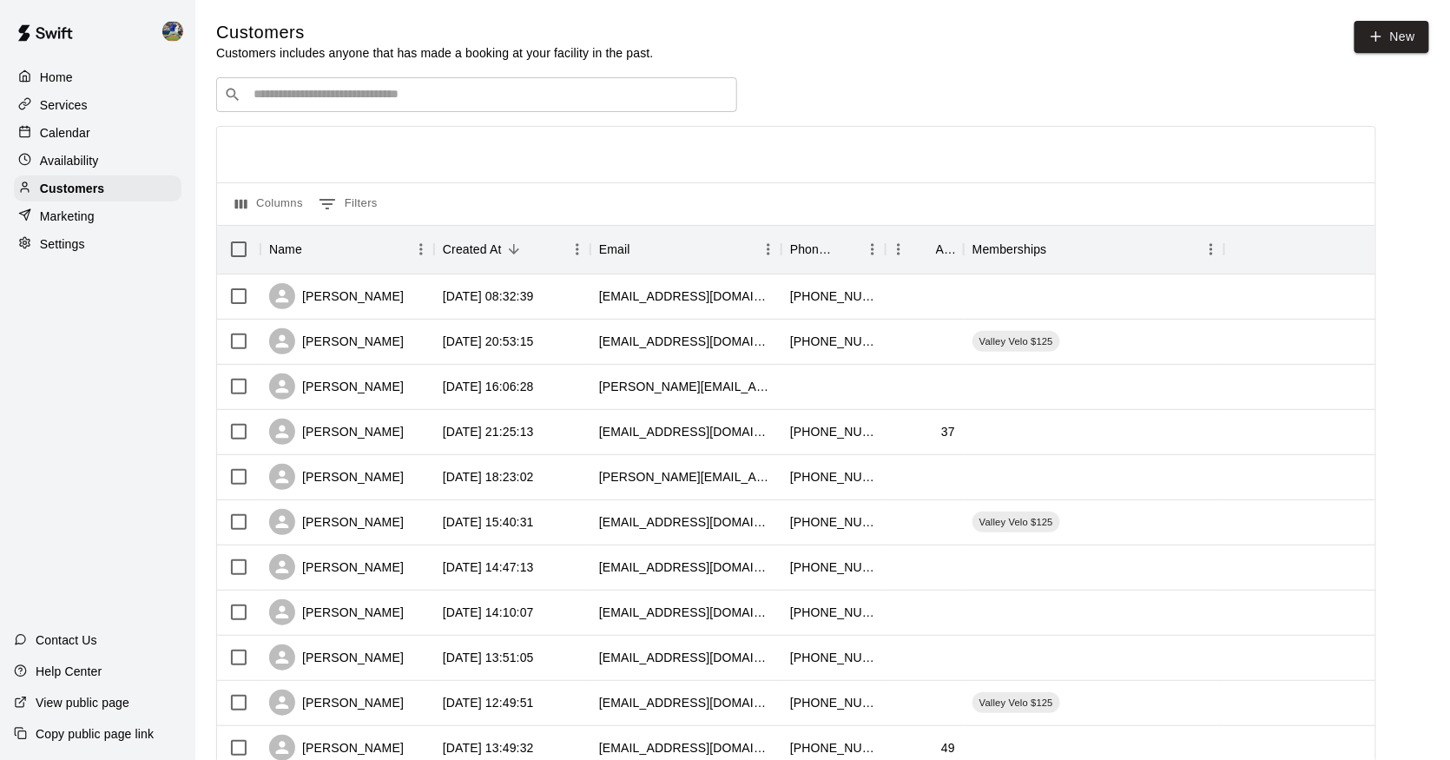
click at [450, 103] on div "​ ​" at bounding box center [476, 94] width 521 height 35
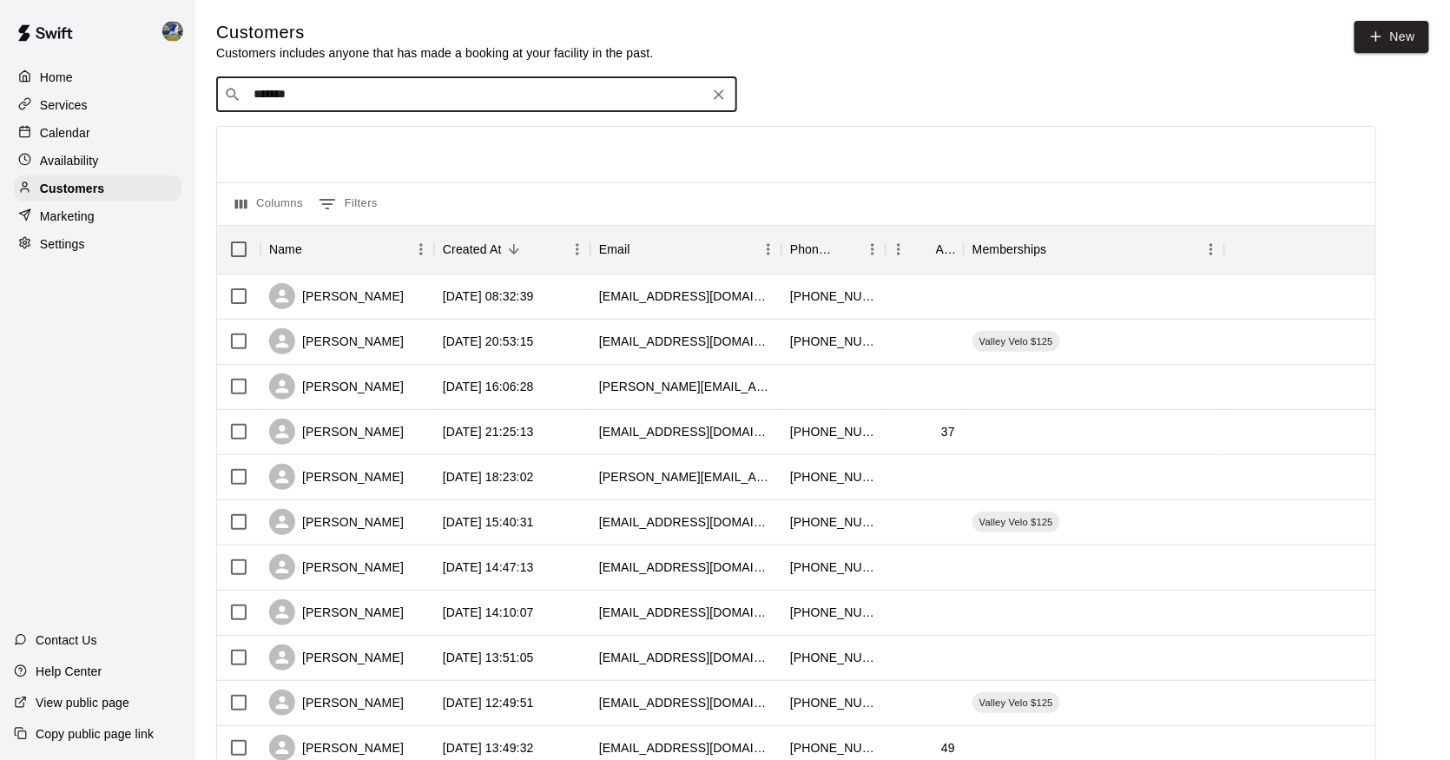
type input "********"
click at [448, 120] on div "[PERSON_NAME] [EMAIL_ADDRESS][DOMAIN_NAME]" at bounding box center [476, 140] width 521 height 56
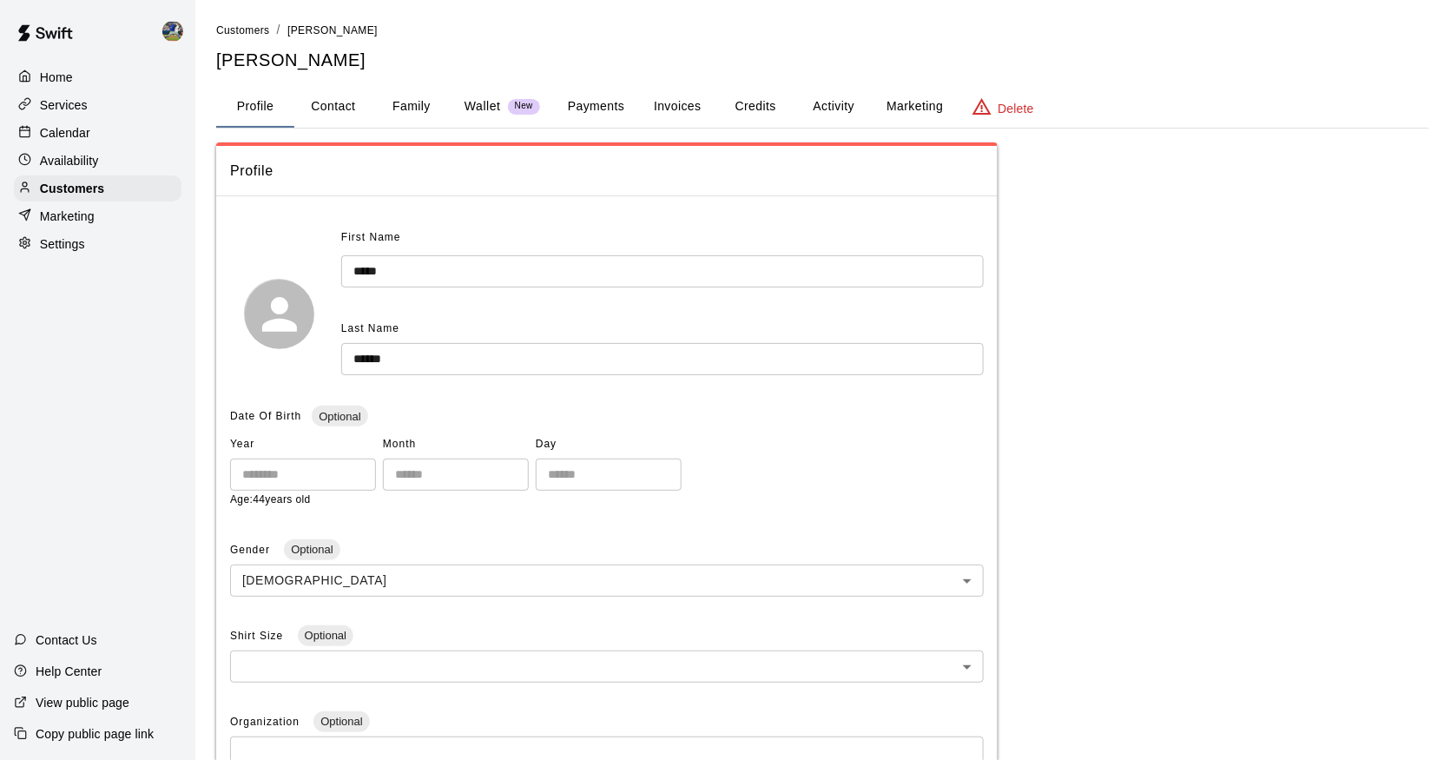
click at [346, 106] on button "Contact" at bounding box center [333, 107] width 78 height 42
select select "**"
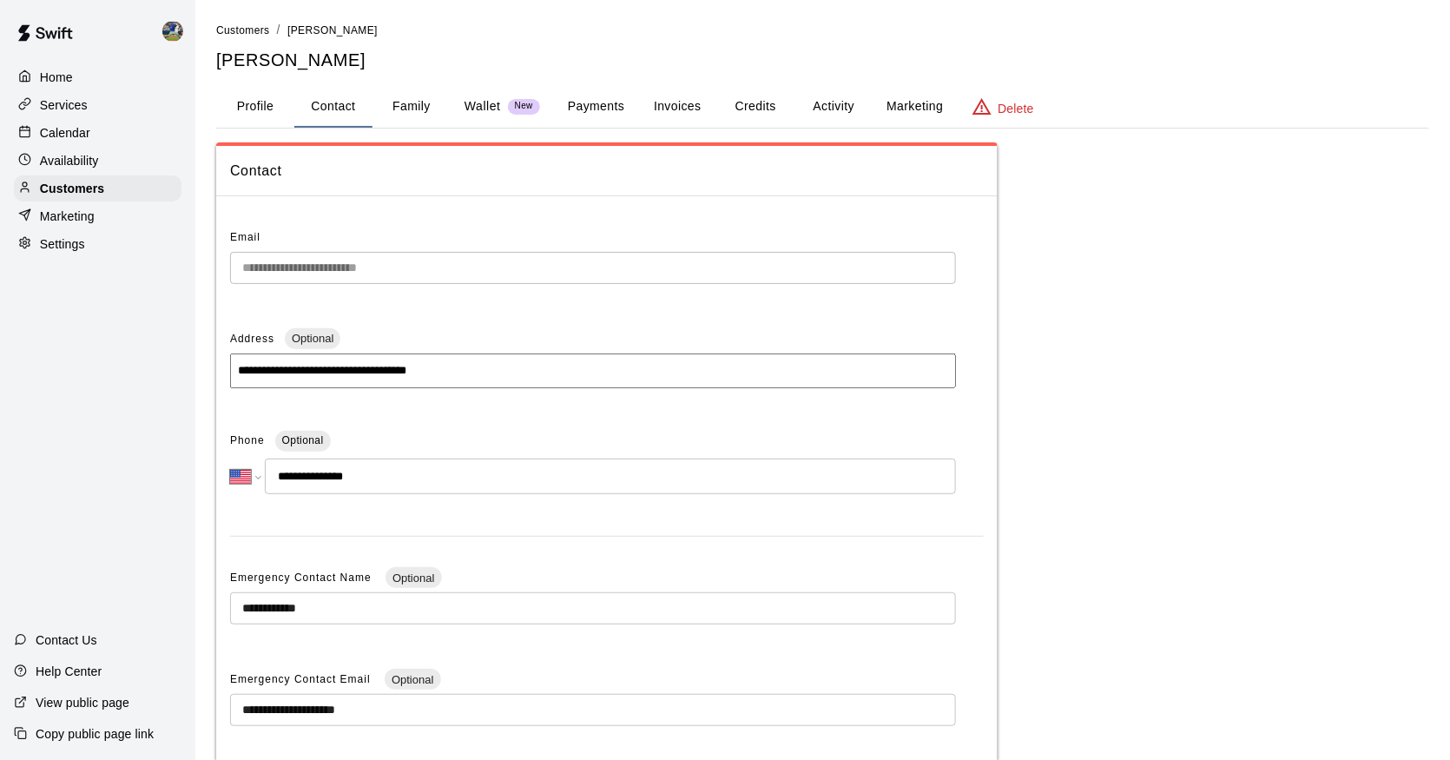
click at [395, 96] on button "Family" at bounding box center [412, 107] width 78 height 42
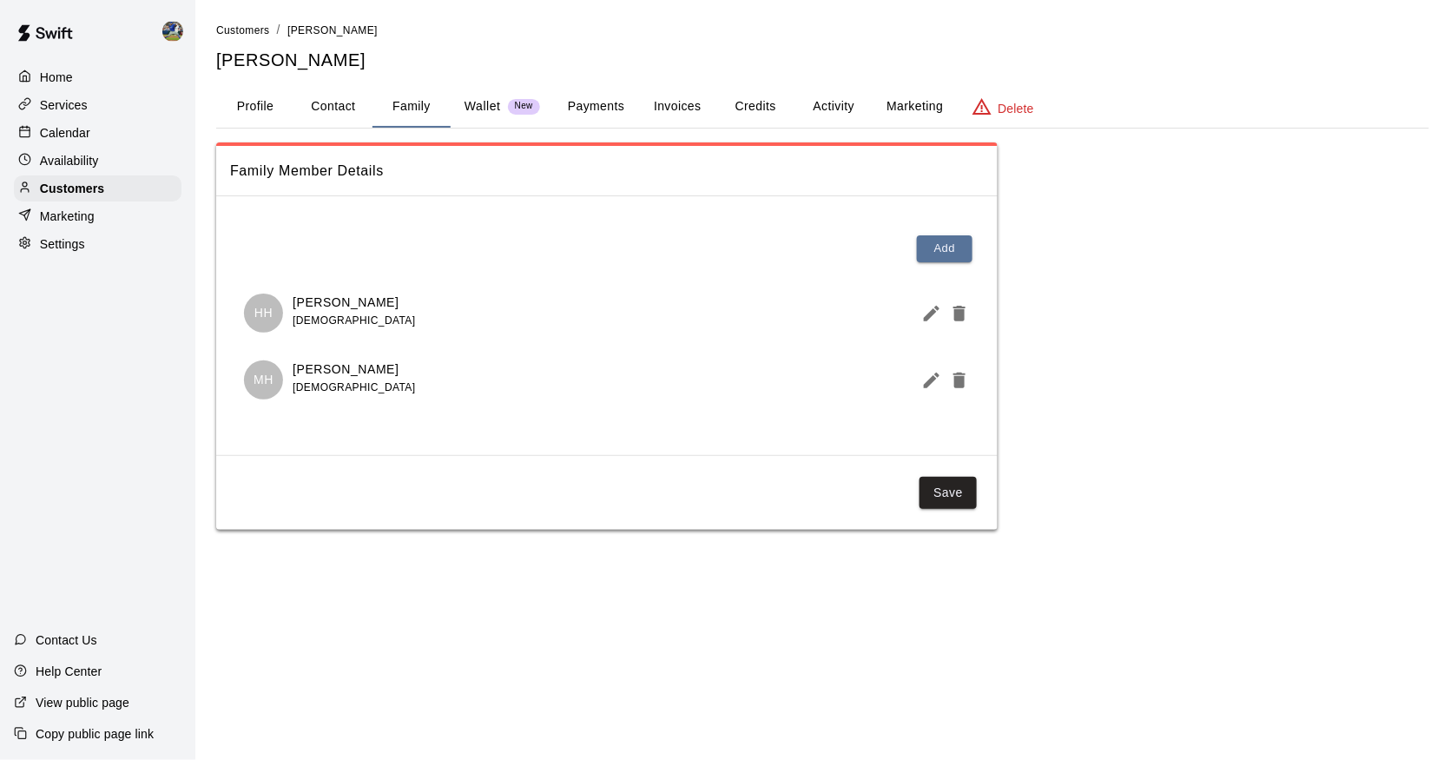
click at [287, 102] on button "Profile" at bounding box center [255, 107] width 78 height 42
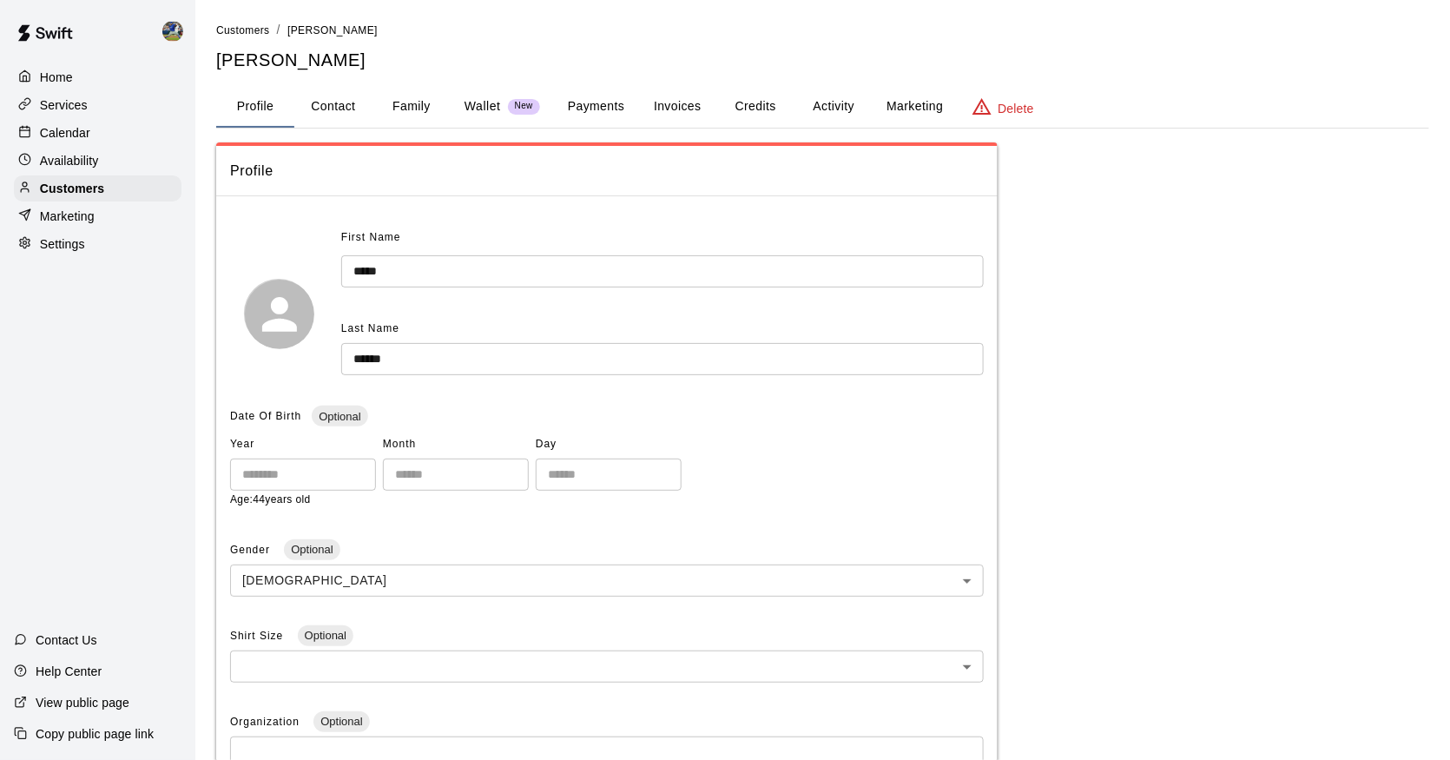
click at [115, 131] on div "Calendar" at bounding box center [98, 133] width 168 height 26
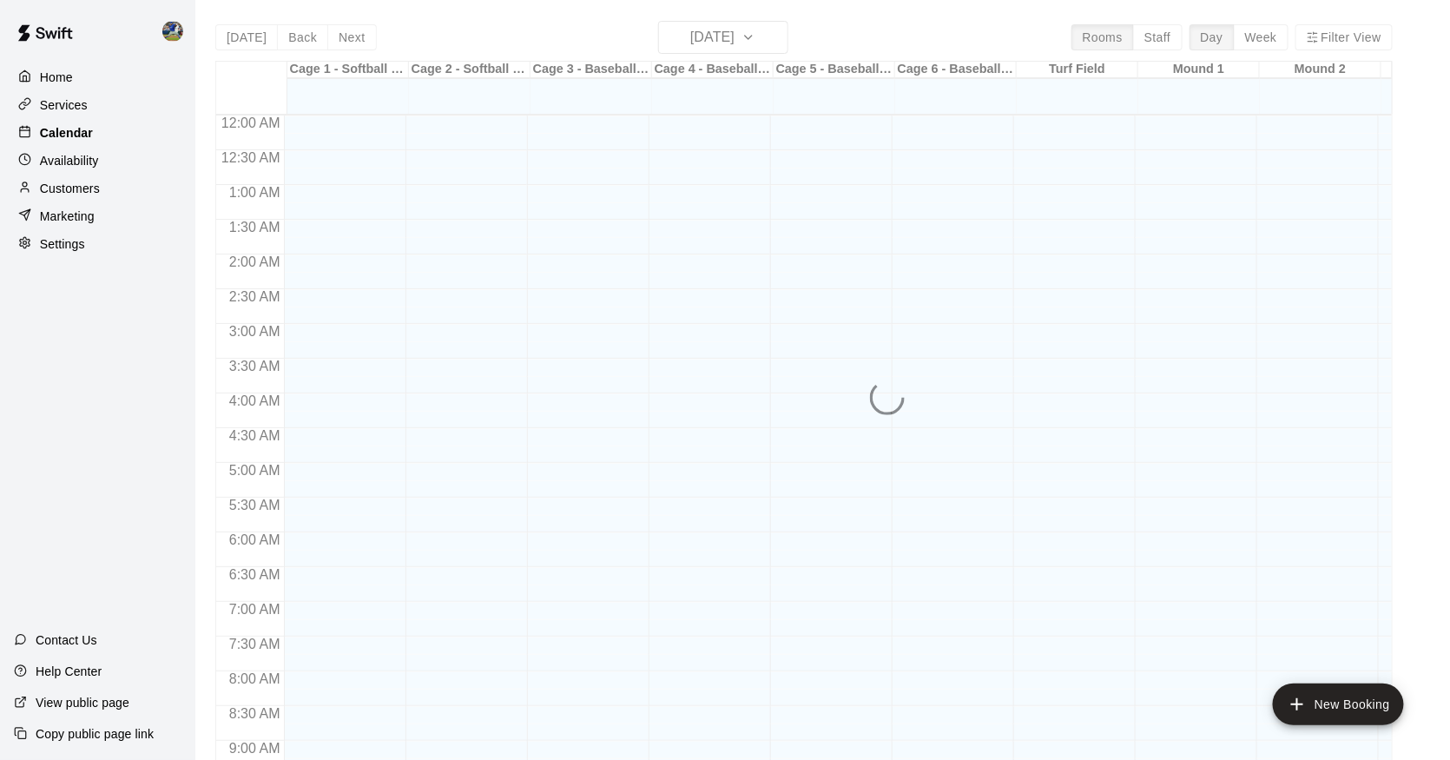
scroll to position [813, 0]
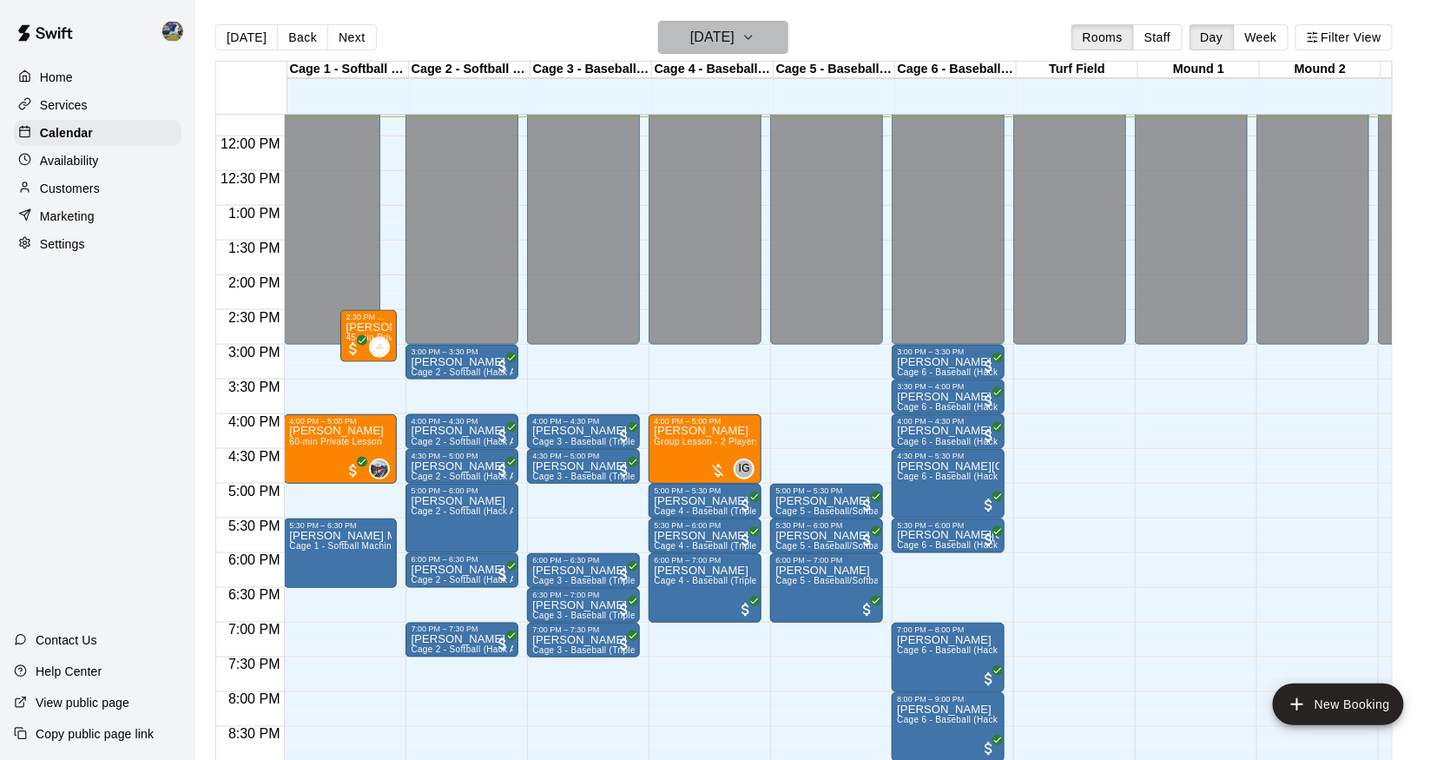
click at [715, 39] on h6 "[DATE]" at bounding box center [712, 37] width 44 height 24
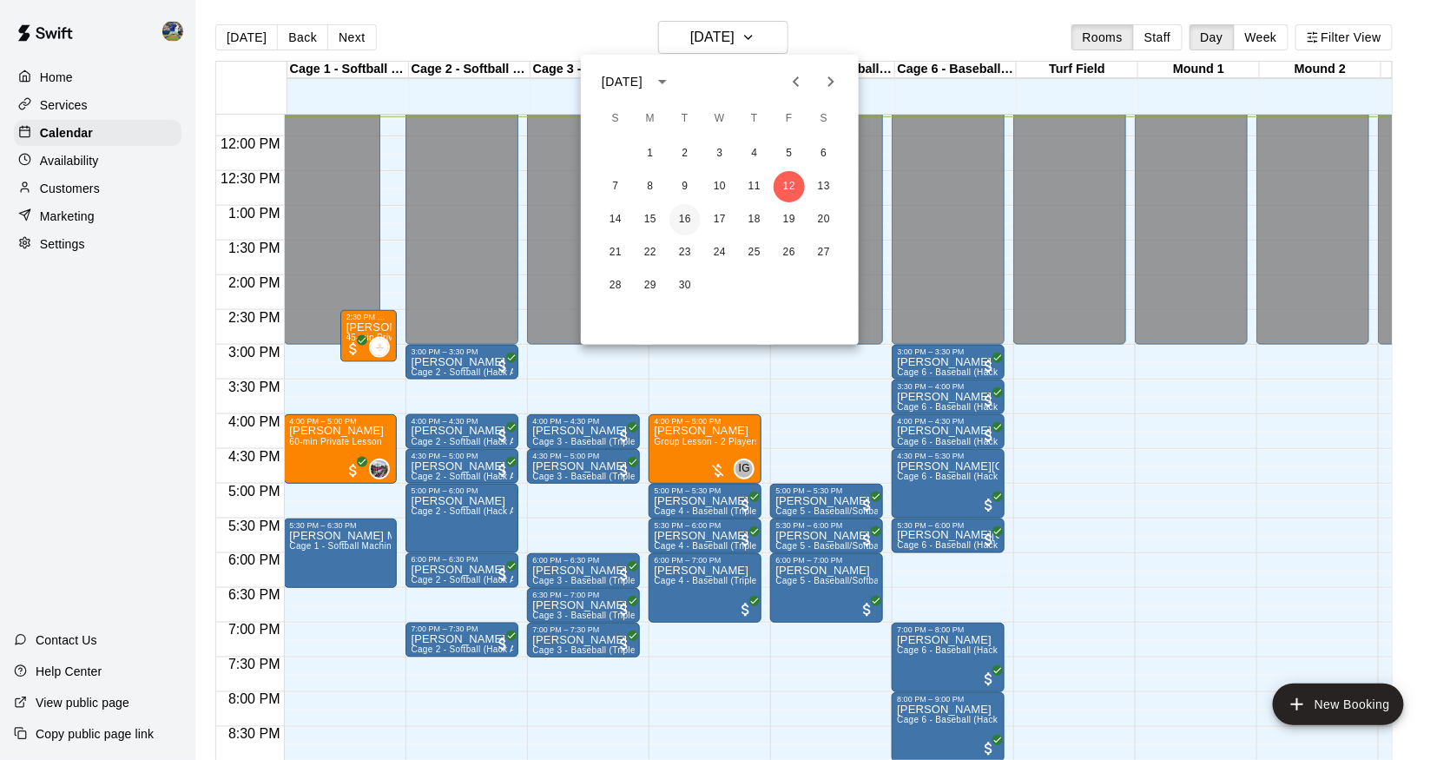
click at [686, 222] on button "16" at bounding box center [685, 219] width 31 height 31
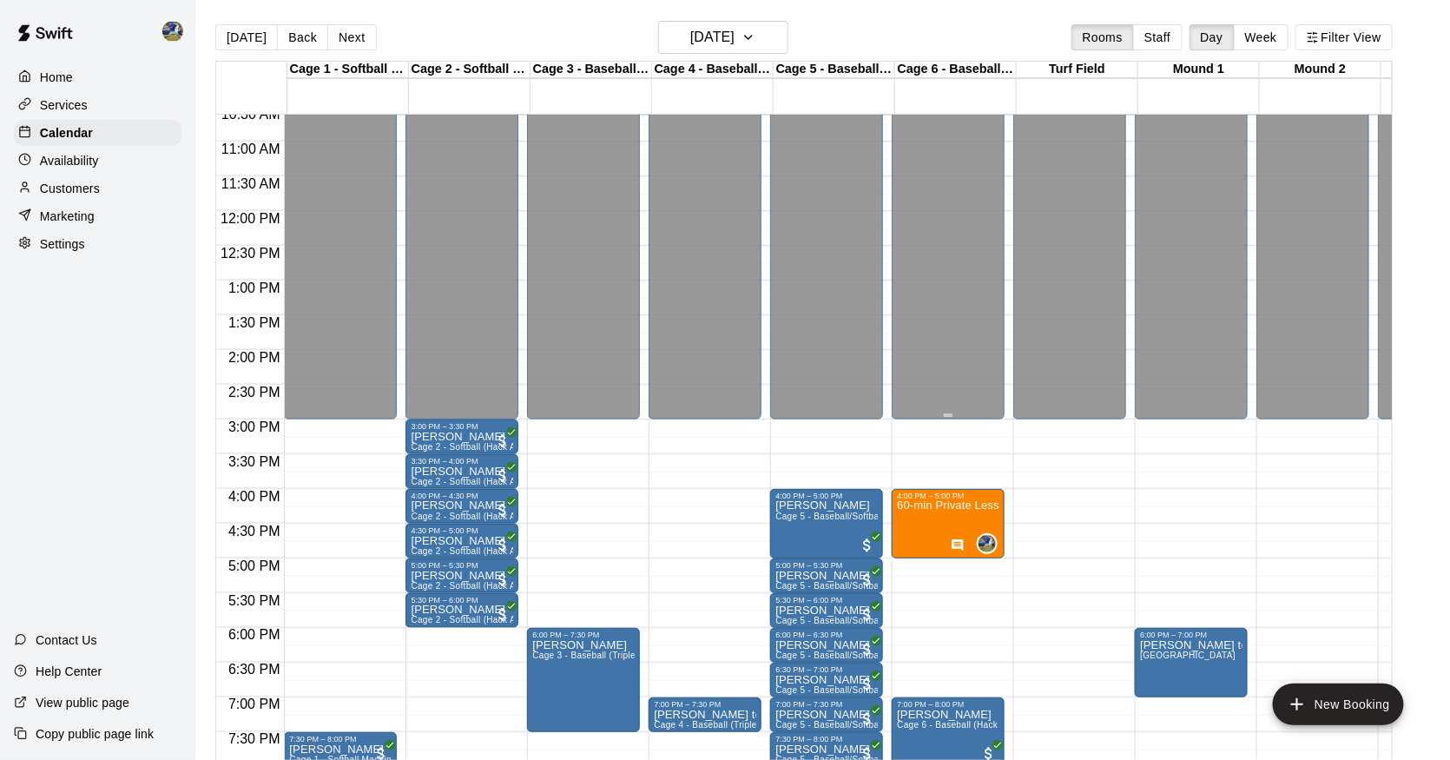
scroll to position [747, 0]
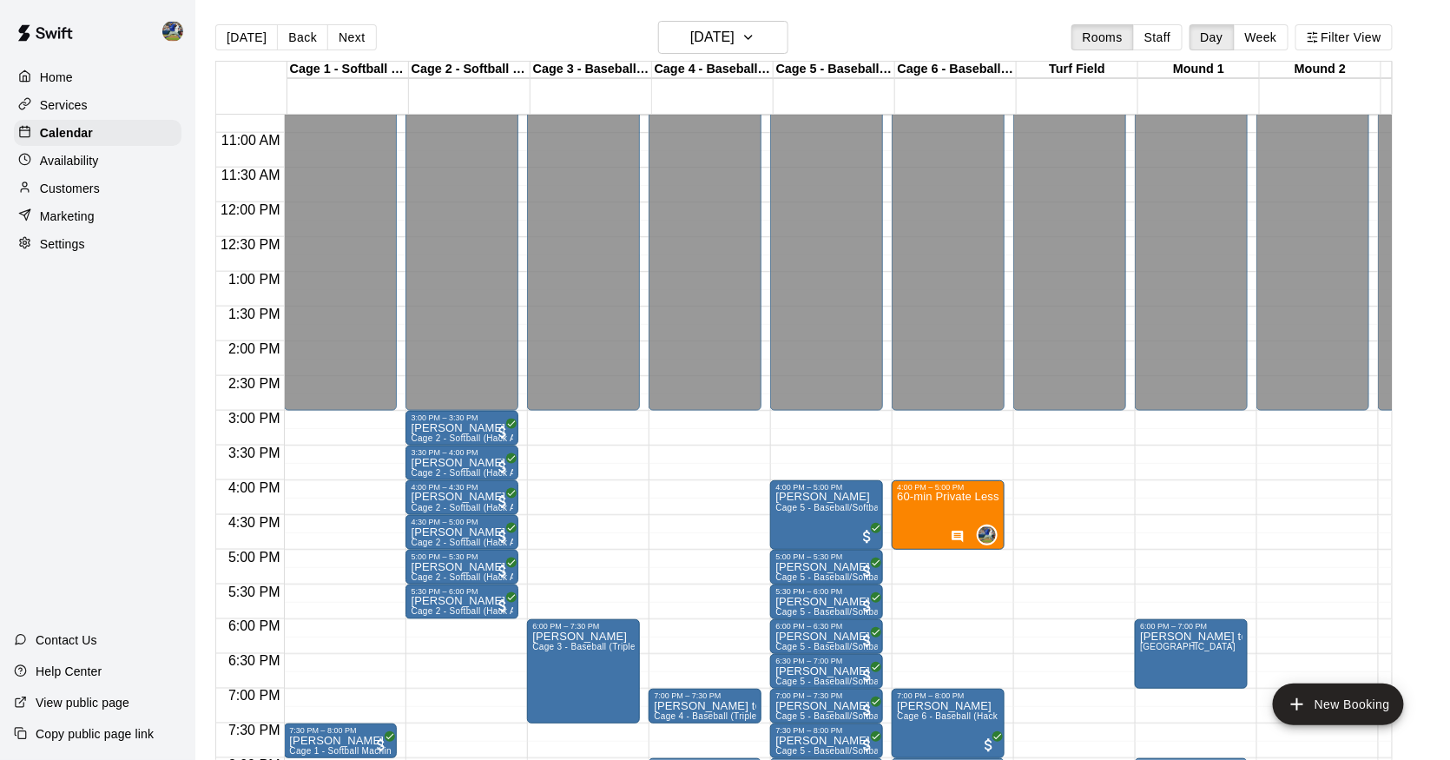
click at [96, 194] on p "Customers" at bounding box center [70, 188] width 60 height 17
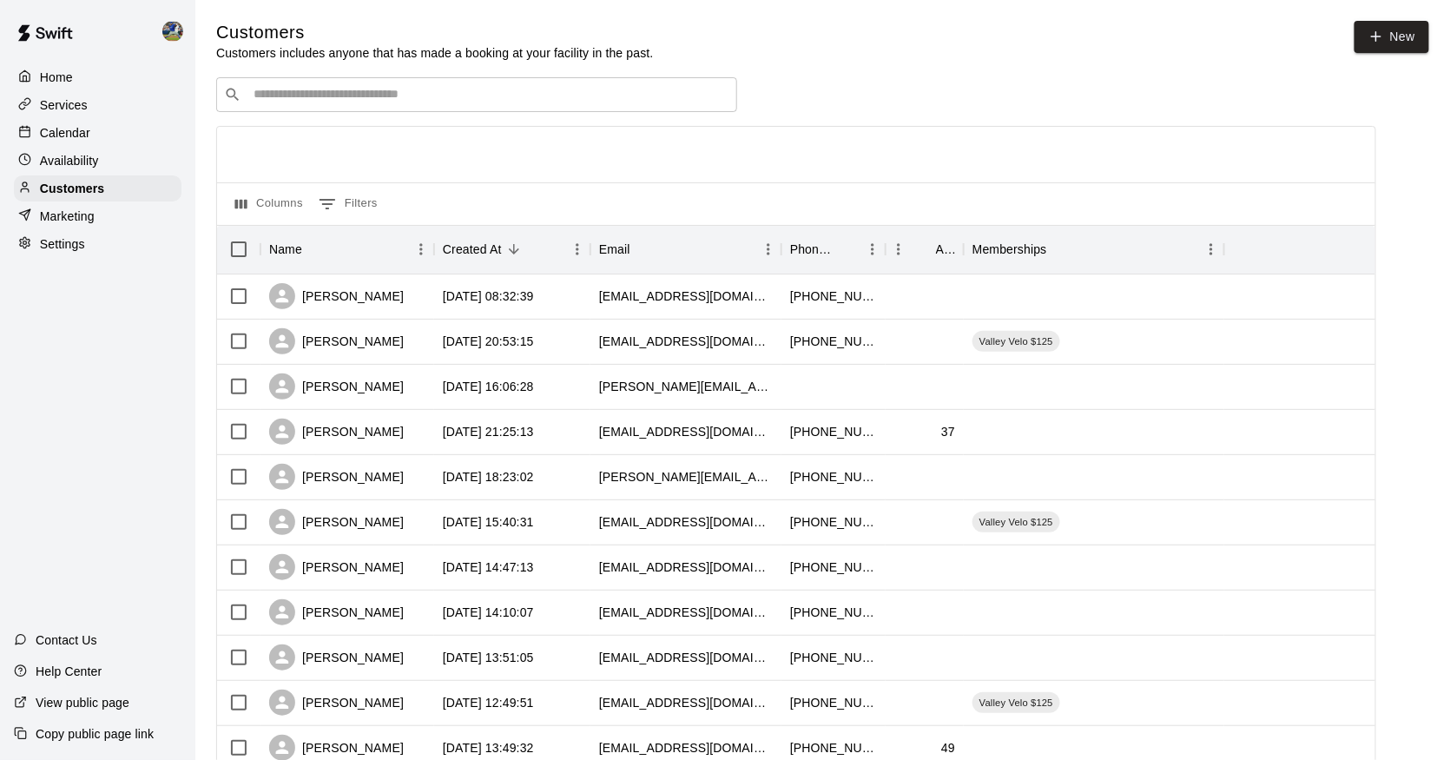
click at [476, 96] on input "Search customers by name or email" at bounding box center [488, 94] width 481 height 17
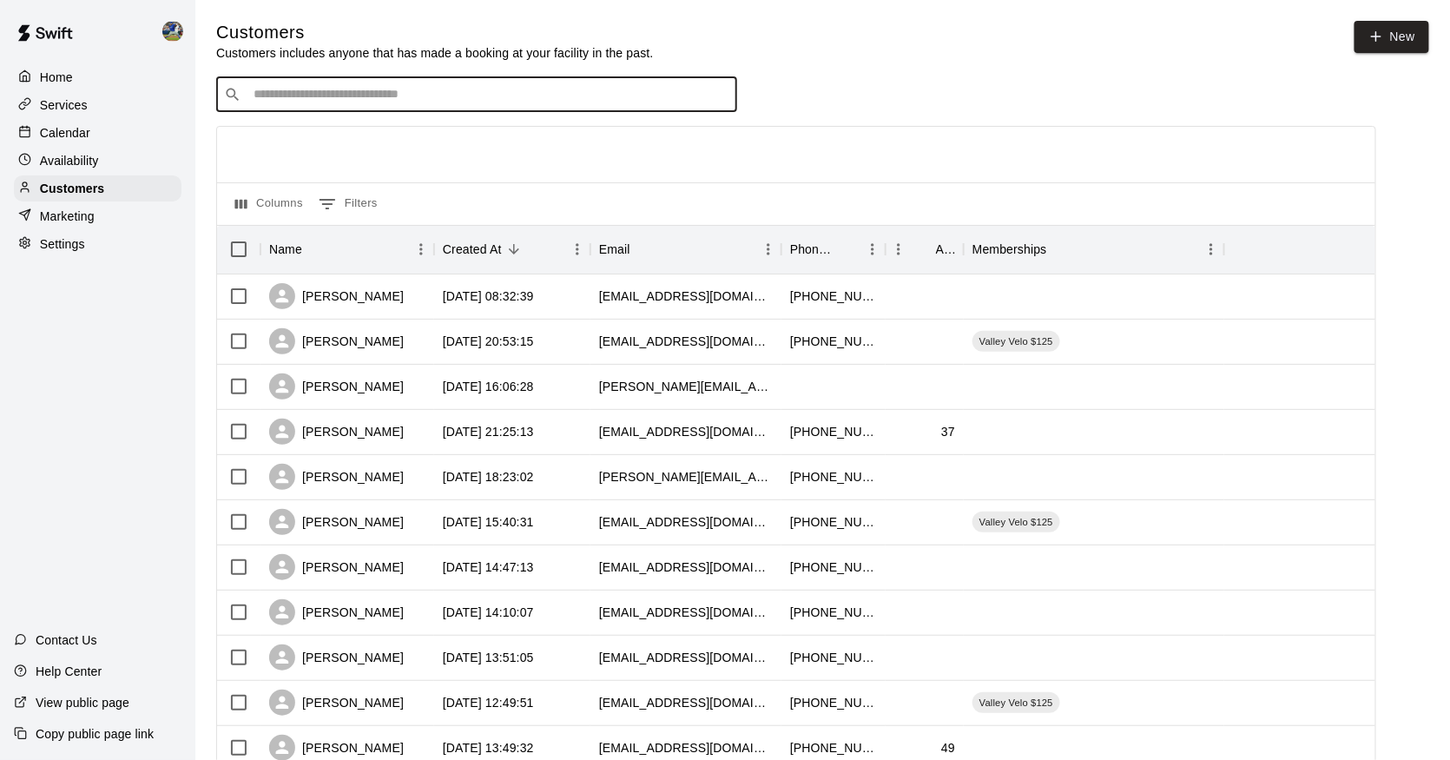
type input "*"
type input "*******"
click at [384, 128] on p "The 5 - Monthly Membership" at bounding box center [449, 129] width 131 height 15
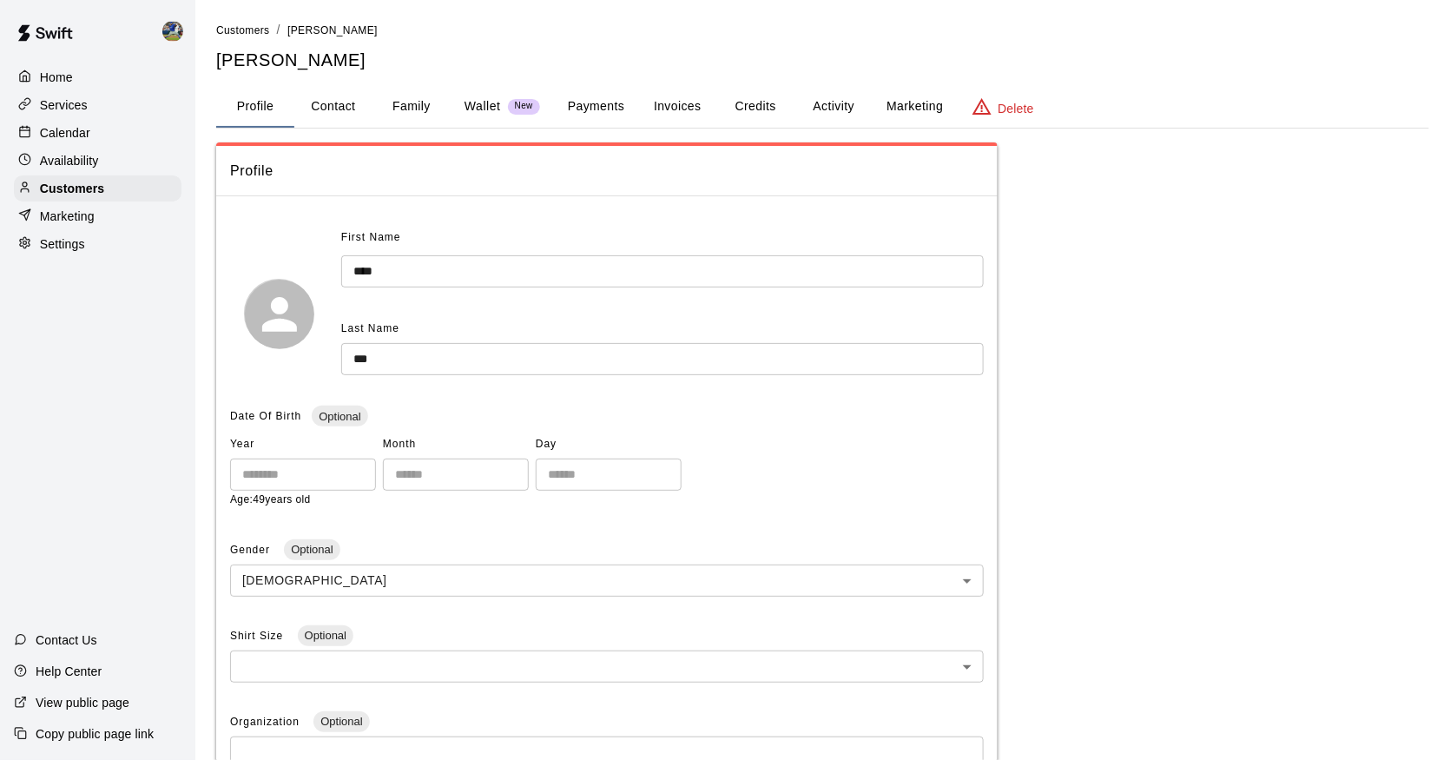
click at [400, 117] on button "Family" at bounding box center [412, 107] width 78 height 42
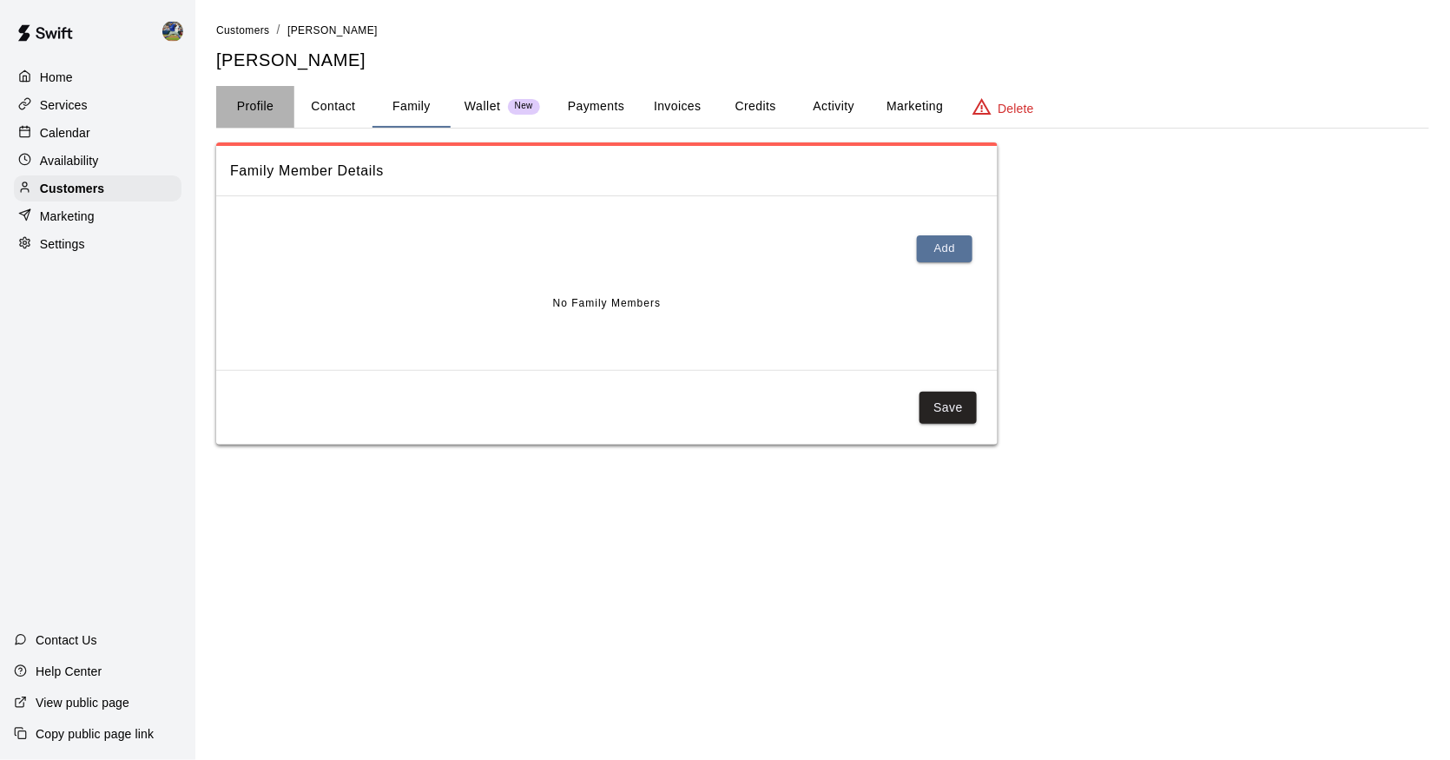
click at [267, 112] on button "Profile" at bounding box center [255, 107] width 78 height 42
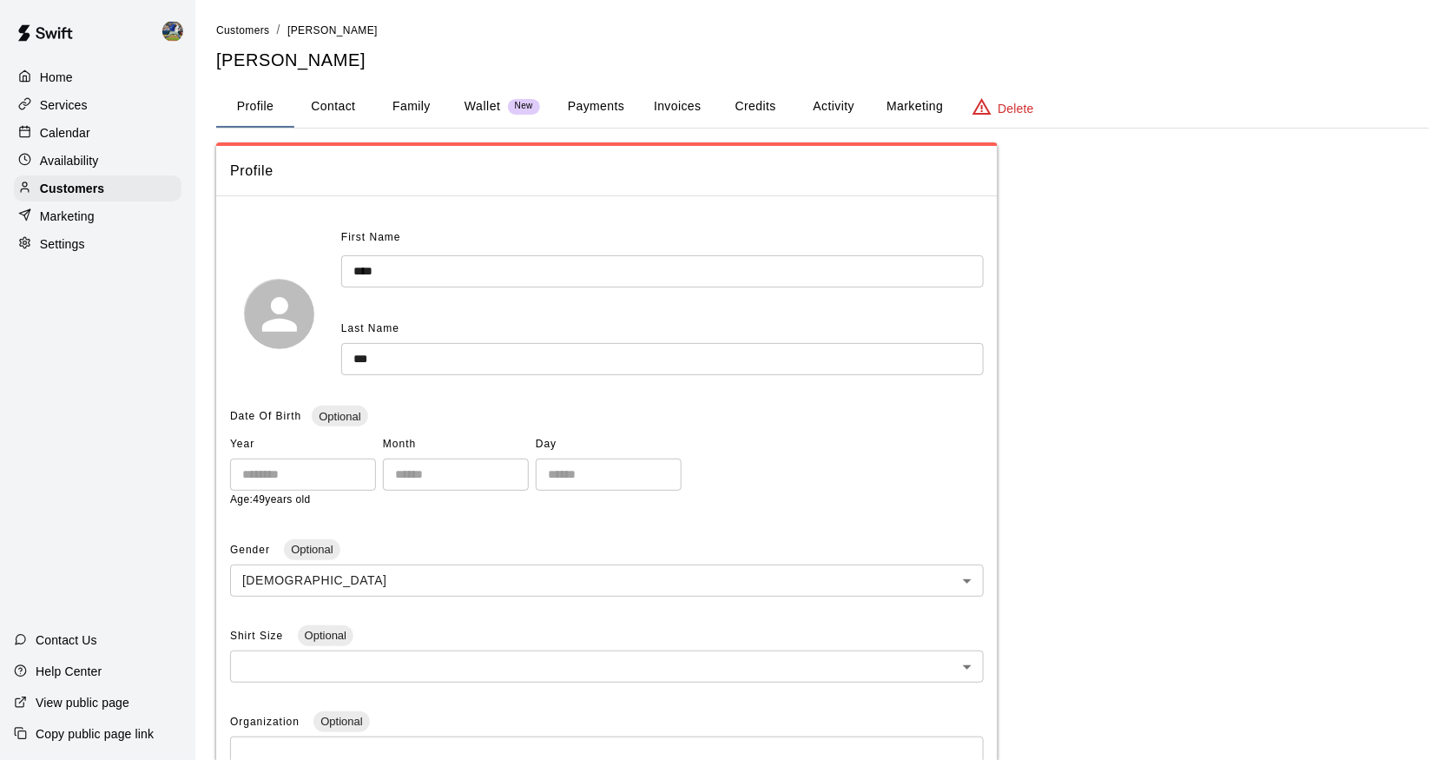
click at [120, 137] on div "Calendar" at bounding box center [98, 133] width 168 height 26
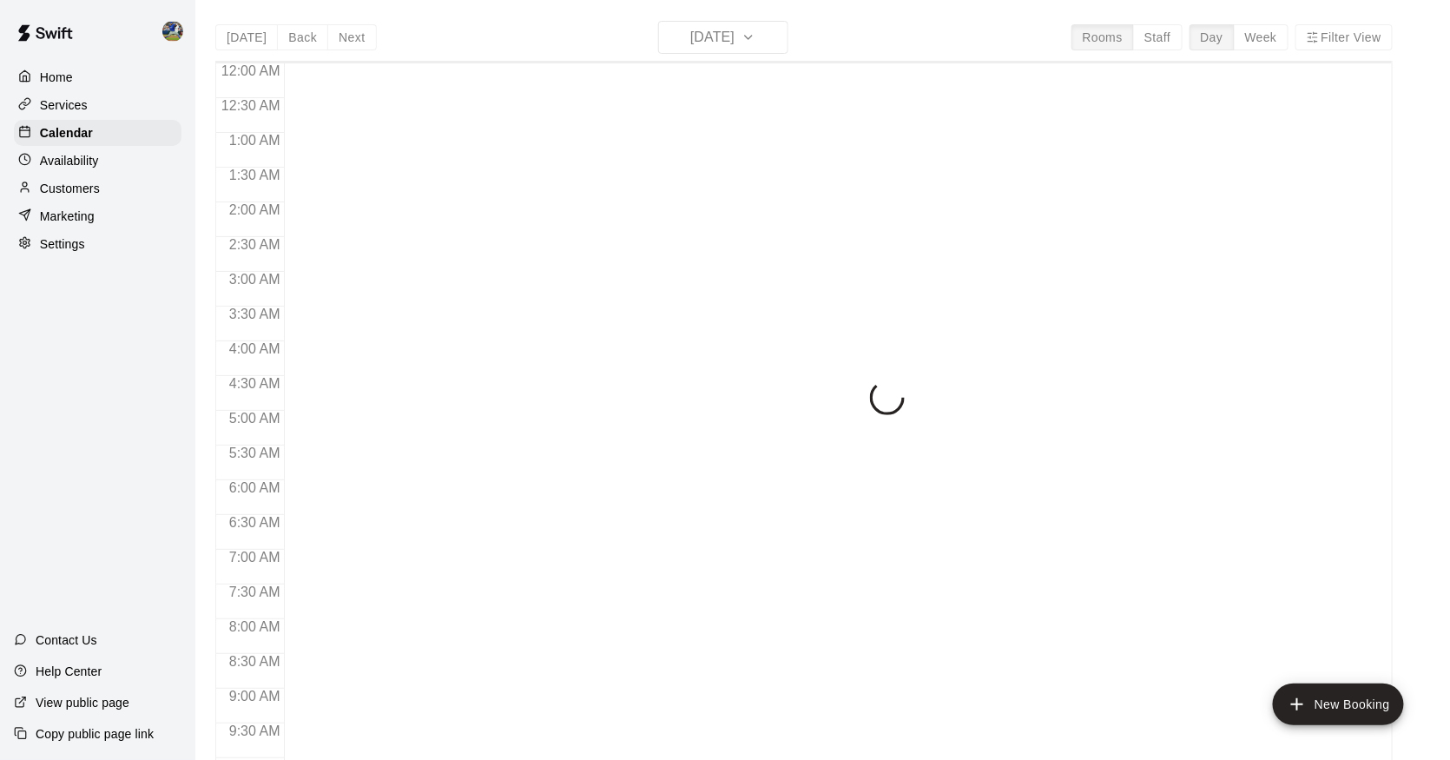
scroll to position [838, 0]
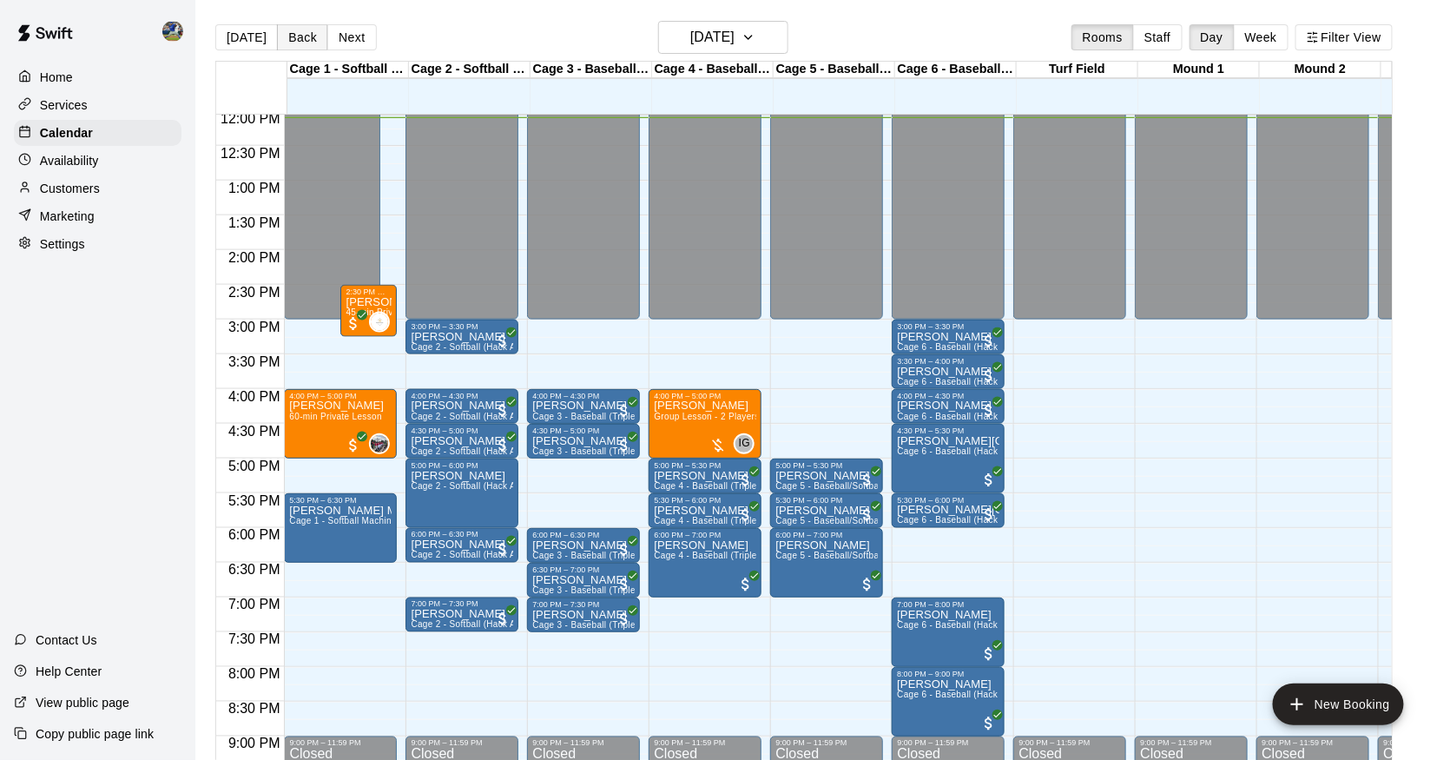
click at [298, 42] on button "Back" at bounding box center [302, 37] width 51 height 26
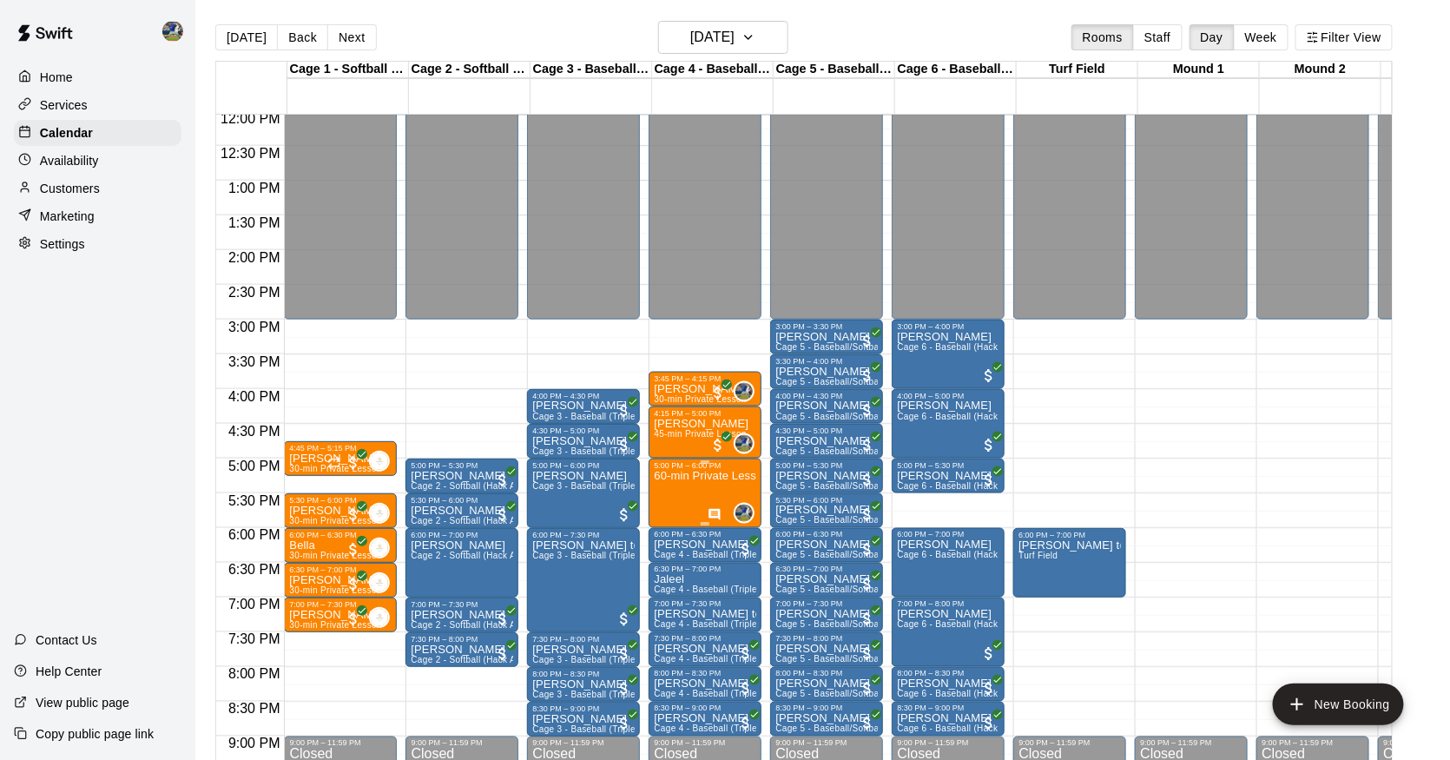
click at [673, 528] on img "edit" at bounding box center [674, 530] width 20 height 20
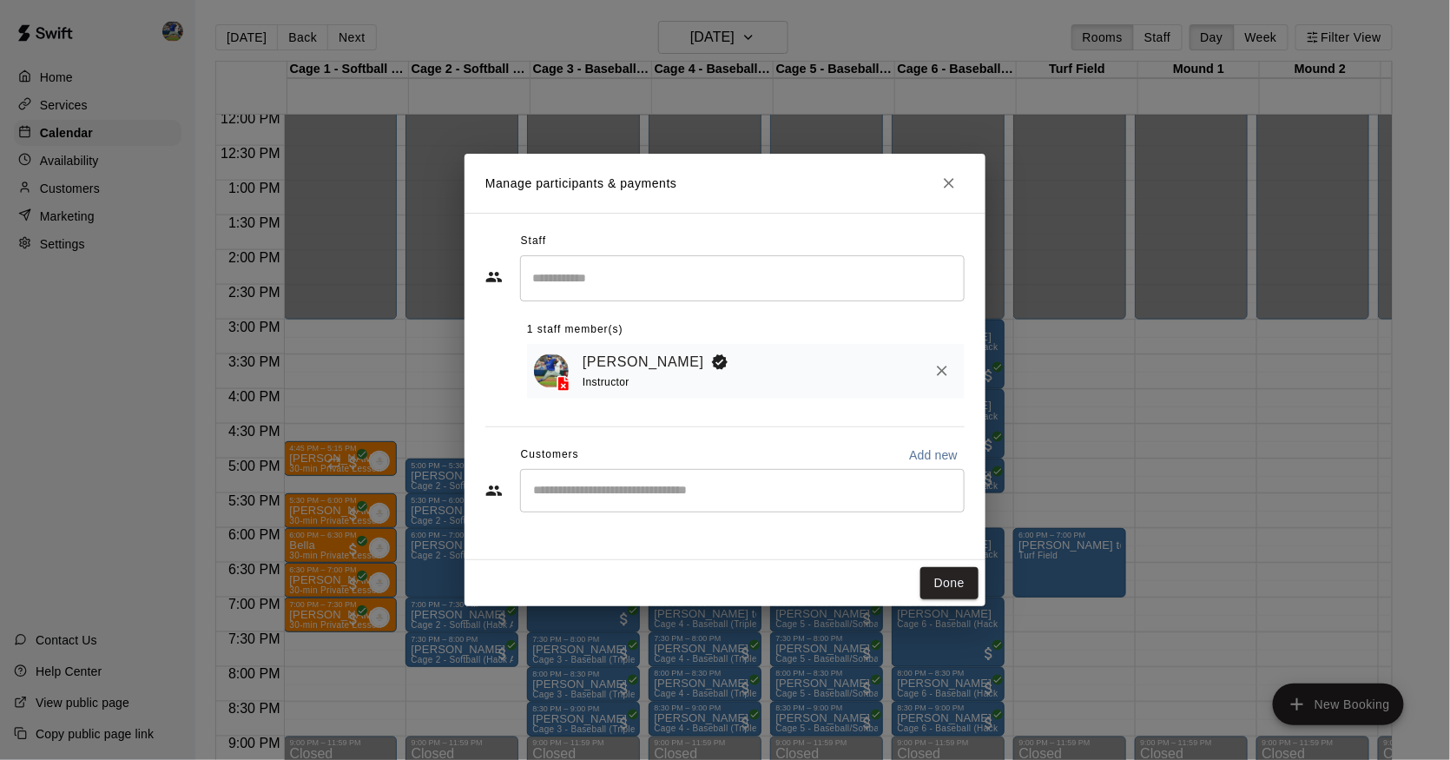
click at [702, 490] on input "Start typing to search customers..." at bounding box center [742, 490] width 429 height 17
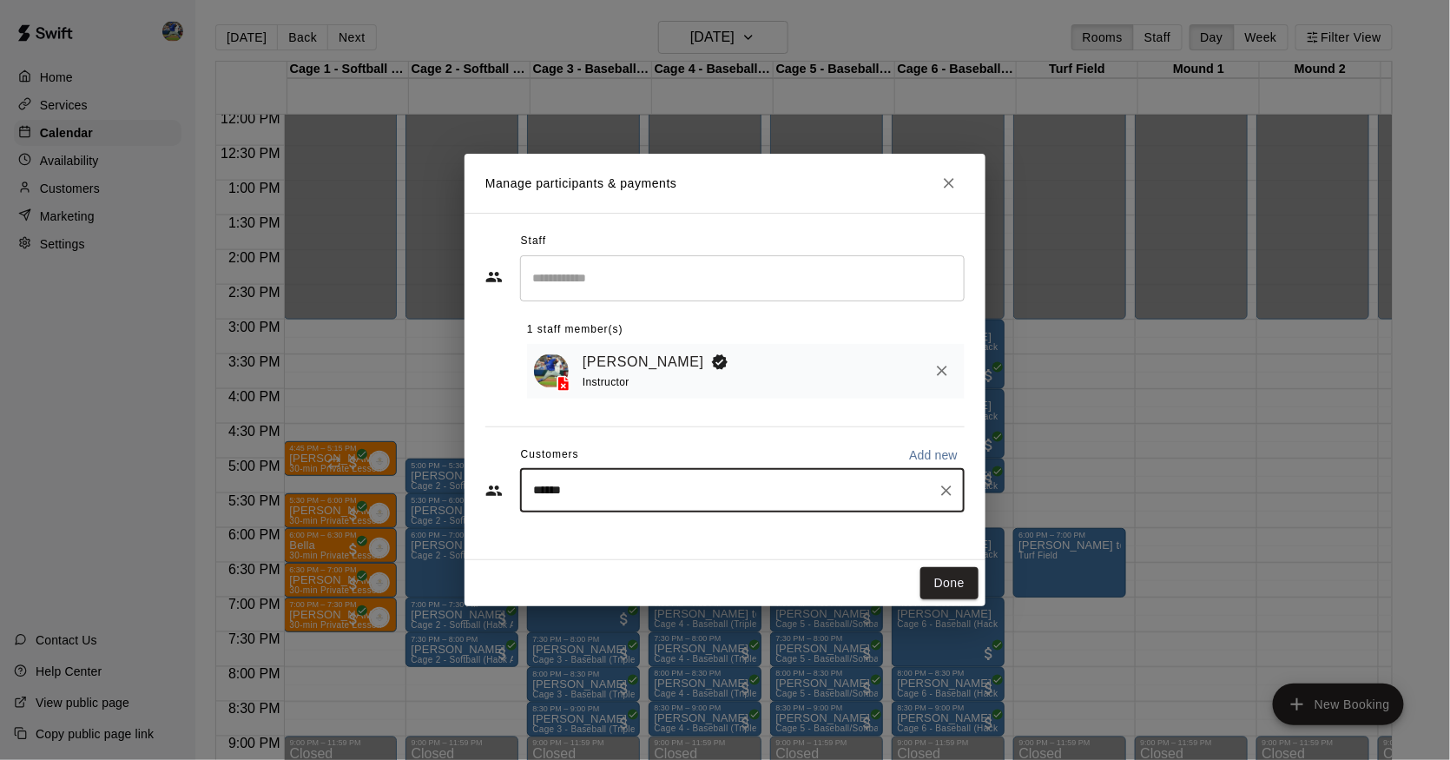
type input "*******"
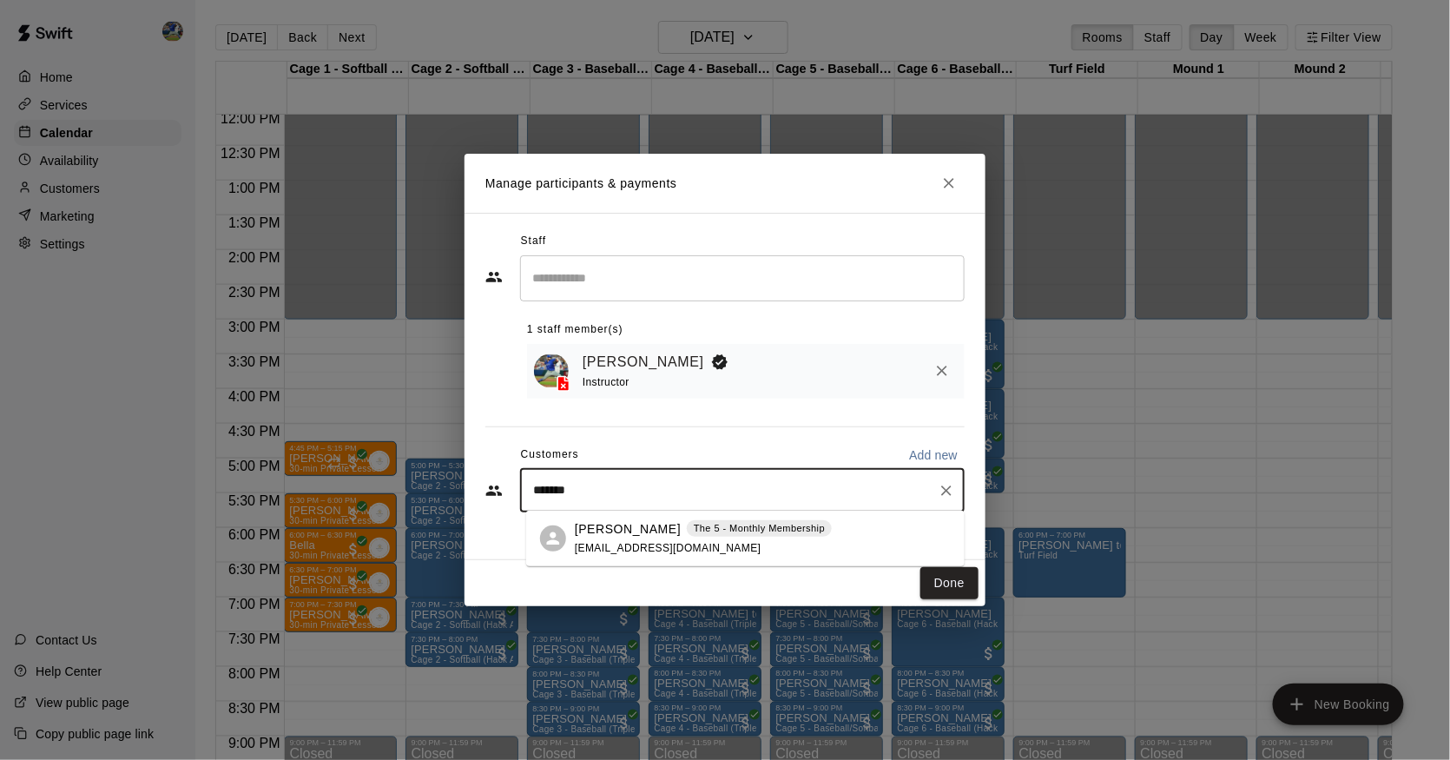
click at [667, 538] on div "[PERSON_NAME] The 5 - Monthly Membership [EMAIL_ADDRESS][DOMAIN_NAME]" at bounding box center [703, 538] width 257 height 37
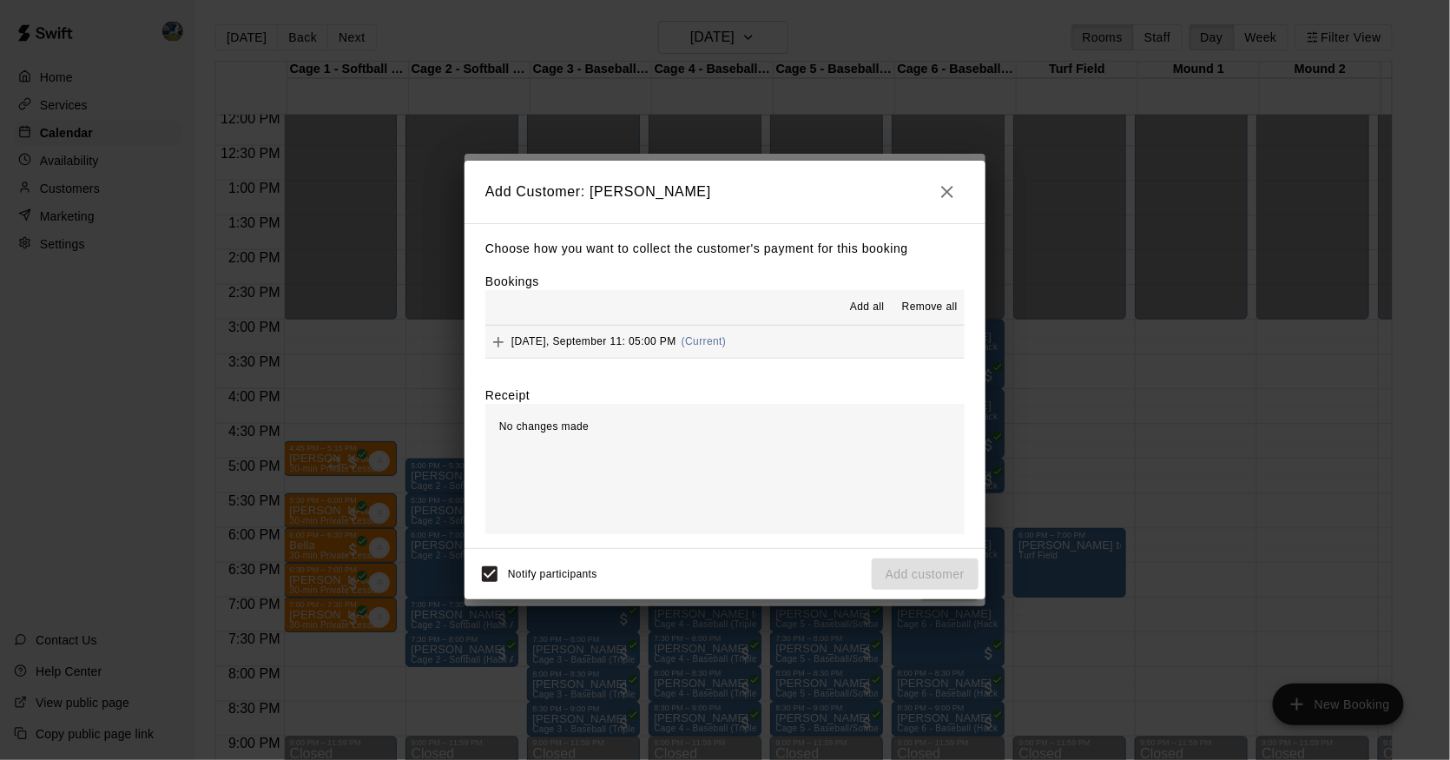
click at [632, 349] on div "[DATE], September 11: 05:00 PM (Current)" at bounding box center [606, 342] width 241 height 26
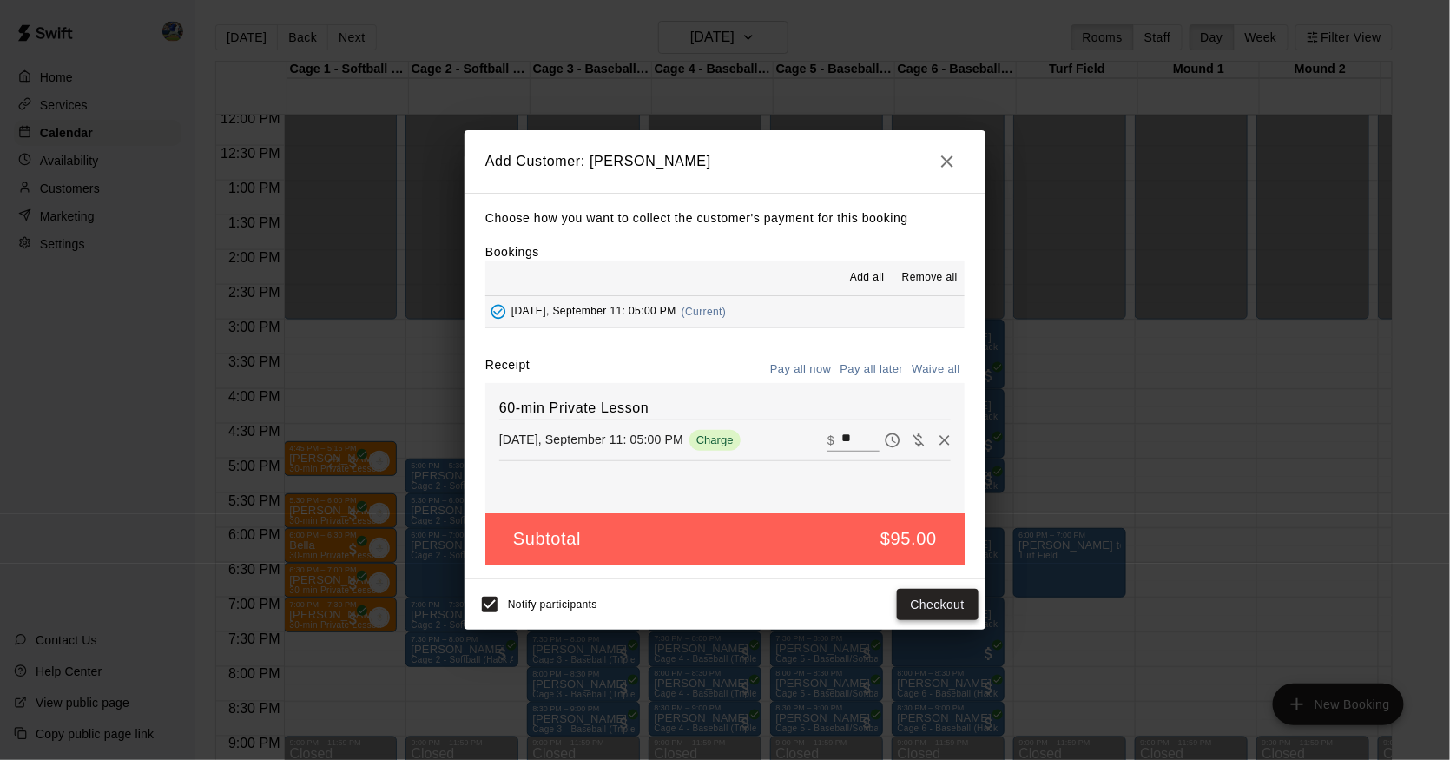
click at [919, 606] on button "Checkout" at bounding box center [938, 605] width 82 height 32
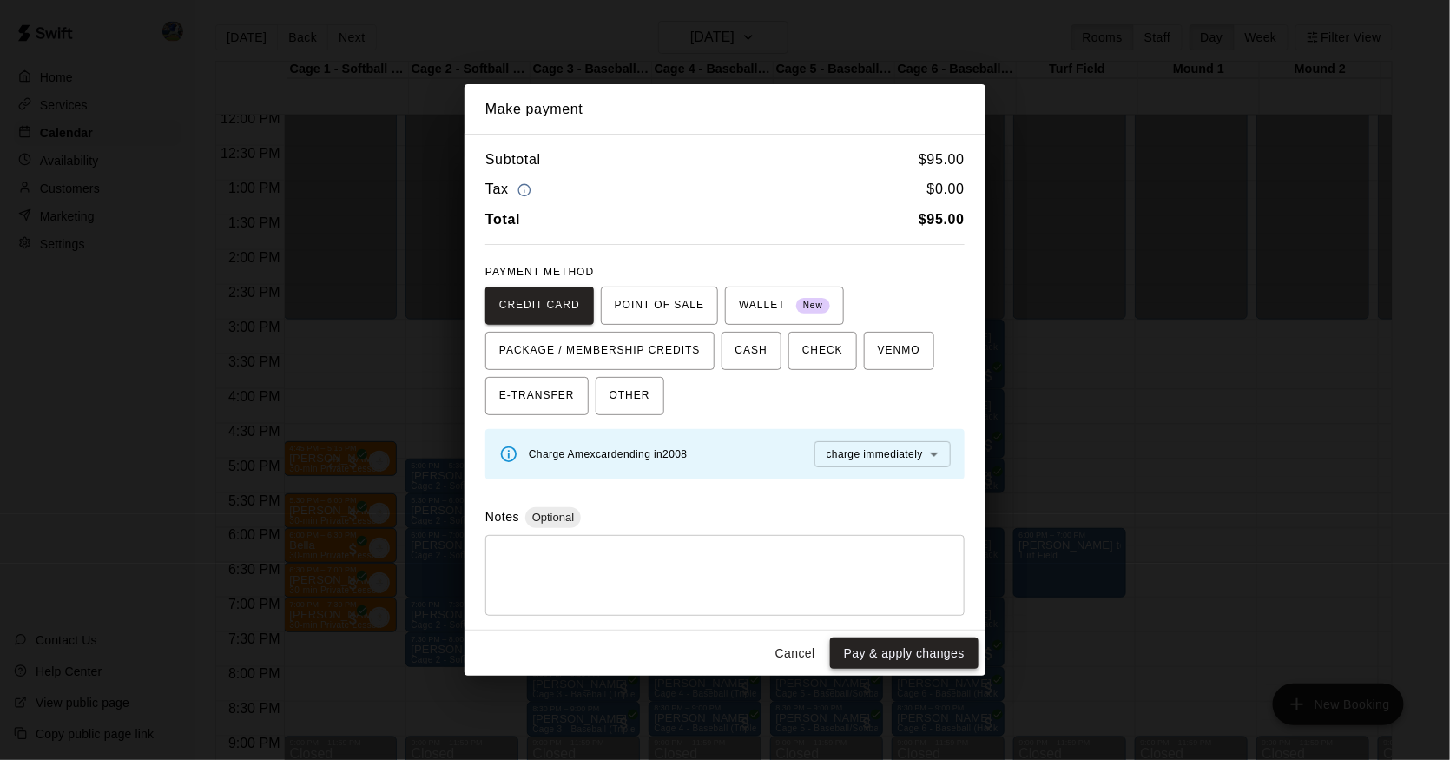
click at [902, 655] on button "Pay & apply changes" at bounding box center [904, 654] width 149 height 32
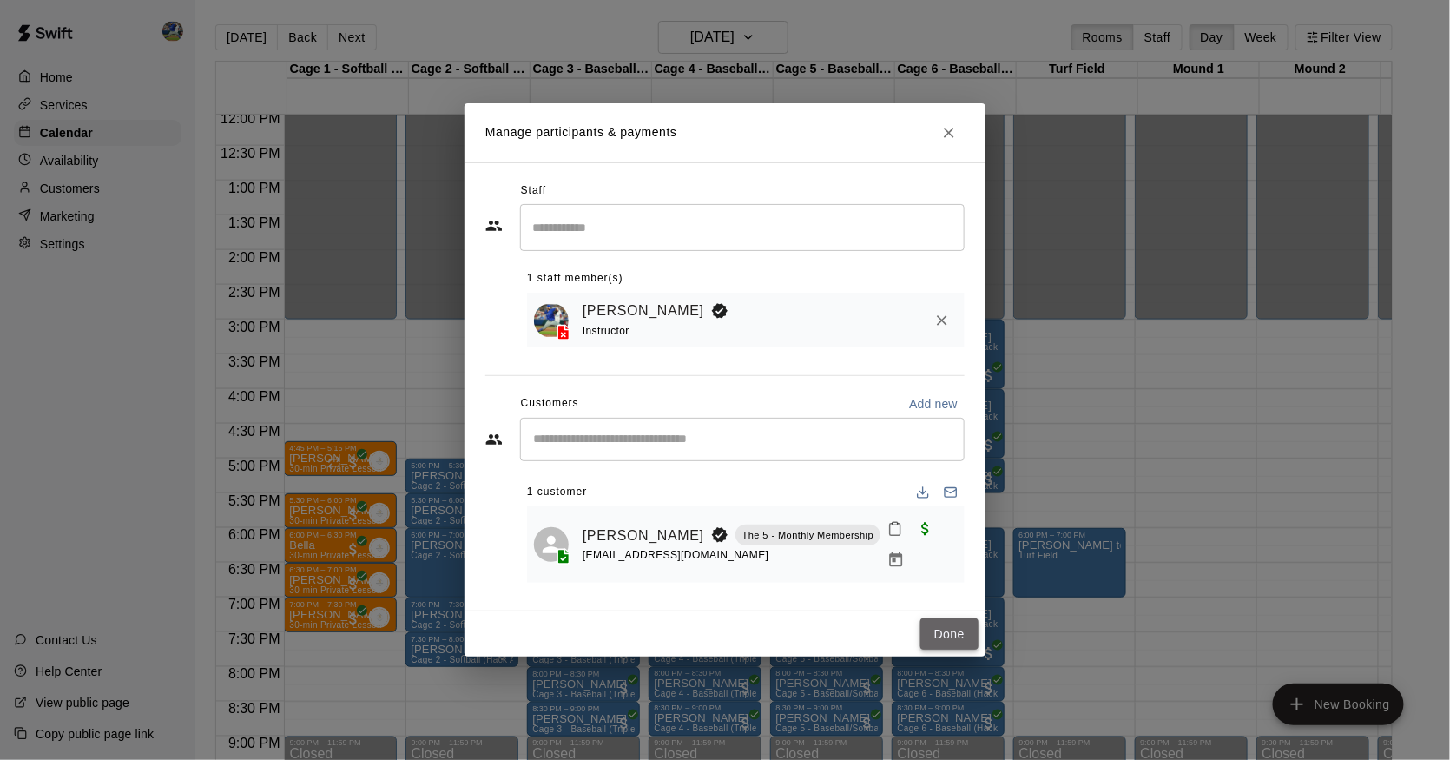
click at [940, 618] on button "Done" at bounding box center [950, 634] width 58 height 32
